Goal: Task Accomplishment & Management: Complete application form

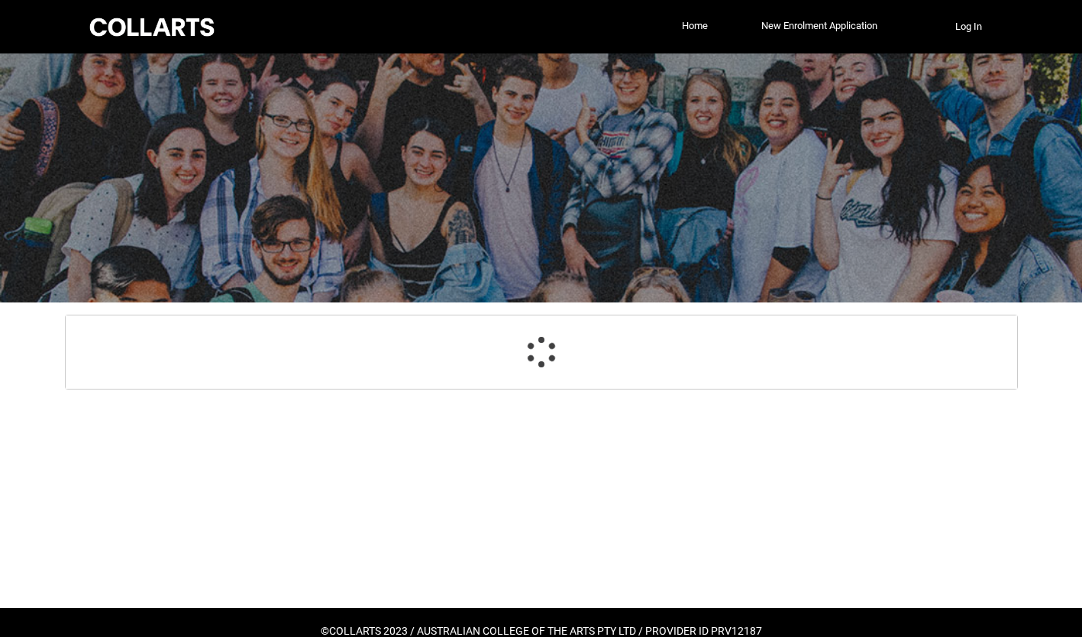
select select "GenderOptions.[DEMOGRAPHIC_DATA]"
select select "MailingCountry_Options.1101"
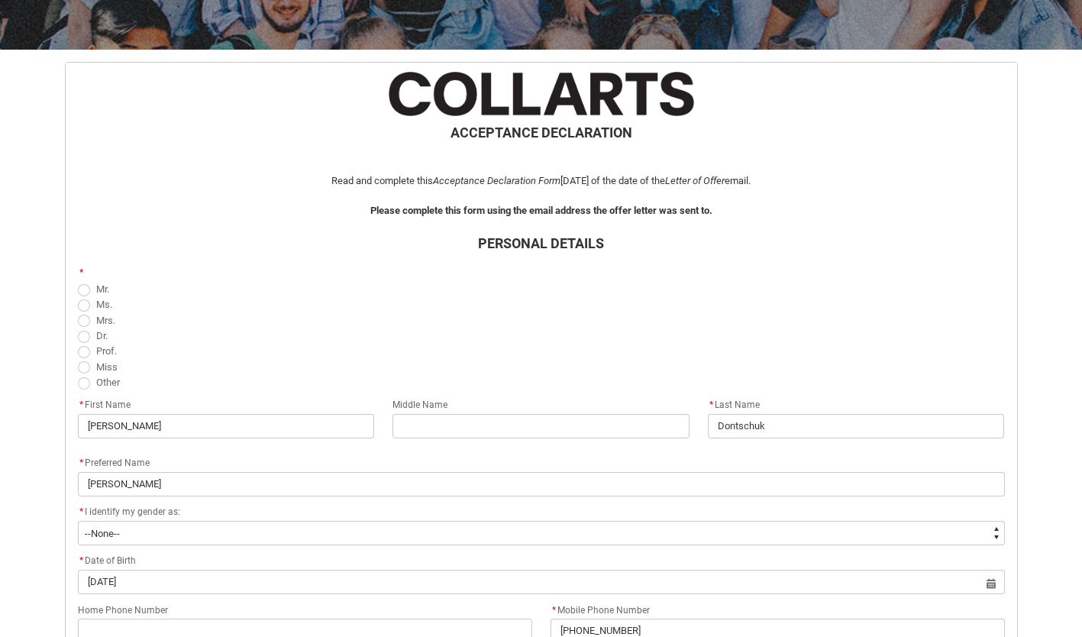
scroll to position [254, 0]
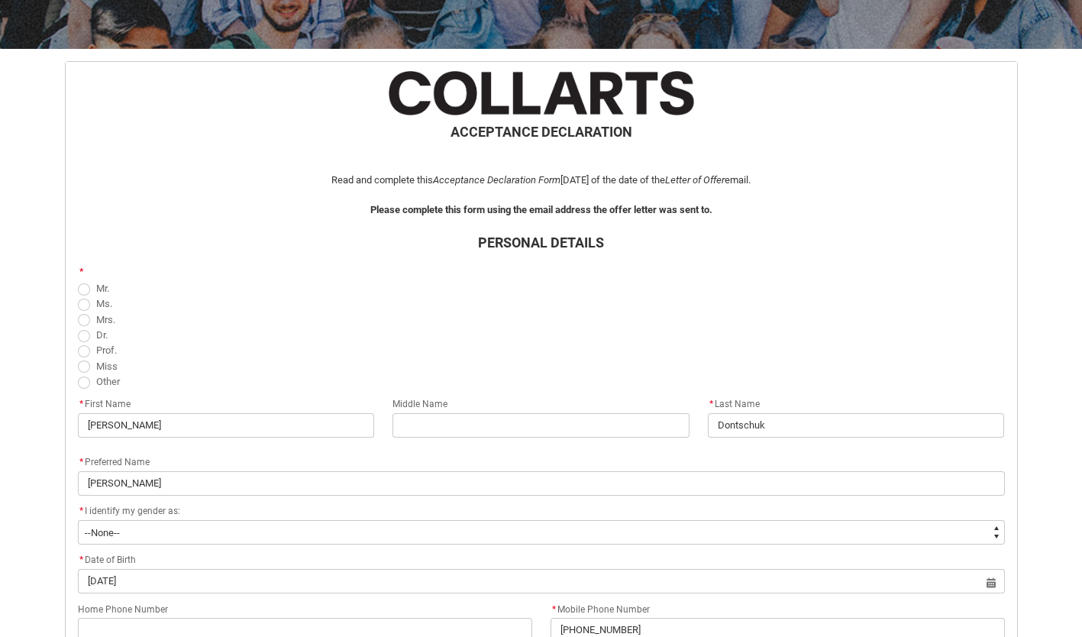
click at [82, 286] on span "REDU_Acceptance_Declaration flow" at bounding box center [84, 289] width 12 height 12
click at [78, 280] on input "Mr." at bounding box center [77, 280] width 1 height 1
radio input "true"
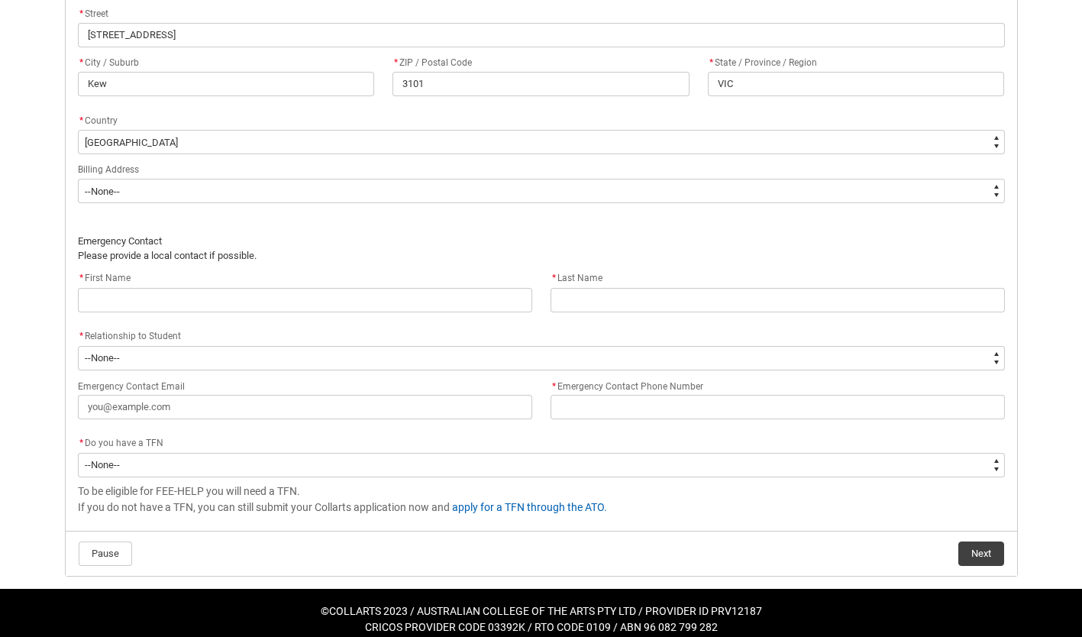
scroll to position [1005, 0]
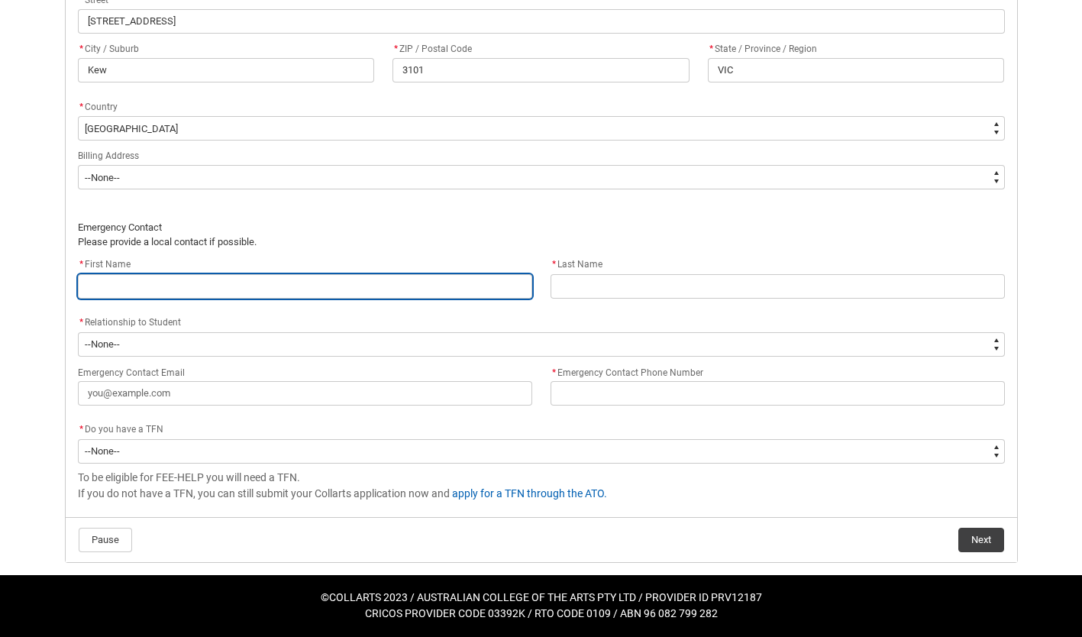
click at [270, 292] on input "REDU_Acceptance_Declaration flow" at bounding box center [305, 286] width 454 height 24
type lightning-primitive-input-simple "P"
type input "P"
type lightning-primitive-input-simple "Pa"
type input "Pa"
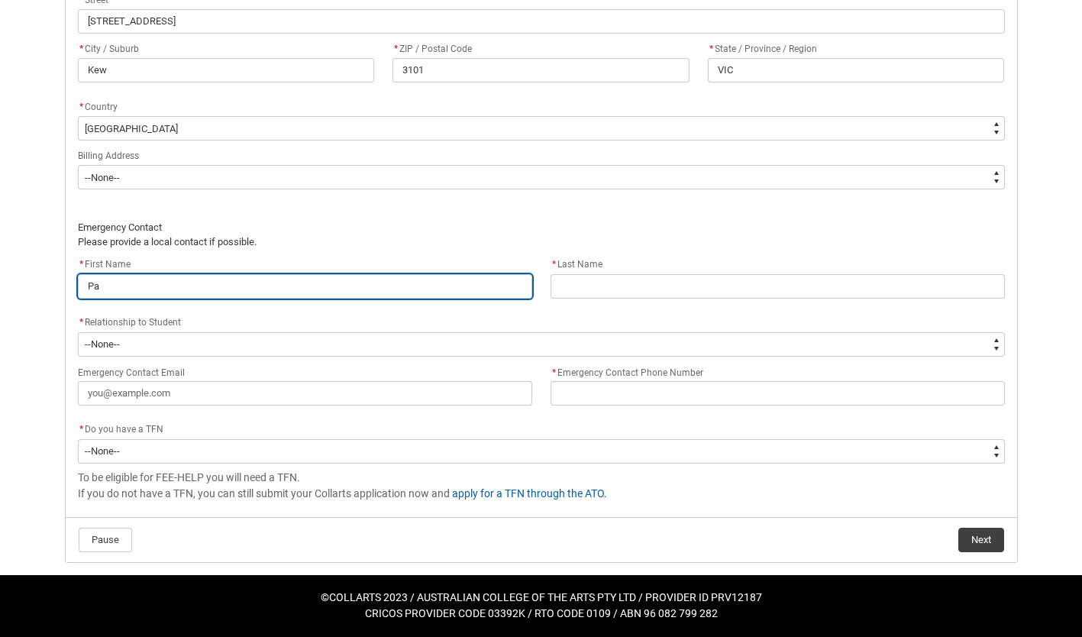
type lightning-primitive-input-simple "Pau"
type input "Pau"
type lightning-primitive-input-simple "[PERSON_NAME]"
type input "[PERSON_NAME]"
type lightning-primitive-input-simple "[PERSON_NAME]"
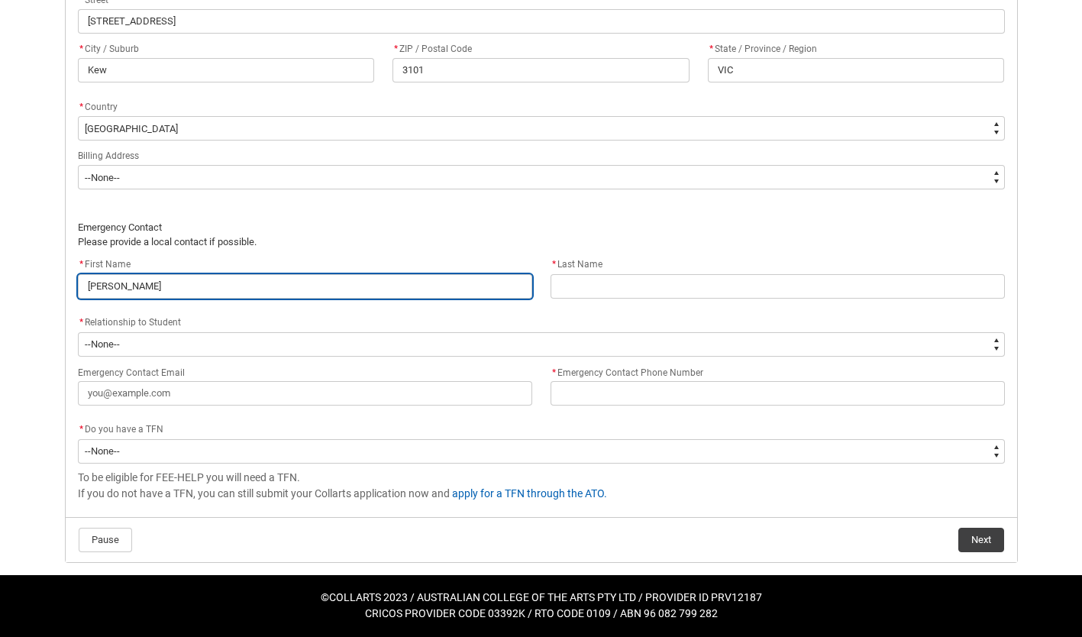
type input "[PERSON_NAME]"
type lightning-primitive-input-simple "[PERSON_NAME]"
type input "[PERSON_NAME]"
type lightning-primitive-input-simple "[PERSON_NAME]"
type input "[PERSON_NAME]"
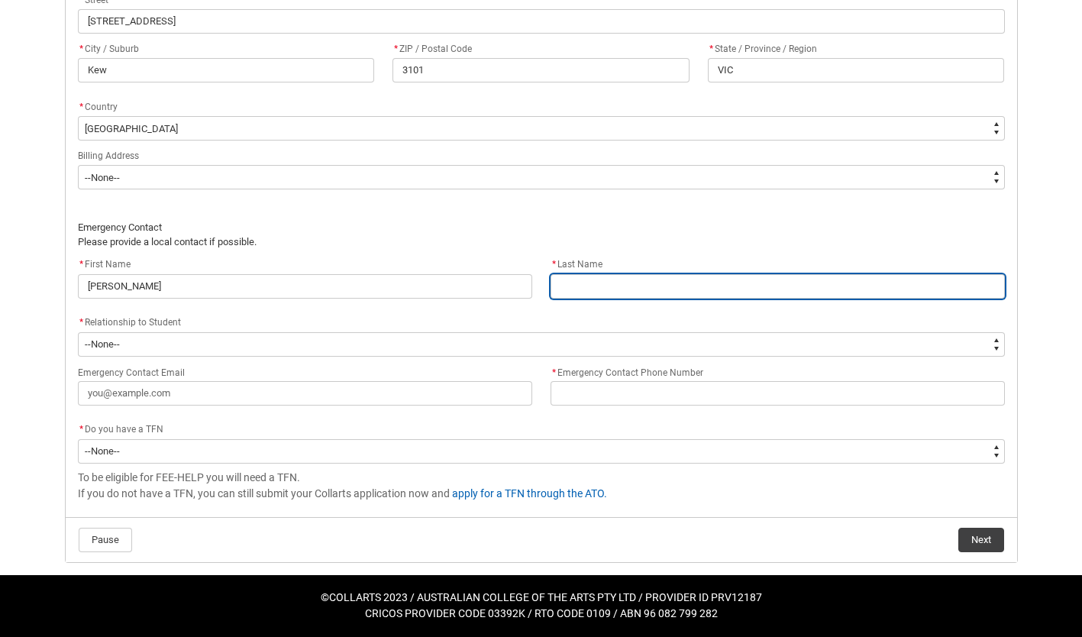
type lightning-primitive-input-simple "D"
type input "D"
type lightning-primitive-input-simple "Dontschuk"
type input "Dontschuk"
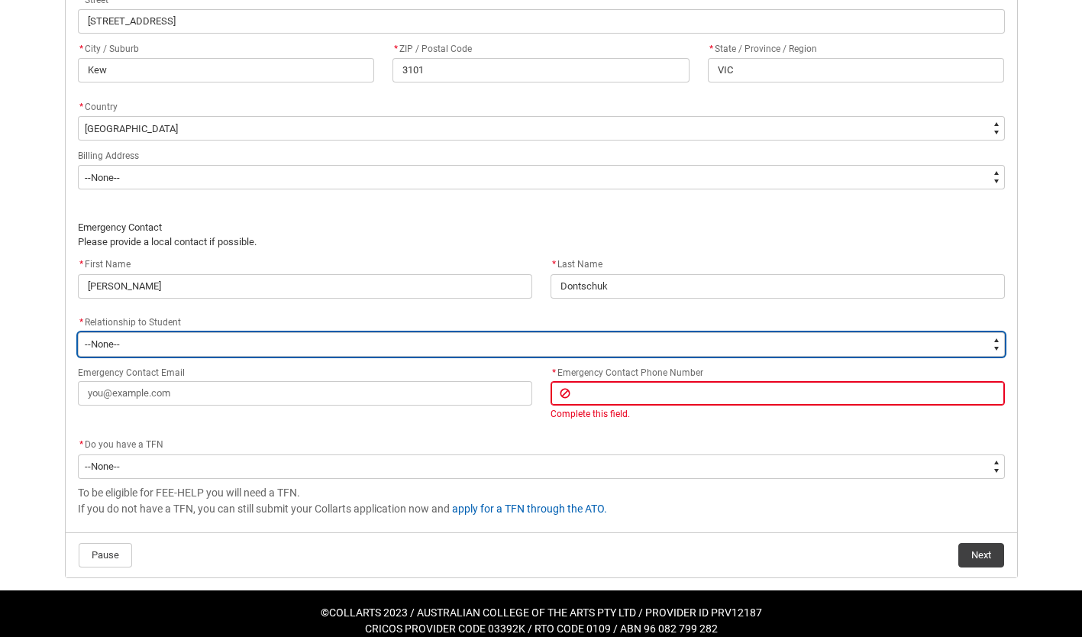
click at [292, 349] on select "--None-- Mother Father Sibling Child Partner Relation Friend" at bounding box center [541, 344] width 927 height 24
type lightning-select "EmergencyContact_RelationshipOptions.Partner"
click at [78, 332] on select "--None-- Mother Father Sibling Child Partner Relation Friend" at bounding box center [541, 344] width 927 height 24
select select "EmergencyContact_RelationshipOptions.Partner"
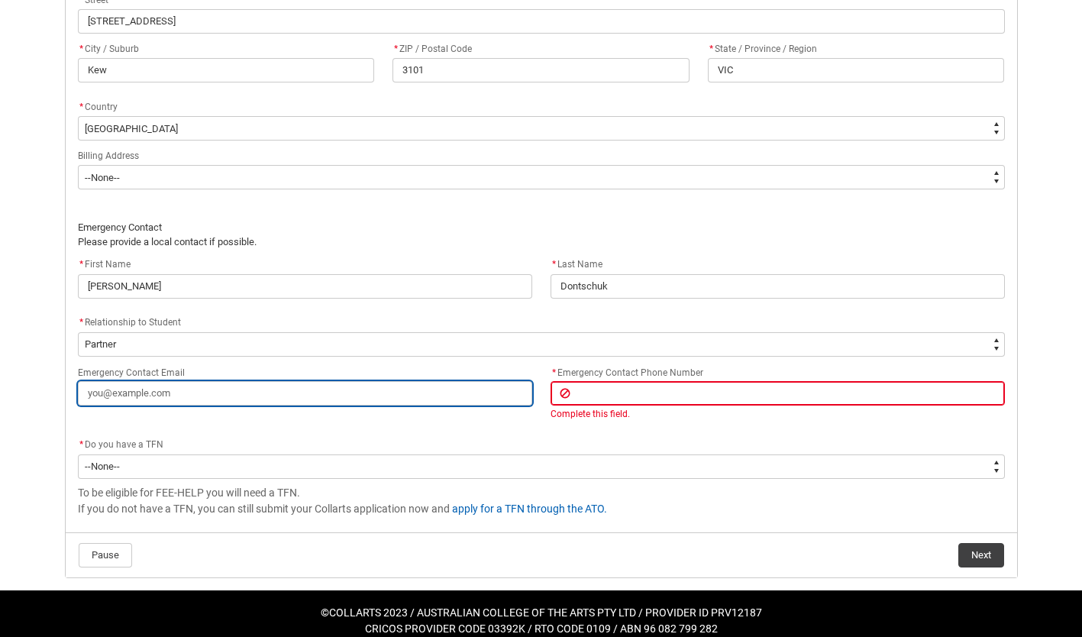
click at [173, 396] on input "Emergency Contact Email" at bounding box center [305, 393] width 454 height 24
type lightning-primitive-input-simple "p"
type input "p"
type lightning-primitive-input-simple "pa"
type input "pa"
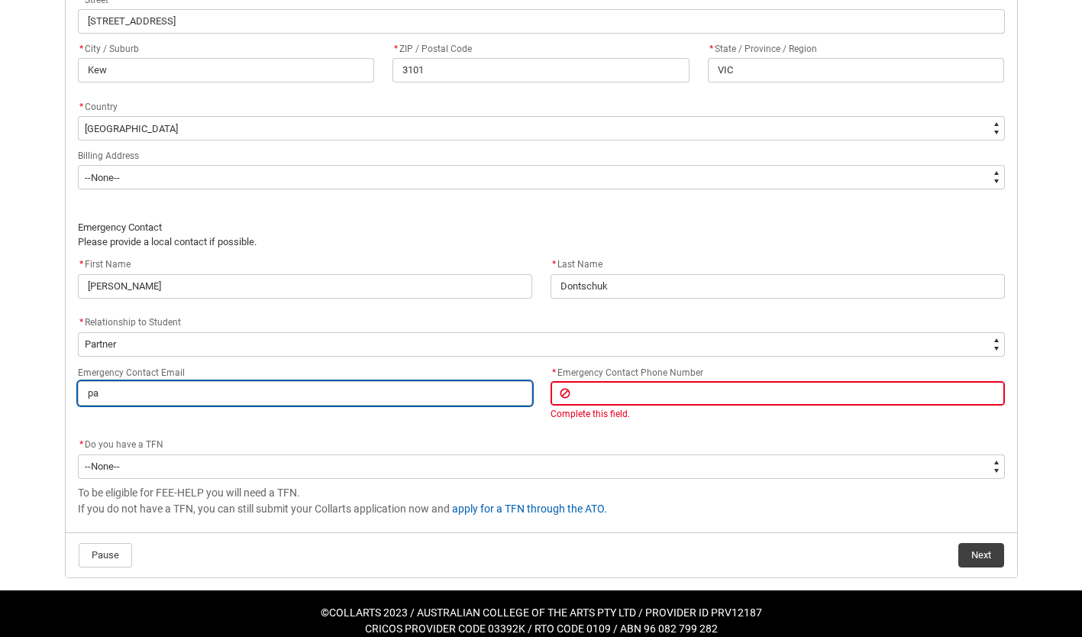
type lightning-primitive-input-simple "pau"
type input "pau"
type lightning-primitive-input-simple "[PERSON_NAME]"
type input "[PERSON_NAME]"
type lightning-primitive-input-simple "[PERSON_NAME]"
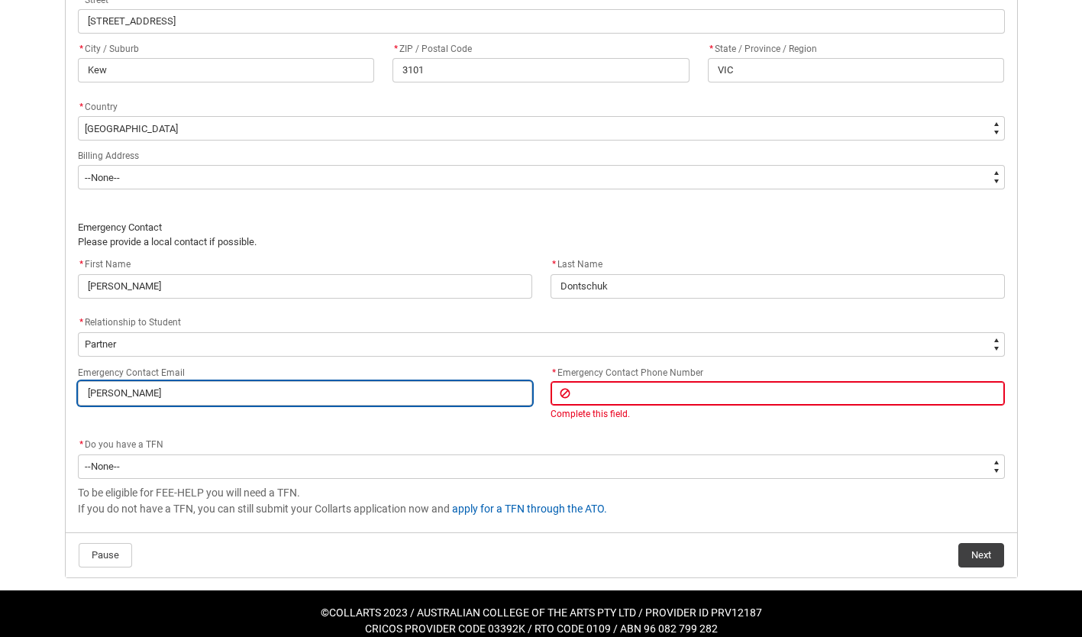
type input "[PERSON_NAME]"
type lightning-primitive-input-simple "[PERSON_NAME]"
type input "[PERSON_NAME]"
type lightning-primitive-input-simple "[PERSON_NAME]"
type input "[PERSON_NAME]"
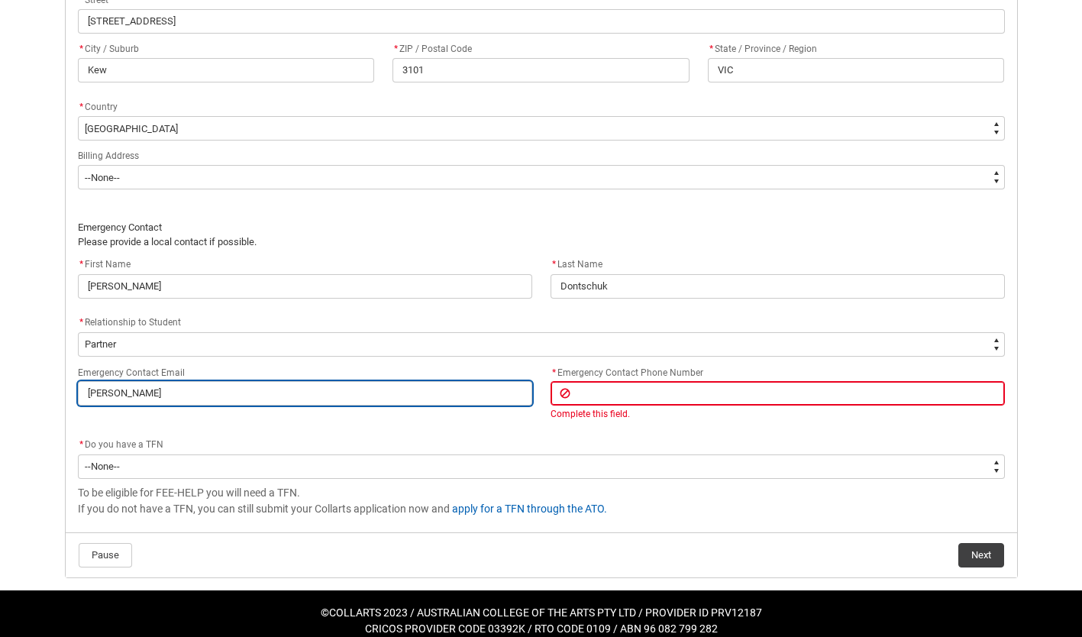
type lightning-primitive-input-simple "[PERSON_NAME]."
type input "[PERSON_NAME]."
type lightning-primitive-input-simple "[PERSON_NAME].d"
type input "[PERSON_NAME].d"
type lightning-primitive-input-simple "[PERSON_NAME][DOMAIN_NAME]"
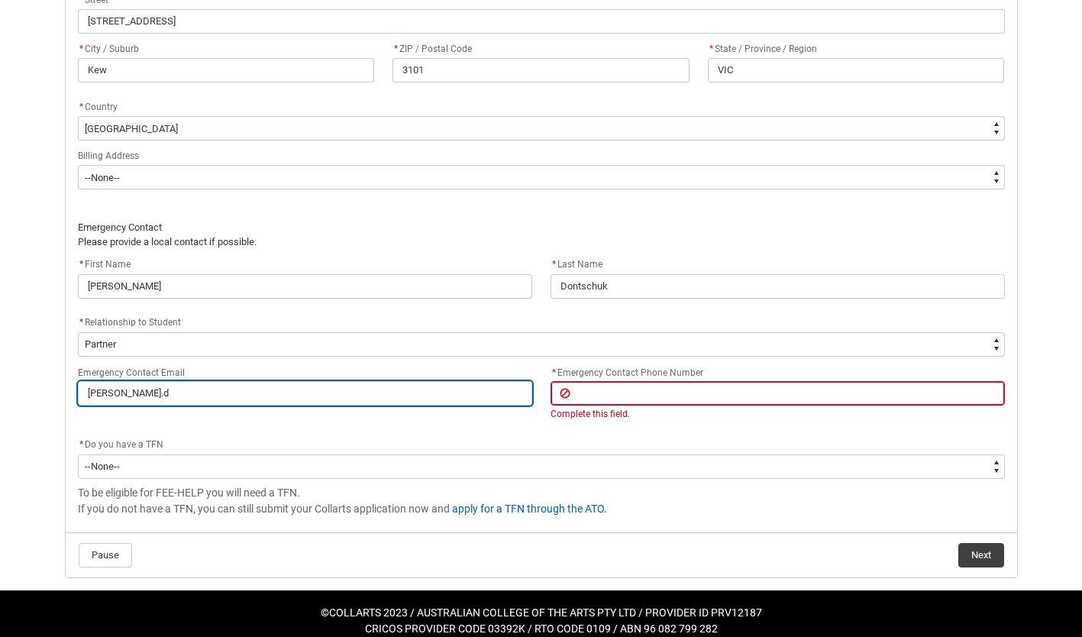
type input "[PERSON_NAME][DOMAIN_NAME]"
type lightning-primitive-input-simple "[PERSON_NAME].don"
type input "[PERSON_NAME].don"
type lightning-primitive-input-simple "[PERSON_NAME].dont"
type input "[PERSON_NAME].dont"
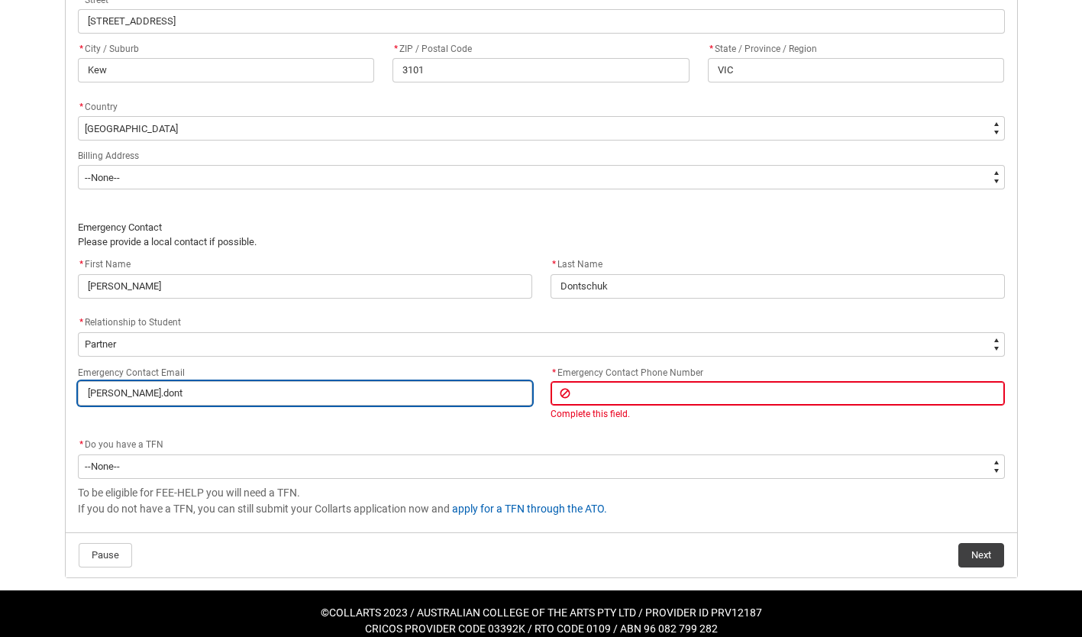
type lightning-primitive-input-simple "[PERSON_NAME].donts"
type input "[PERSON_NAME].donts"
type lightning-primitive-input-simple "[PERSON_NAME].dontsc"
type input "[PERSON_NAME].dontsc"
type lightning-primitive-input-simple "[PERSON_NAME].dontsch"
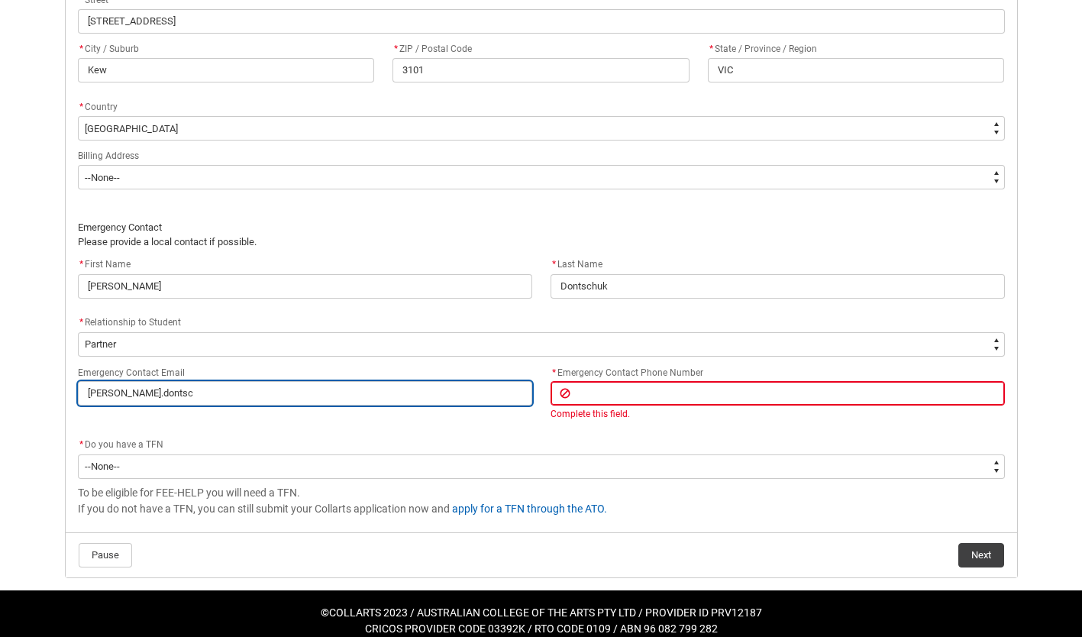
type input "[PERSON_NAME].dontsch"
type lightning-primitive-input-simple "[PERSON_NAME].dontschu"
type input "[PERSON_NAME].dontschu"
type lightning-primitive-input-simple "[PERSON_NAME].[PERSON_NAME]"
type input "[PERSON_NAME].[PERSON_NAME]"
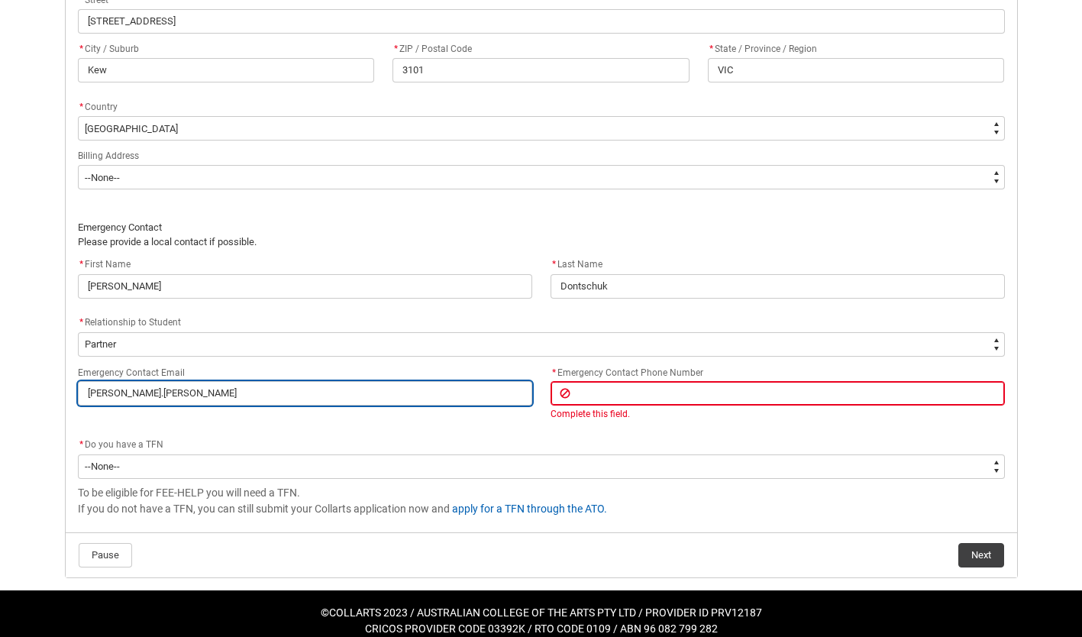
type lightning-primitive-input-simple "[PERSON_NAME].[PERSON_NAME]@"
type input "[PERSON_NAME].[PERSON_NAME]@"
type lightning-primitive-input-simple "[PERSON_NAME].[PERSON_NAME]@l"
type input "[PERSON_NAME].[PERSON_NAME]@l"
type lightning-primitive-input-simple "[PERSON_NAME].[PERSON_NAME]@li"
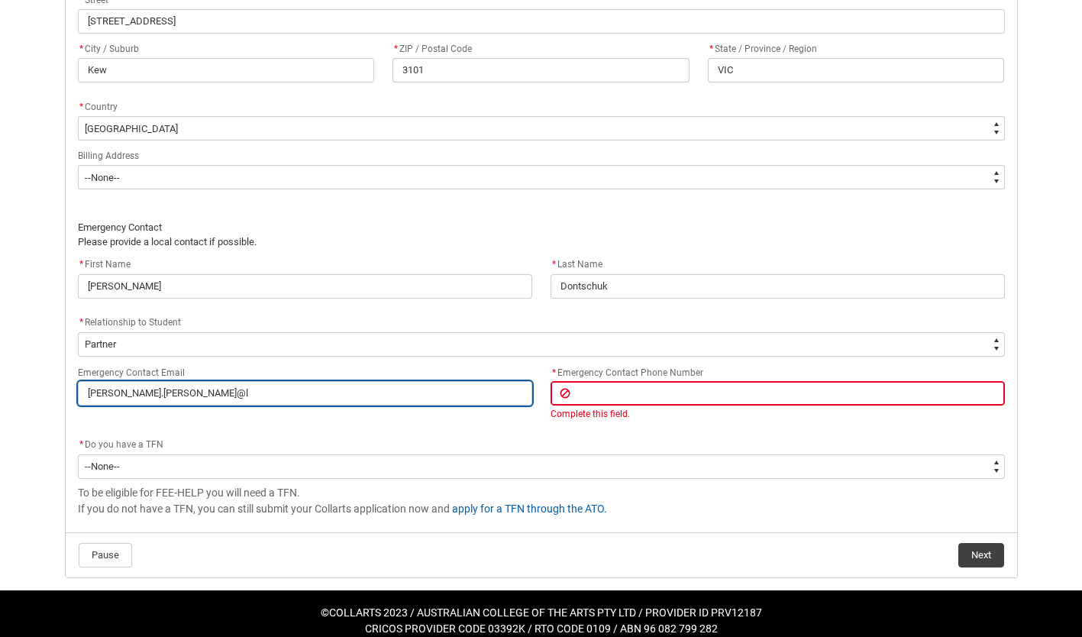
type input "[PERSON_NAME].[PERSON_NAME]@li"
type lightning-primitive-input-simple "[PERSON_NAME].[PERSON_NAME]@liv"
type input "[PERSON_NAME].[PERSON_NAME]@liv"
type lightning-primitive-input-simple "[PERSON_NAME].[PERSON_NAME]@live"
type input "[PERSON_NAME].[PERSON_NAME]@live"
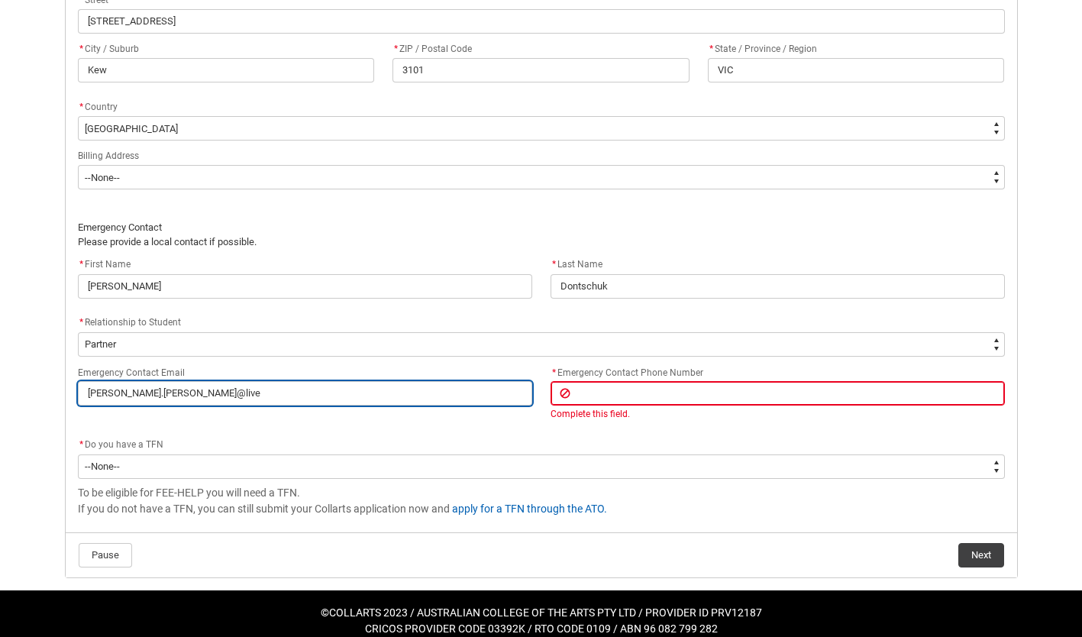
type lightning-primitive-input-simple "[PERSON_NAME].[PERSON_NAME]@live."
type input "[PERSON_NAME].[PERSON_NAME]@live."
type lightning-primitive-input-simple "[PERSON_NAME].[PERSON_NAME]@live.c"
type input "[PERSON_NAME].[PERSON_NAME]@live.c"
type lightning-primitive-input-simple "[PERSON_NAME][EMAIL_ADDRESS][PERSON_NAME][DOMAIN_NAME]"
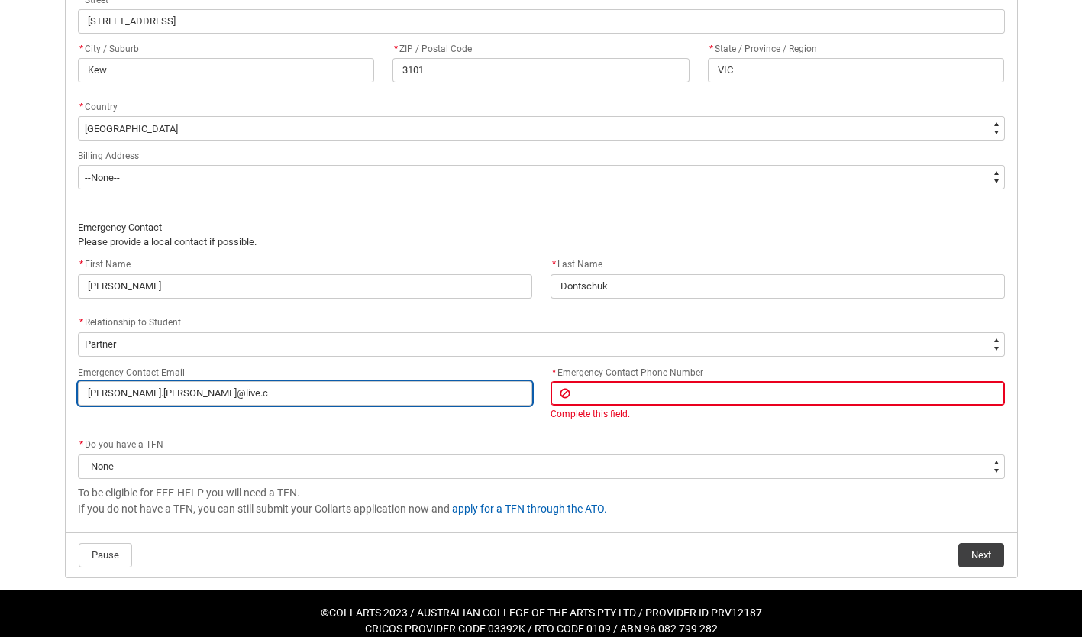
type input "[PERSON_NAME][EMAIL_ADDRESS][PERSON_NAME][DOMAIN_NAME]"
type lightning-primitive-input-simple "[PERSON_NAME][EMAIL_ADDRESS][PERSON_NAME][DOMAIN_NAME]."
type input "[PERSON_NAME][EMAIL_ADDRESS][PERSON_NAME][DOMAIN_NAME]."
type lightning-primitive-input-simple "[PERSON_NAME].[PERSON_NAME]@live.co.[PERSON_NAME]"
type input "[PERSON_NAME].[PERSON_NAME]@live.co.[PERSON_NAME]"
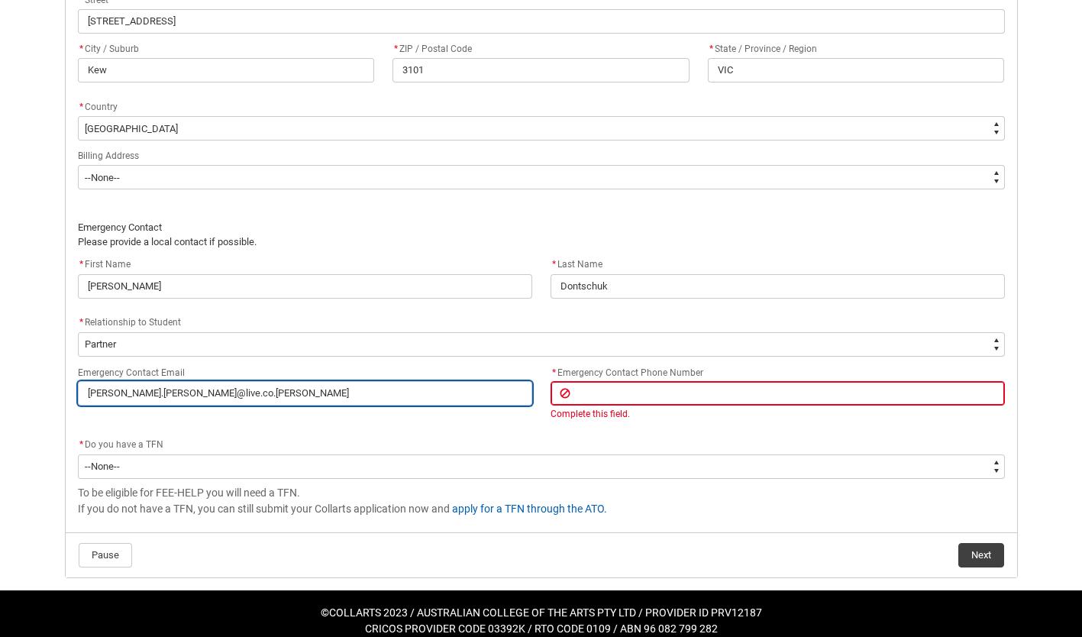
type lightning-primitive-input-simple "[PERSON_NAME][EMAIL_ADDRESS][PERSON_NAME][DOMAIN_NAME]"
type input "[PERSON_NAME][EMAIL_ADDRESS][PERSON_NAME][DOMAIN_NAME]"
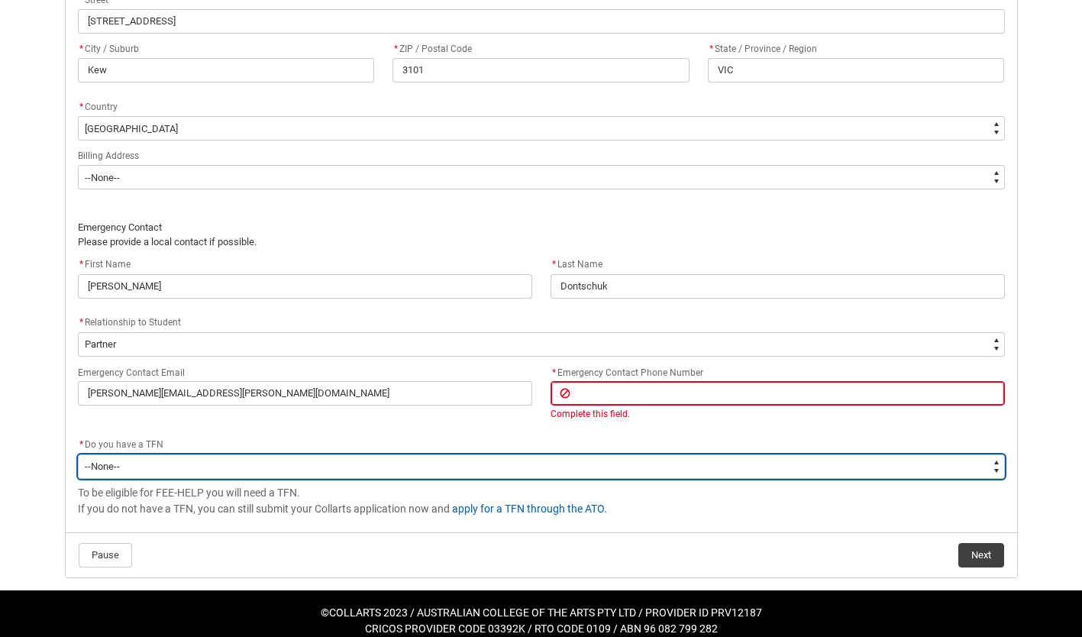
click at [168, 464] on select "--None-- Yes No" at bounding box center [541, 466] width 927 height 24
type lightning-select "Choice_No"
click at [78, 454] on select "--None-- Yes No" at bounding box center [541, 466] width 927 height 24
select select "Choice_No"
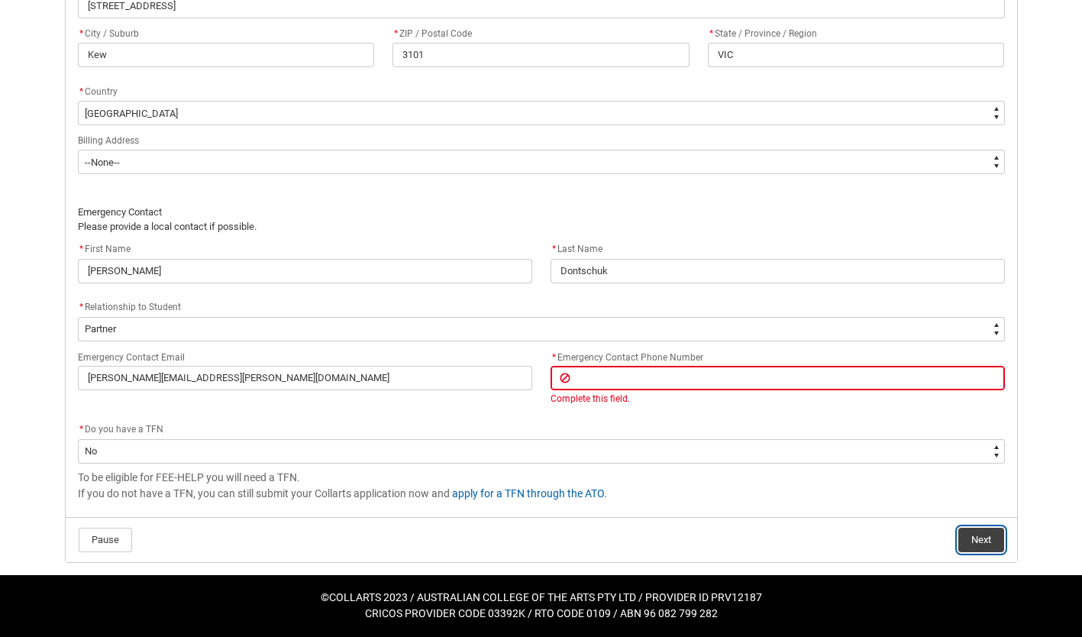
click at [983, 542] on button "Next" at bounding box center [982, 540] width 46 height 24
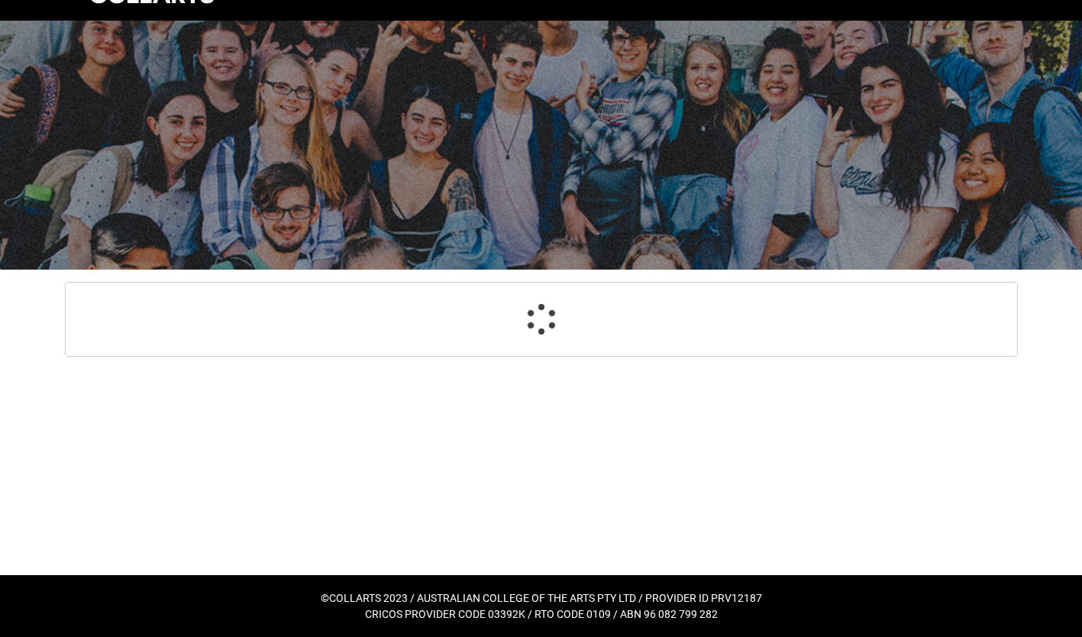
select select "GenderOptions.[DEMOGRAPHIC_DATA]"
select select "MailingCountry_Options.1101"
select select "EmergencyContact_RelationshipOptions.Partner"
select select "Choice_No"
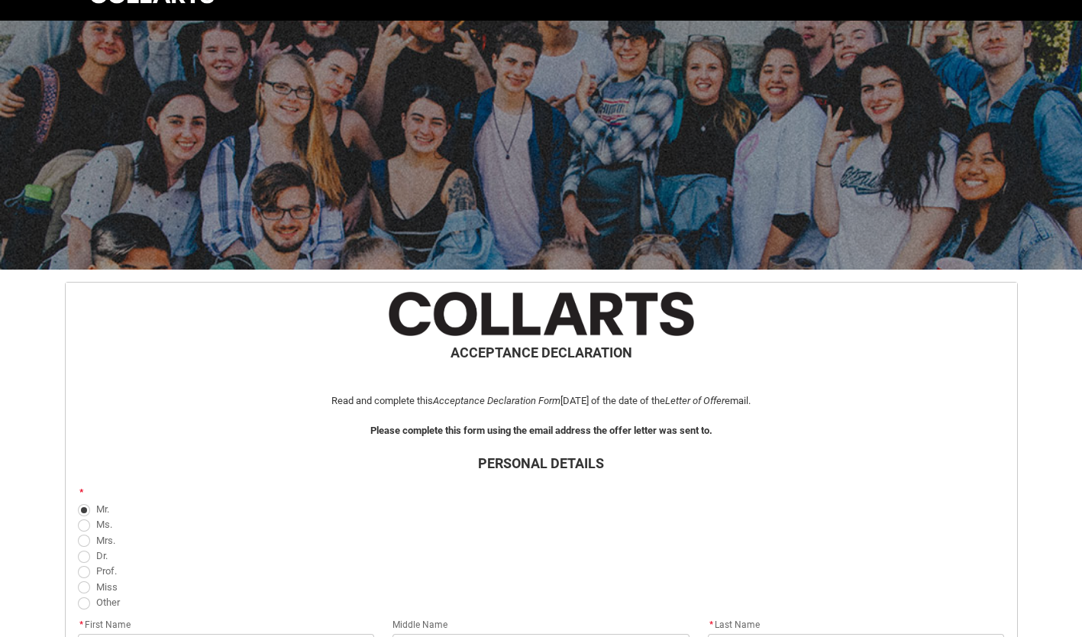
scroll to position [1025, 0]
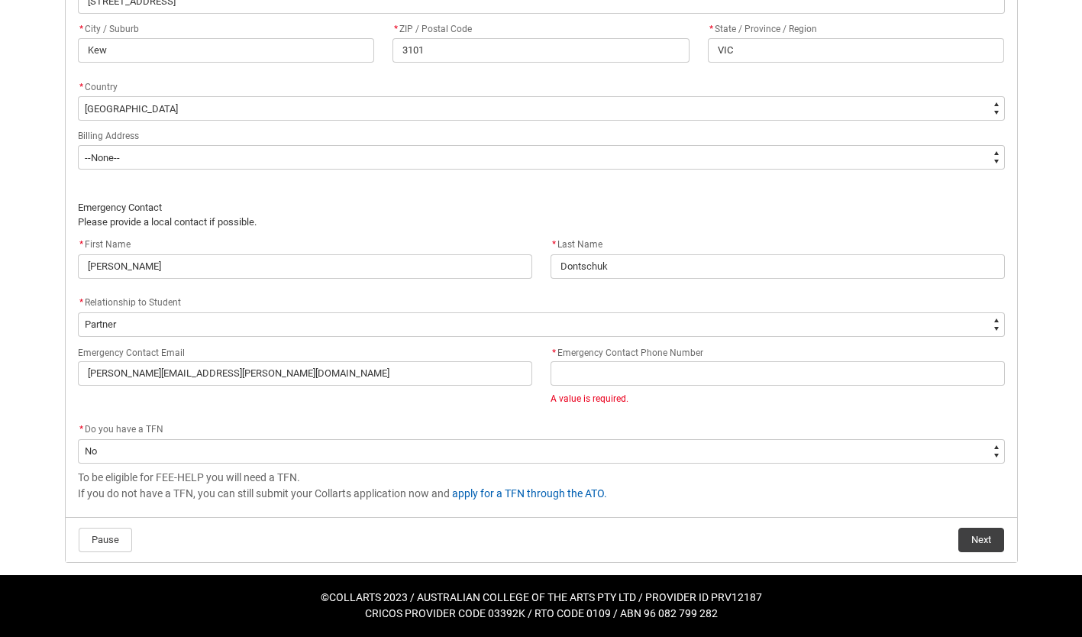
click at [635, 374] on input "* Emergency Contact Phone Number" at bounding box center [778, 373] width 454 height 24
type lightning-primitive-input-simple "0450602383"
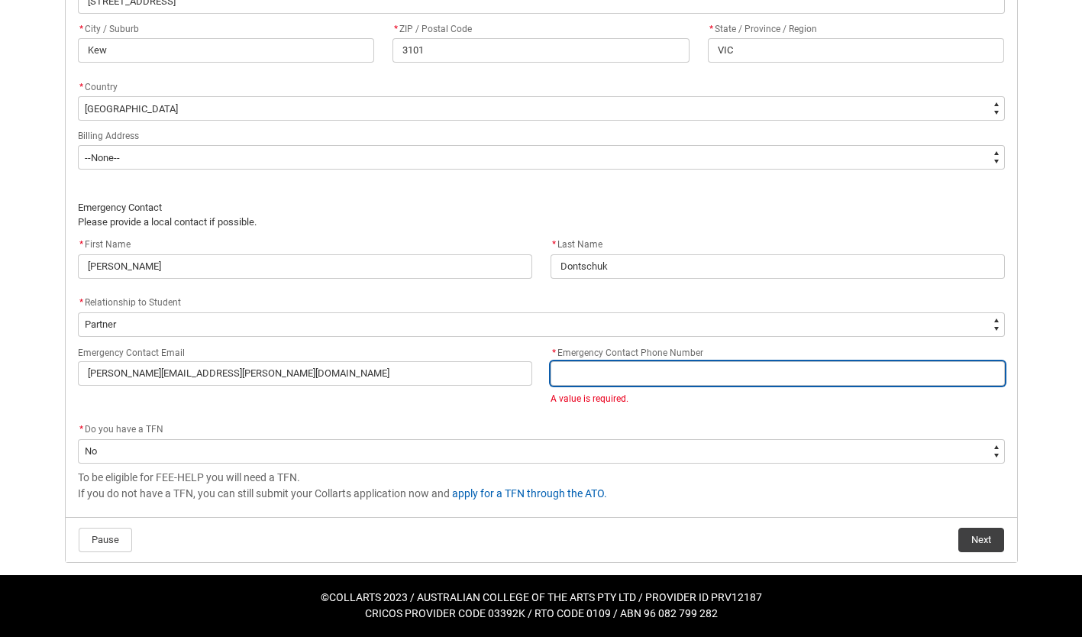
type input "0450602383"
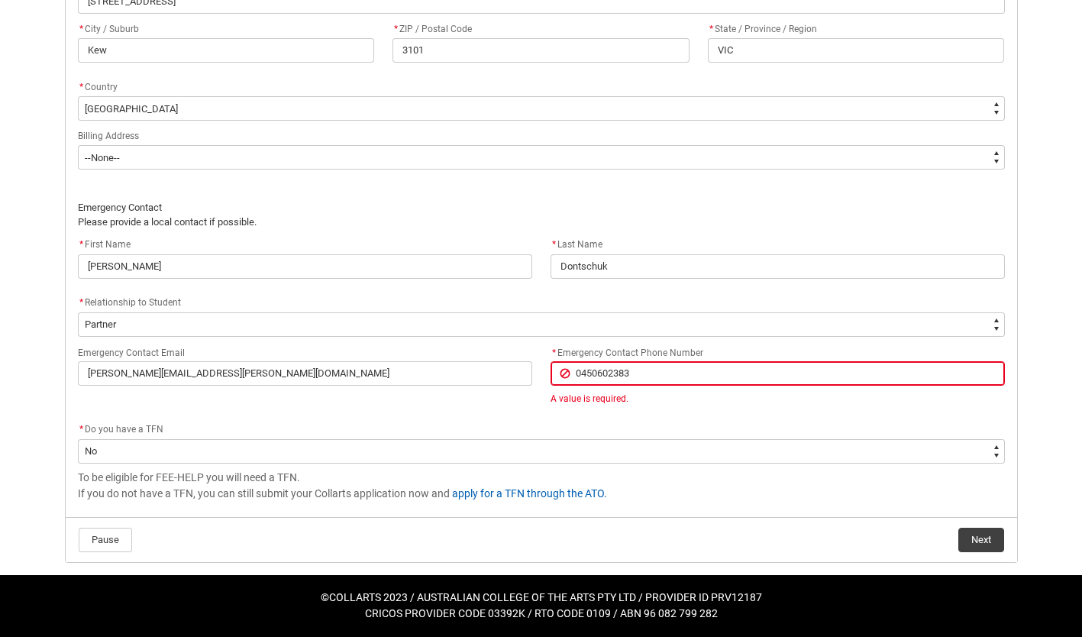
click at [701, 406] on flowruntime-screen-field "* Emergency Contact Phone Number [PHONE_NUMBER] Emergency Contact Phone Number …" at bounding box center [778, 377] width 473 height 69
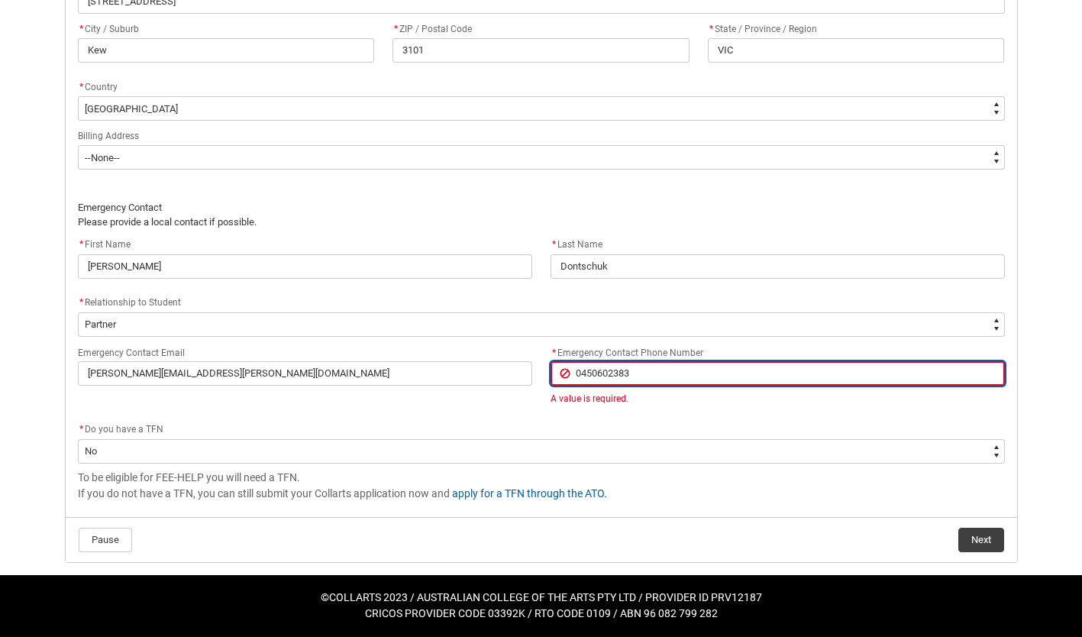
click at [580, 370] on input "0450602383" at bounding box center [778, 373] width 454 height 24
type lightning-primitive-input-simple "450602383"
type input "450602383"
type lightning-primitive-input-simple "[PHONE_NUMBER]"
type input "[PHONE_NUMBER]"
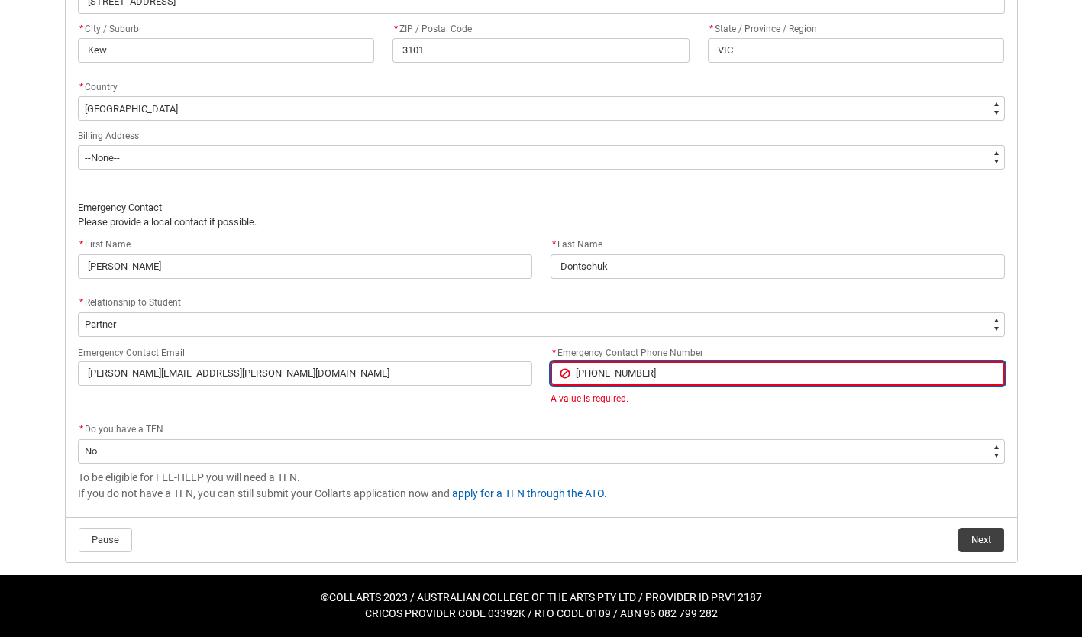
type lightning-primitive-input-simple "[PHONE_NUMBER]"
type input "[PHONE_NUMBER]"
type lightning-primitive-input-simple "[PHONE_NUMBER]"
type input "[PHONE_NUMBER]"
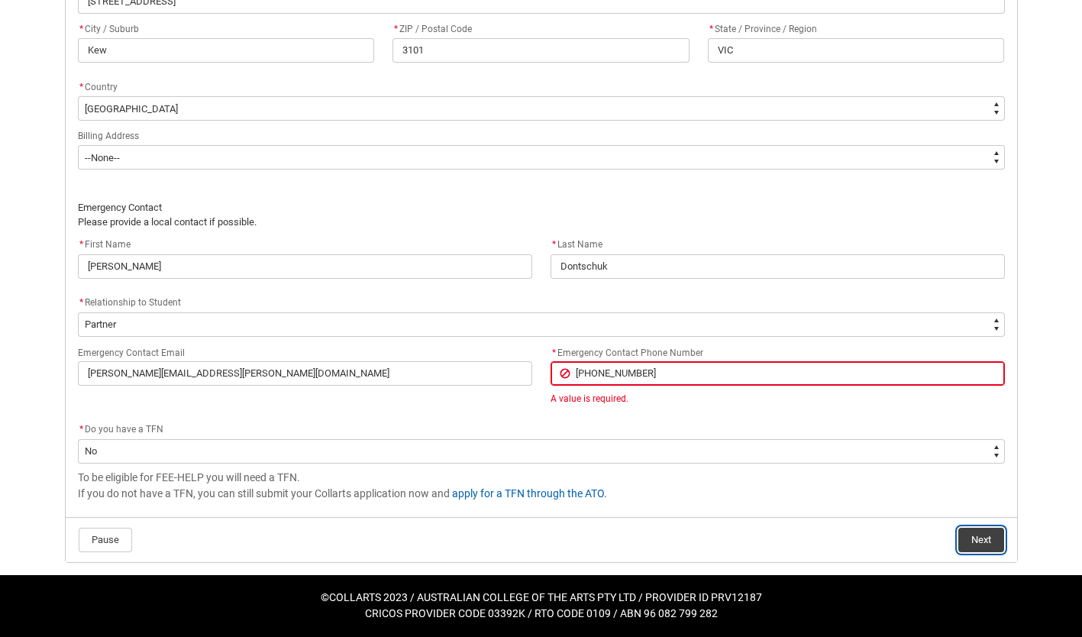
click at [990, 544] on button "Next" at bounding box center [982, 540] width 46 height 24
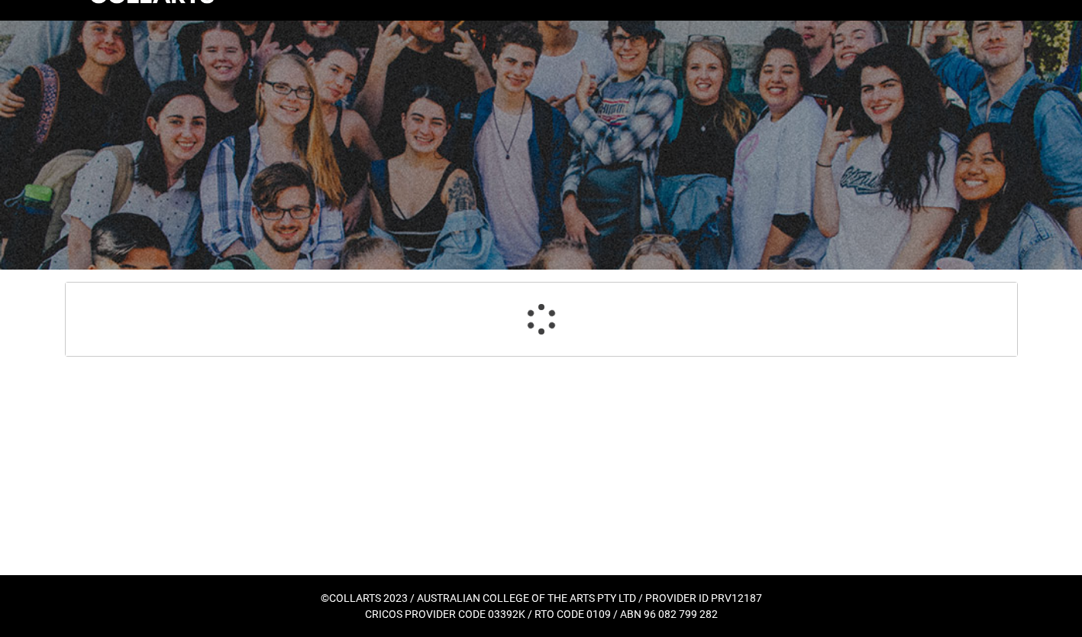
scroll to position [163, 0]
select select "Payment_Type_FEE_HELP"
select select "Study_Mode_FullTime"
select select "StudyMethod_OnCampus"
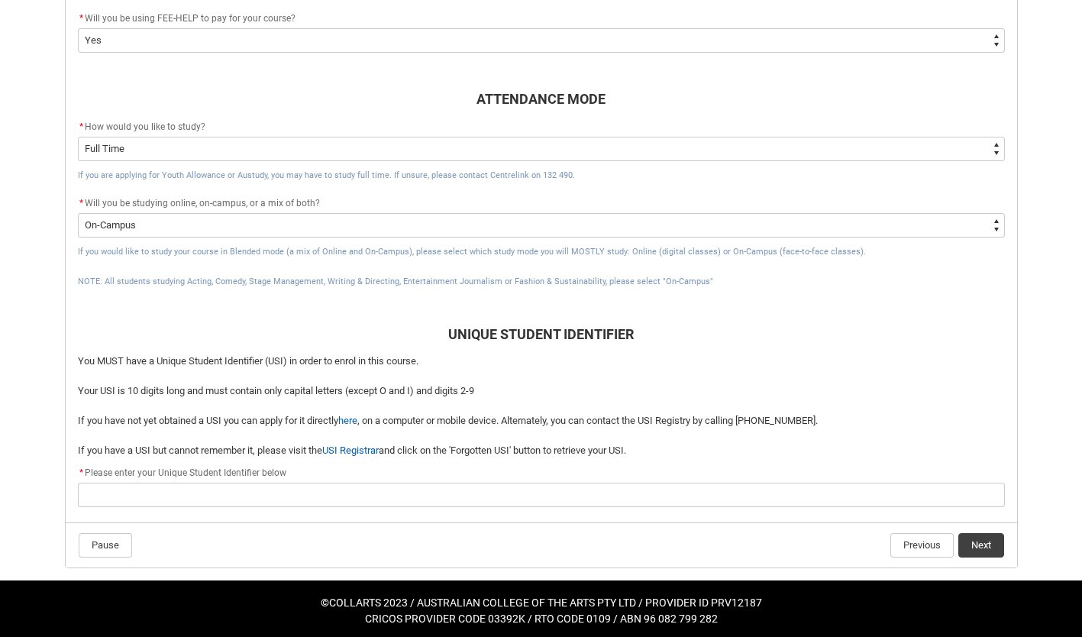
scroll to position [540, 0]
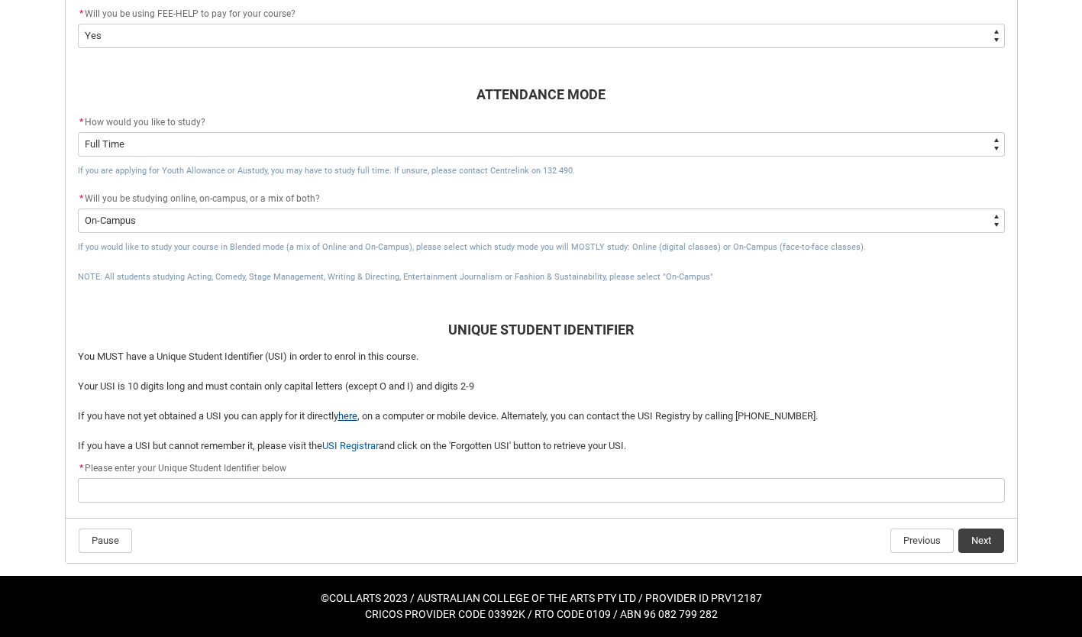
click at [357, 416] on link "here" at bounding box center [347, 415] width 19 height 11
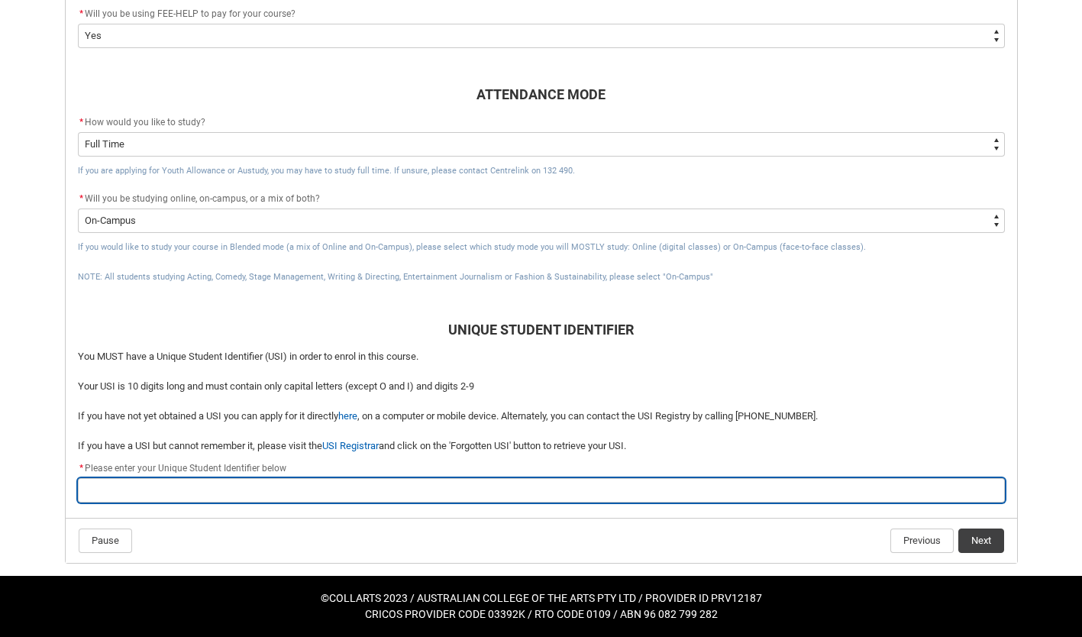
click at [322, 493] on input "REDU_Acceptance_Declaration flow" at bounding box center [541, 490] width 927 height 24
paste input "KYQS8PPJPM"
type lightning-primitive-input-simple "KYQS8PPJPM"
type input "KYQS8PPJPM"
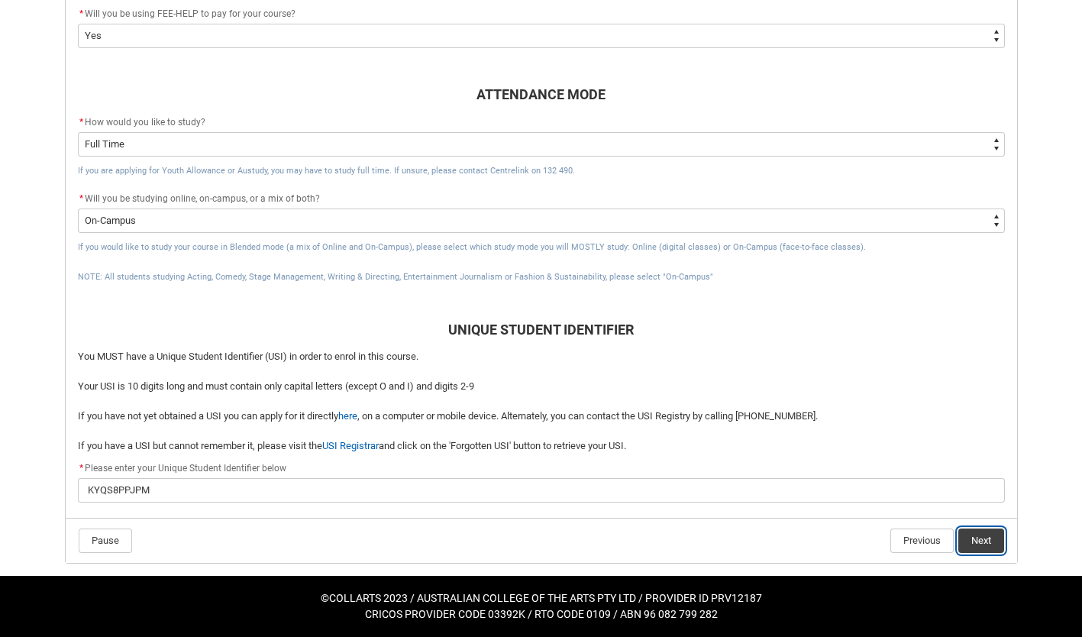
click at [981, 544] on button "Next" at bounding box center [982, 541] width 46 height 24
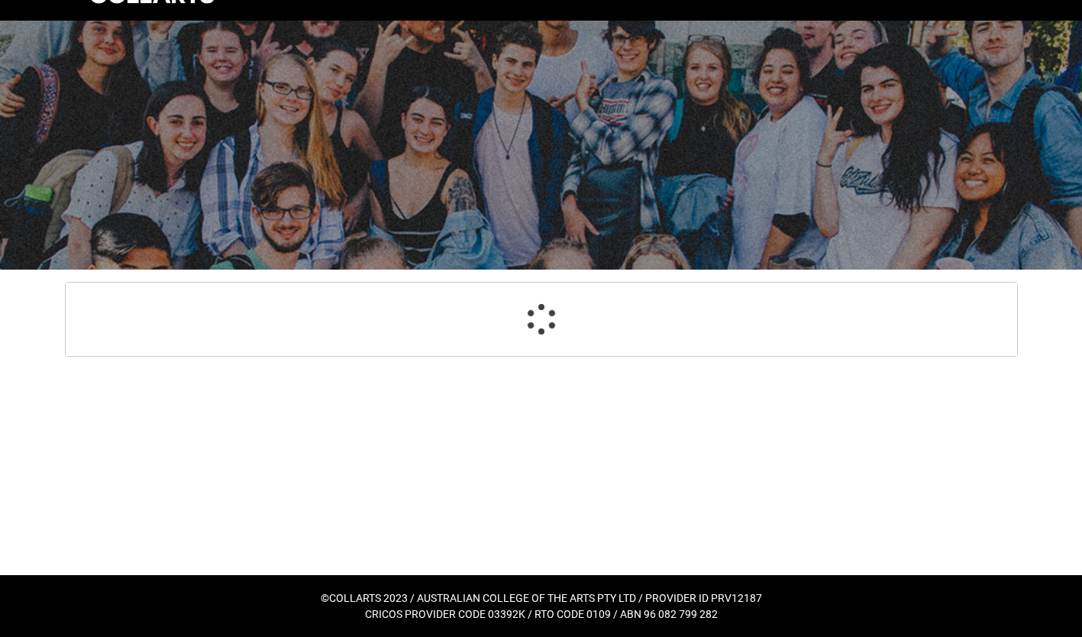
scroll to position [163, 0]
select select "CitizenshipStatus_Options.1"
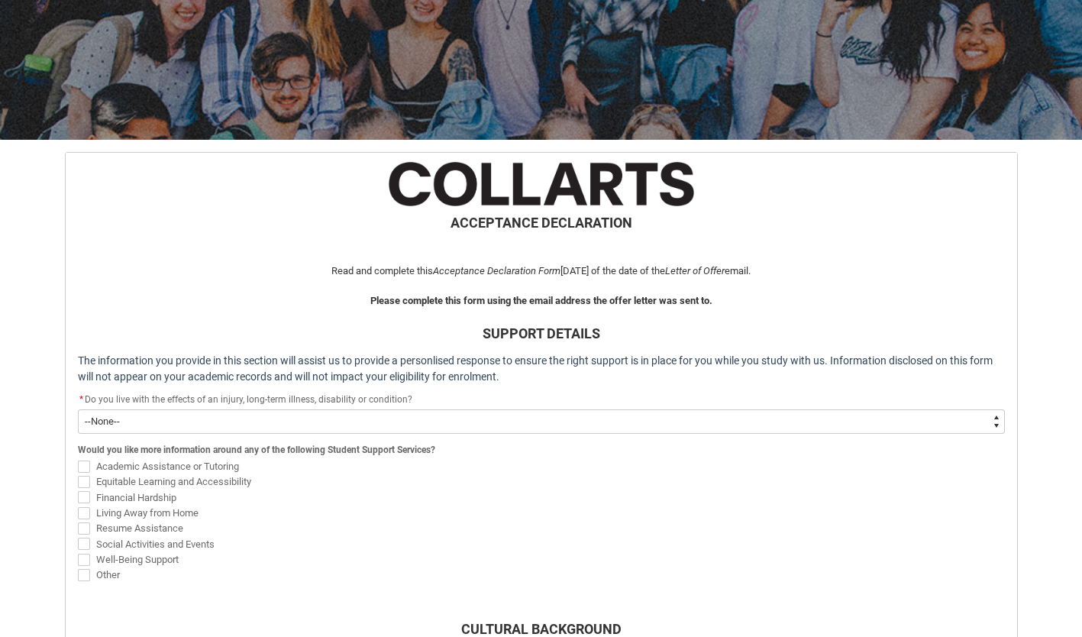
scroll to position [195, 0]
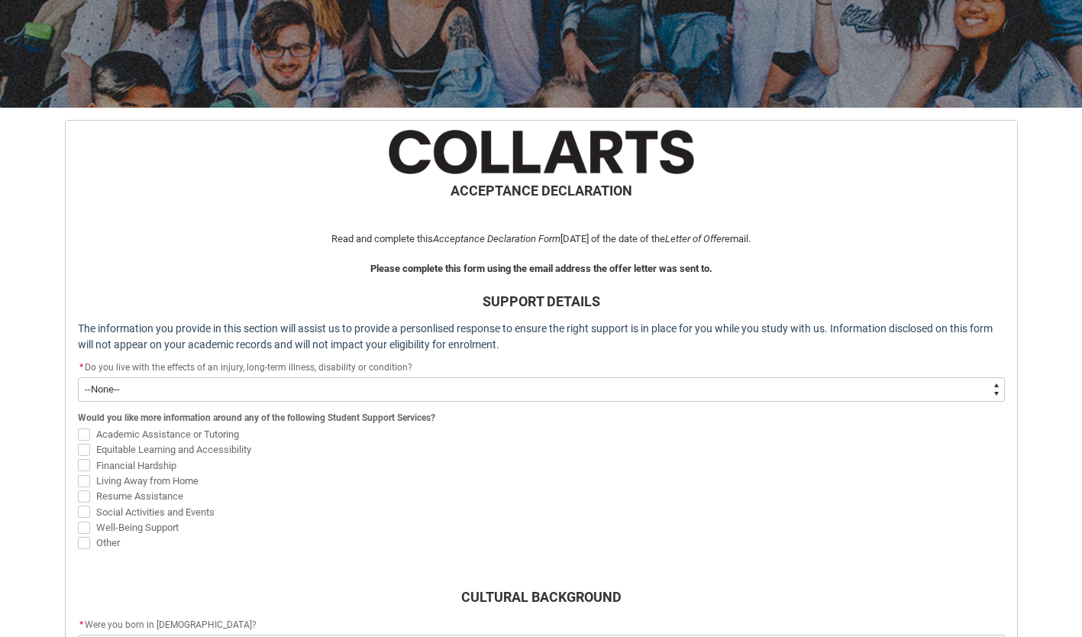
click at [873, 387] on select "--None-- Yes No" at bounding box center [541, 389] width 927 height 24
type lightning-select "Choice_No"
click at [78, 377] on select "--None-- Yes No" at bounding box center [541, 389] width 927 height 24
select select "Choice_No"
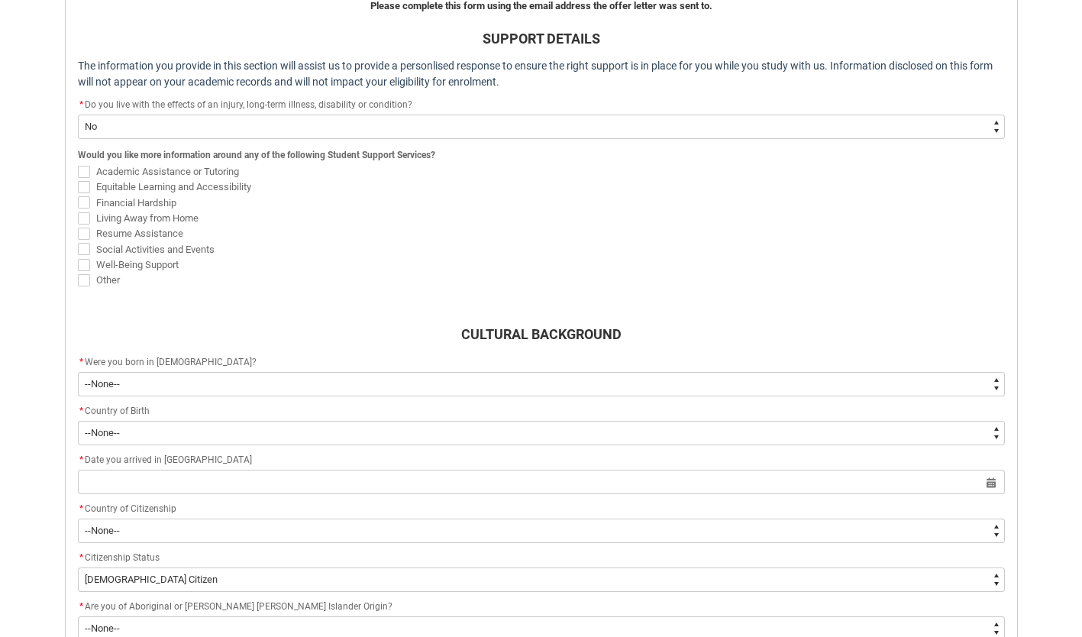
scroll to position [468, 0]
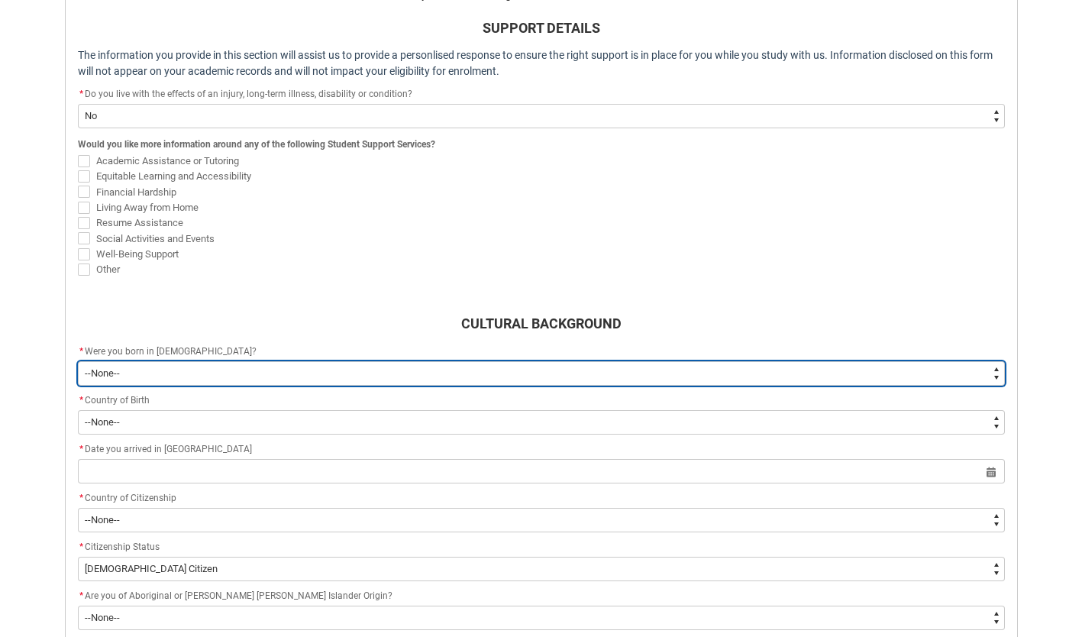
click at [648, 370] on select "--None-- Born in [DEMOGRAPHIC_DATA] Born outside [DEMOGRAPHIC_DATA]" at bounding box center [541, 373] width 927 height 24
type lightning-select "Country_of_Birth_L1.1200-9299"
click at [78, 361] on select "--None-- Born in [DEMOGRAPHIC_DATA] Born outside [DEMOGRAPHIC_DATA]" at bounding box center [541, 373] width 927 height 24
select select "Country_of_Birth_L1.1200-9299"
click at [311, 368] on select "--None-- Born in [DEMOGRAPHIC_DATA] Born outside [DEMOGRAPHIC_DATA]" at bounding box center [541, 373] width 927 height 24
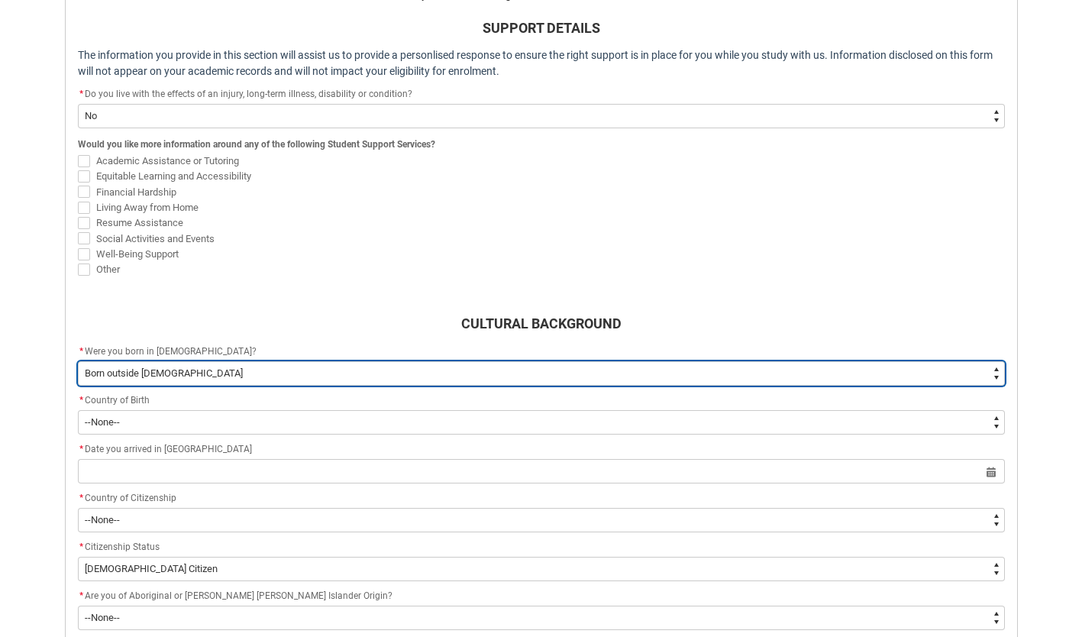
type lightning-select "Country_of_Birth_L1.1100"
click at [78, 361] on select "--None-- Born in [DEMOGRAPHIC_DATA] Born outside [DEMOGRAPHIC_DATA]" at bounding box center [541, 373] width 927 height 24
select select "Country_of_Birth_L1.1100"
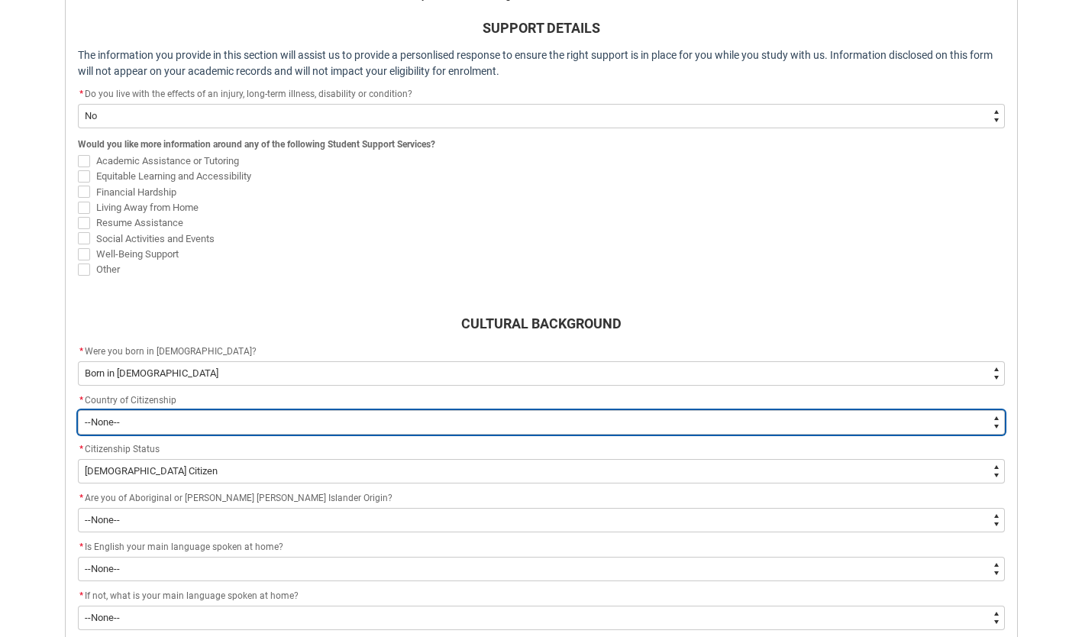
click at [272, 428] on select "--[GEOGRAPHIC_DATA]-- [GEOGRAPHIC_DATA] [GEOGRAPHIC_DATA] [GEOGRAPHIC_DATA] [GE…" at bounding box center [541, 422] width 927 height 24
type lightning-select "Citizenship_Options.[DEMOGRAPHIC_DATA]"
click at [78, 410] on select "--[GEOGRAPHIC_DATA]-- [GEOGRAPHIC_DATA] [GEOGRAPHIC_DATA] [GEOGRAPHIC_DATA] [GE…" at bounding box center [541, 422] width 927 height 24
select select "Citizenship_Options.[DEMOGRAPHIC_DATA]"
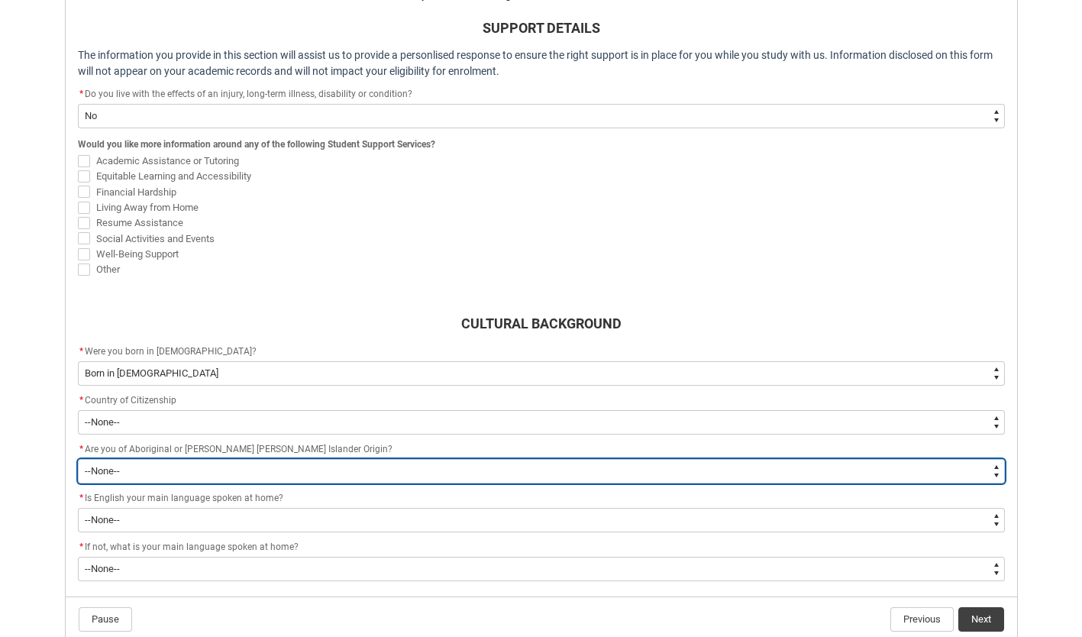
click at [176, 471] on select "--None-- Non indigenous – neither [DEMOGRAPHIC_DATA] nor [PERSON_NAME] [PERSON_…" at bounding box center [541, 471] width 927 height 24
type lightning-select "aboriginalTorresStraitIslander_Options.2"
click at [78, 459] on select "--None-- Non indigenous – neither [DEMOGRAPHIC_DATA] nor [PERSON_NAME] [PERSON_…" at bounding box center [541, 471] width 927 height 24
select select "aboriginalTorresStraitIslander_Options.2"
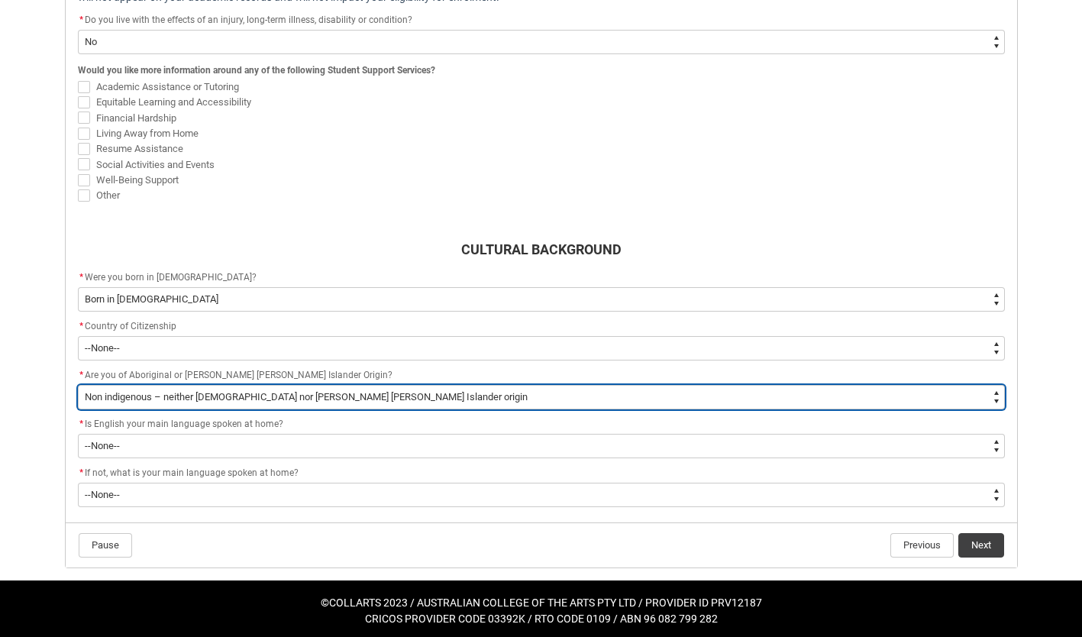
scroll to position [543, 0]
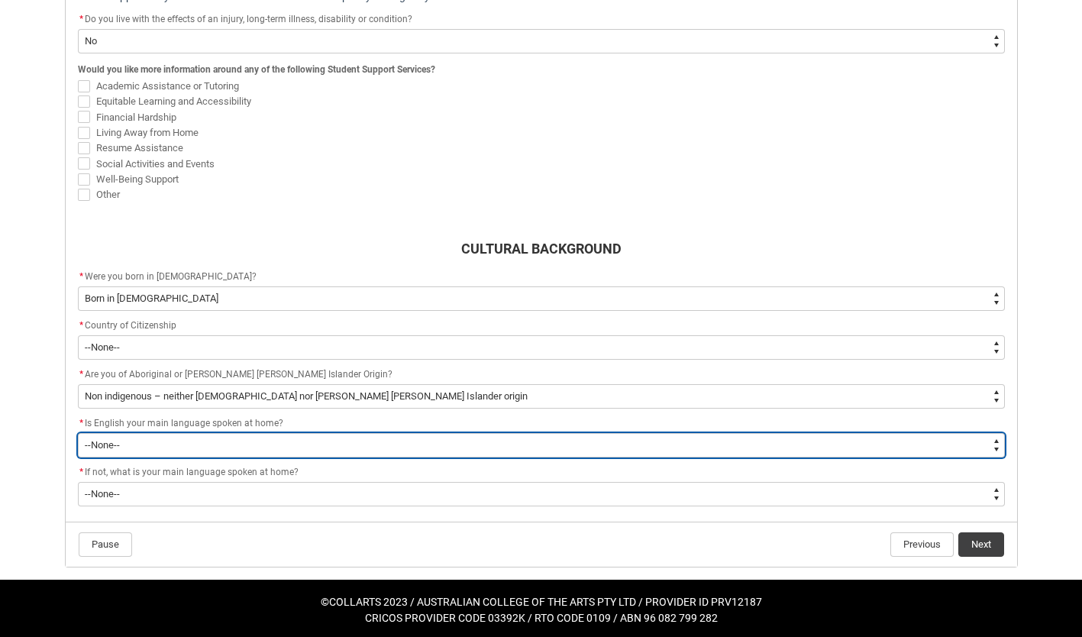
click at [183, 447] on select "--None-- Student/Applicant/Staff speaks only English at permanent home residenc…" at bounding box center [541, 445] width 927 height 24
type lightning-select "ContactLanguageSpokenAtHome.0001"
click at [78, 433] on select "--None-- Student/Applicant/Staff speaks only English at permanent home residenc…" at bounding box center [541, 445] width 927 height 24
select select "ContactLanguageSpokenAtHome.0001"
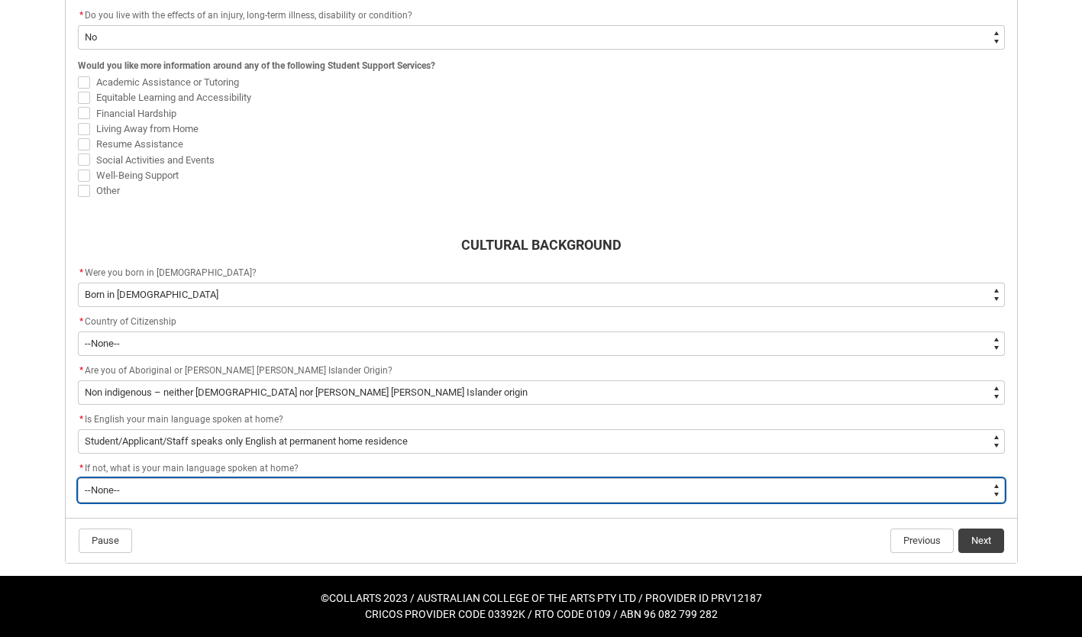
click at [145, 487] on select "--None-- 1101 Gaelic ([GEOGRAPHIC_DATA]) 1102 Irish 1103 Welsh 1199 Celtic, nec…" at bounding box center [541, 490] width 927 height 24
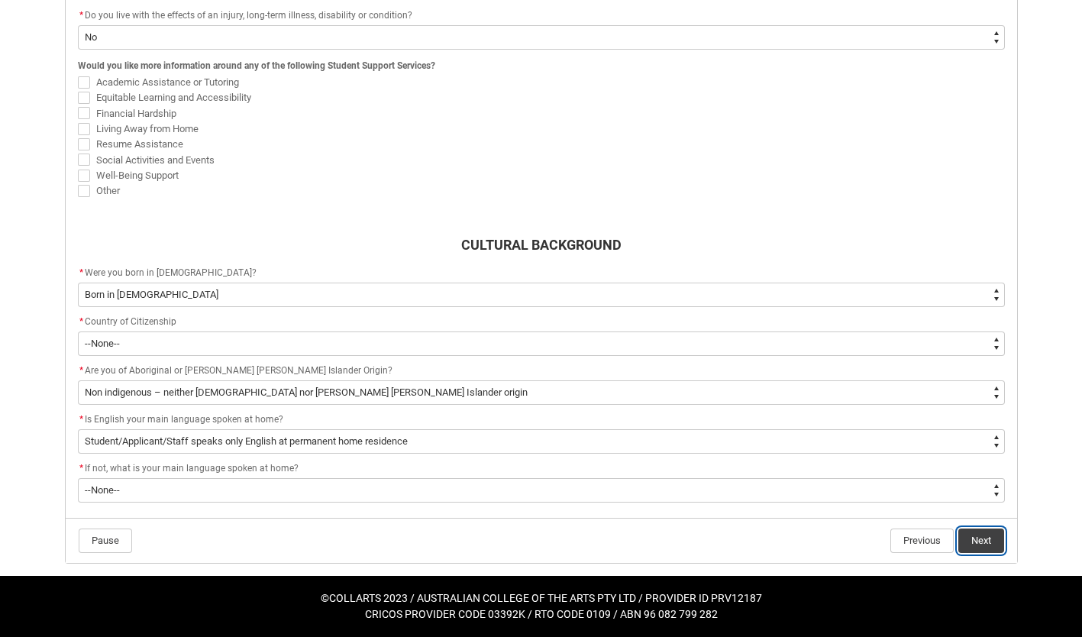
click at [975, 536] on button "Next" at bounding box center [982, 541] width 46 height 24
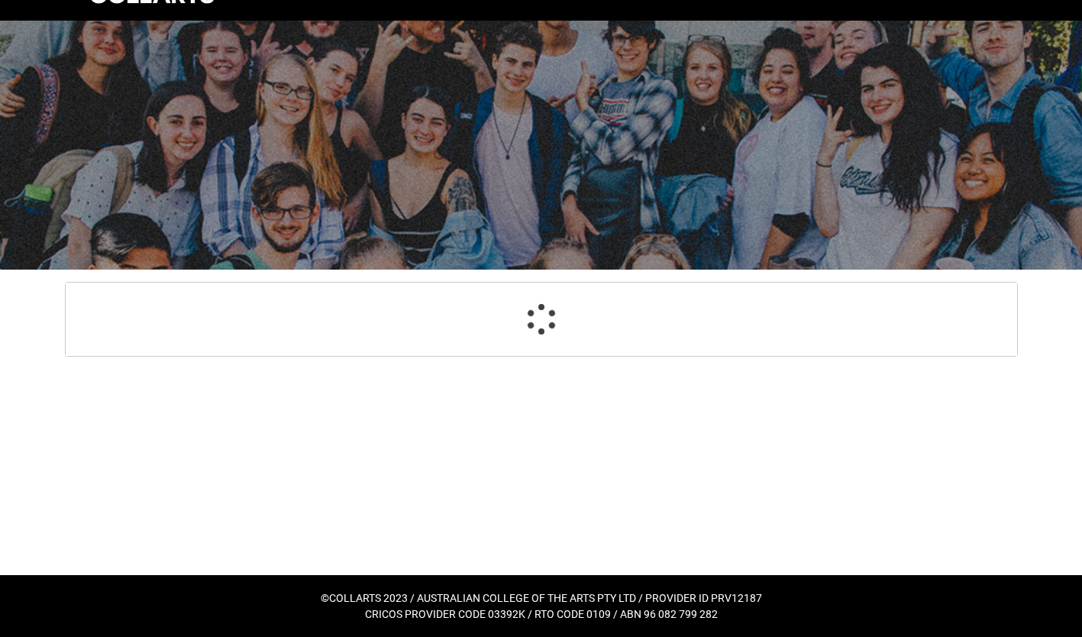
scroll to position [33, 0]
select select "Choice_No"
select select "Country_of_Birth_L1.1100"
select select "Citizenship_Options.[DEMOGRAPHIC_DATA]"
select select "aboriginalTorresStraitIslander_Options.2"
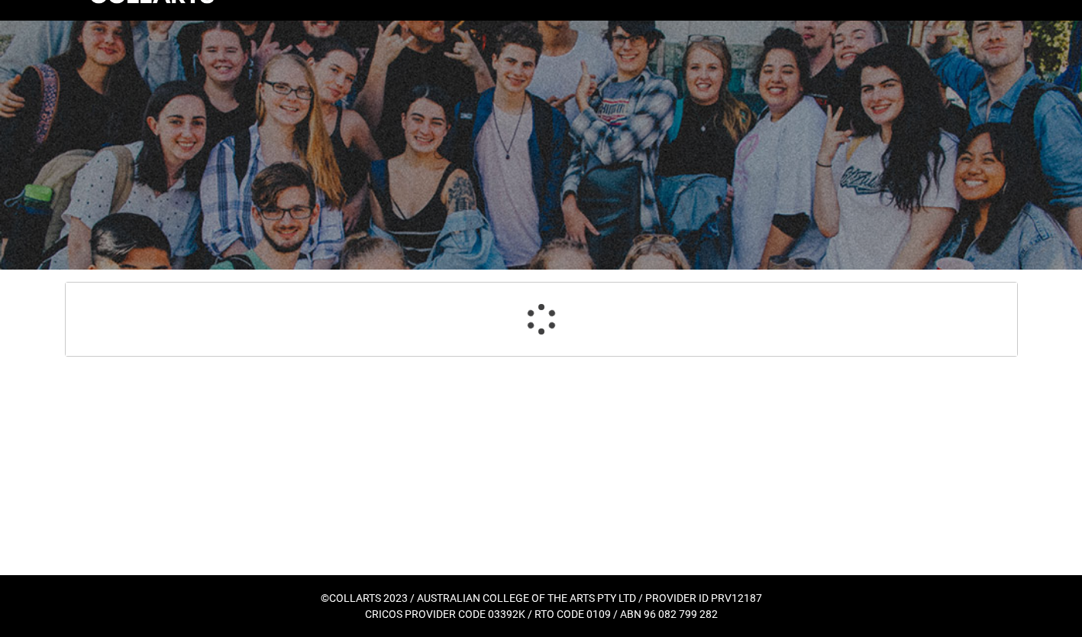
select select "ContactLanguageSpokenAtHome.0001"
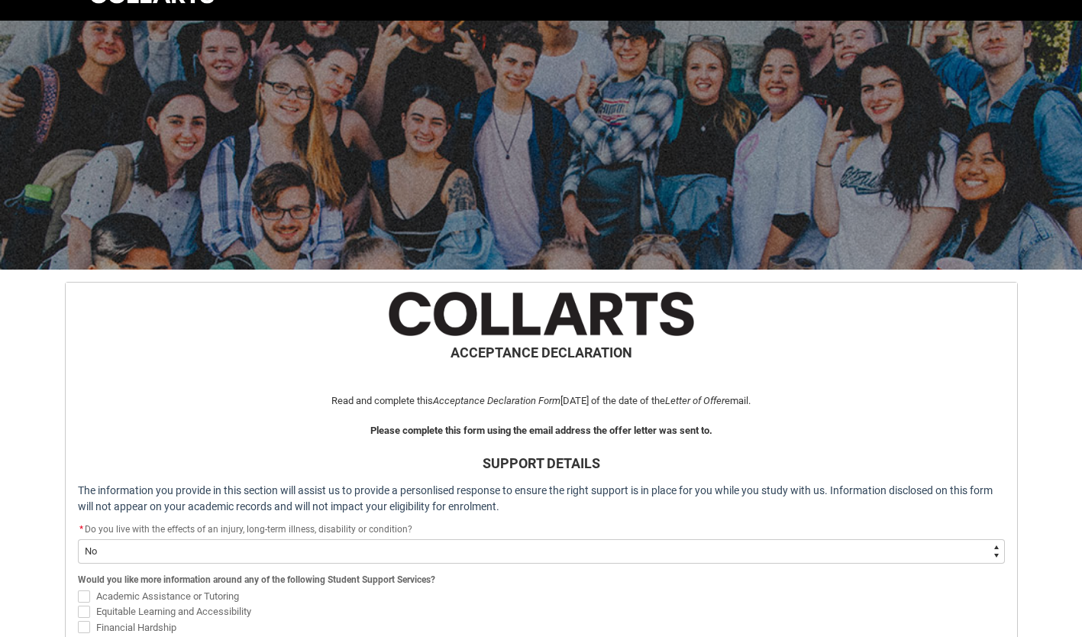
scroll to position [562, 0]
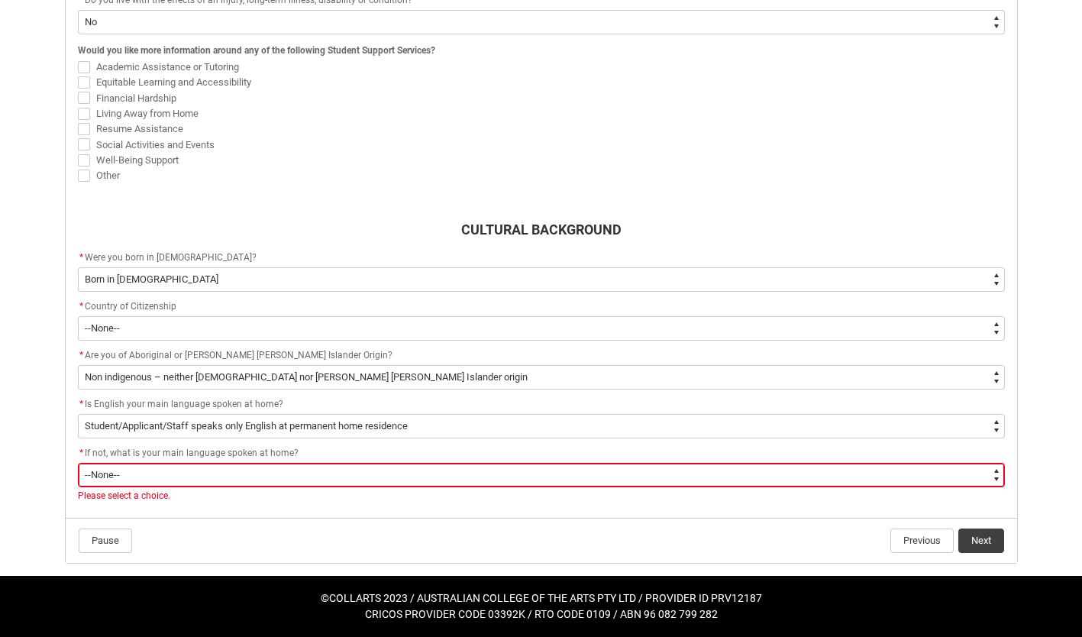
click at [680, 473] on select "--None-- 1101 Gaelic ([GEOGRAPHIC_DATA]) 1102 Irish 1103 Welsh 1199 Celtic, nec…" at bounding box center [541, 475] width 927 height 24
type lightning-select "L3PicklistChoice.1201"
click at [78, 463] on select "--None-- 1101 Gaelic ([GEOGRAPHIC_DATA]) 1102 Irish 1103 Welsh 1199 Celtic, nec…" at bounding box center [541, 475] width 927 height 24
select select "L3PicklistChoice.1201"
click at [974, 534] on button "Next" at bounding box center [982, 541] width 46 height 24
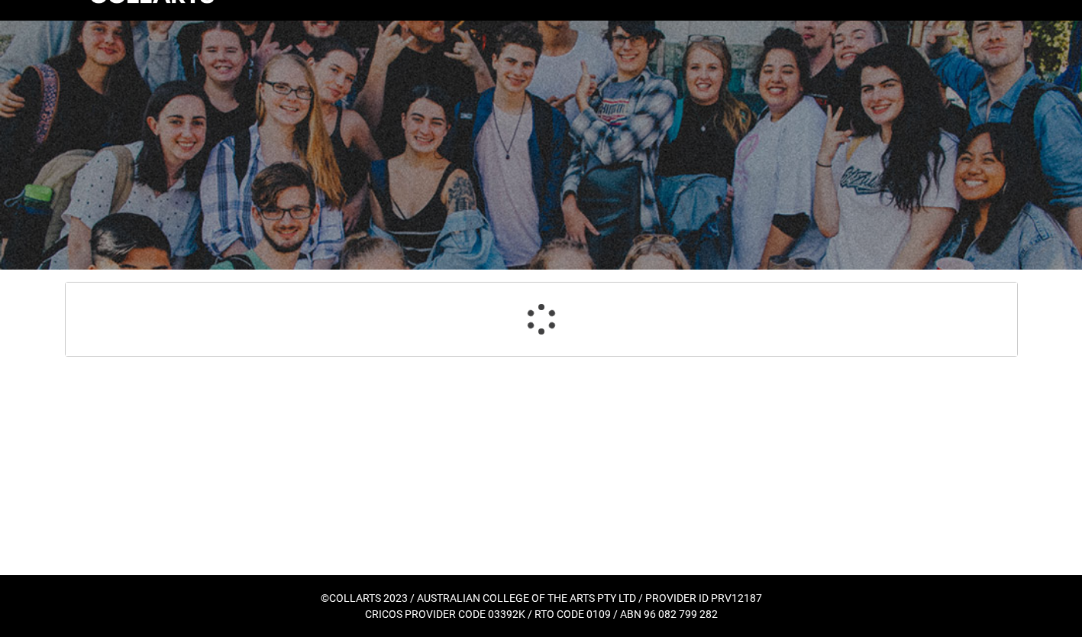
scroll to position [33, 0]
select select "HeardCollarts_Options.Spotify"
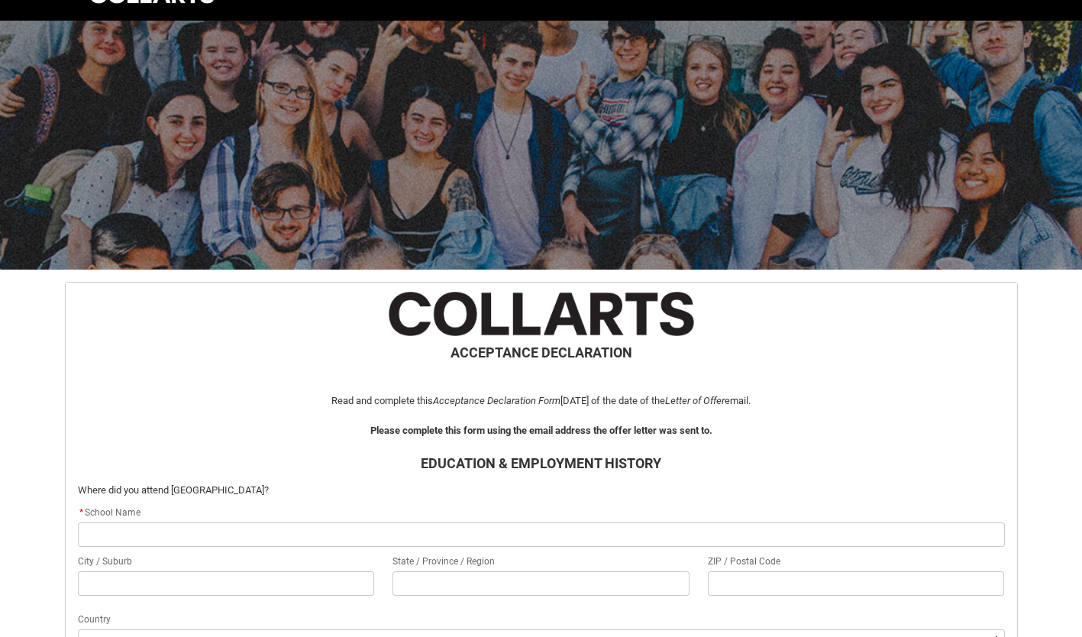
scroll to position [163, 0]
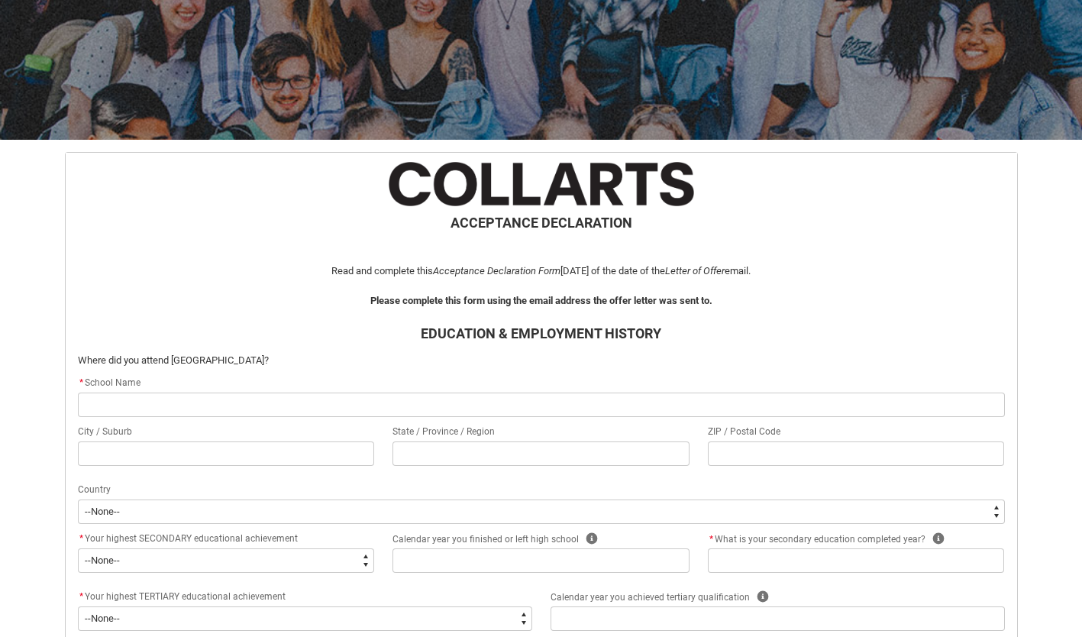
type lightning-primitive-input-simple "K"
type input "K"
type lightning-primitive-input-simple "Ki"
type input "Ki"
type lightning-primitive-input-simple "Kin"
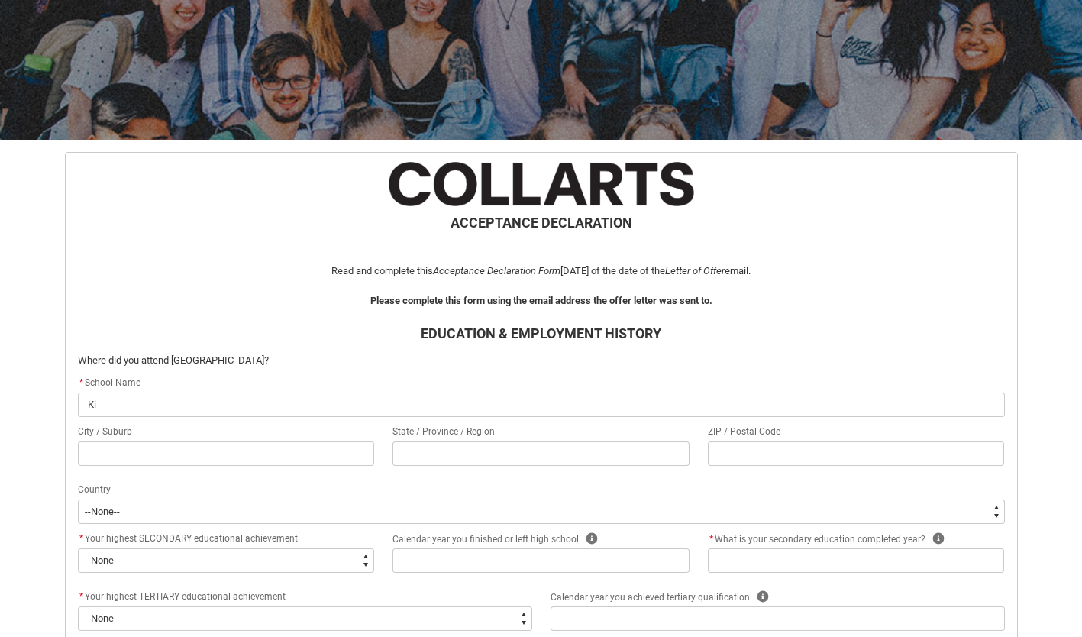
type input "Kin"
type lightning-primitive-input-simple "King"
type input "King"
type lightning-primitive-input-simple "Kings"
type input "Kings"
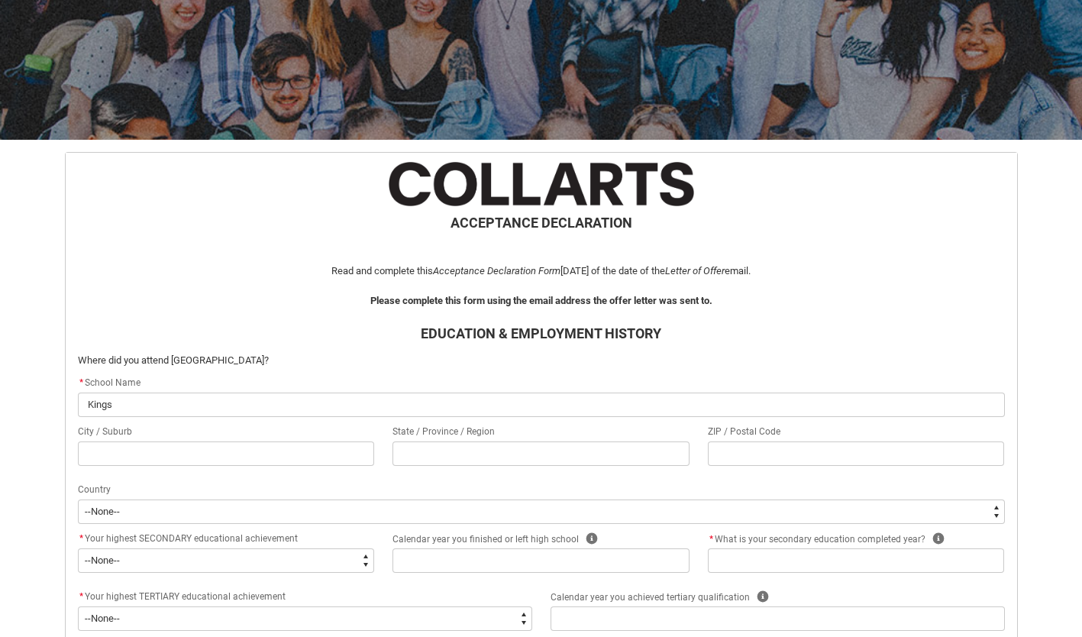
type lightning-primitive-input-simple "Kingst"
type input "Kingst"
type lightning-primitive-input-simple "Kingsto"
type input "Kingsto"
type lightning-primitive-input-simple "[GEOGRAPHIC_DATA]"
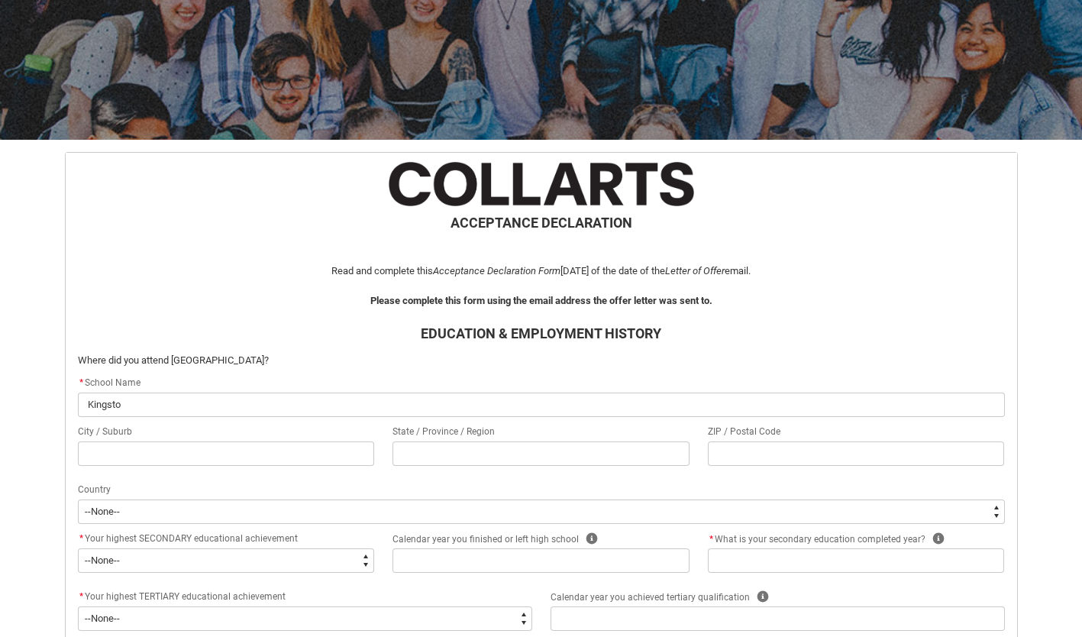
type input "[GEOGRAPHIC_DATA]"
type lightning-primitive-input-simple "[GEOGRAPHIC_DATA]"
type input "[GEOGRAPHIC_DATA]"
type lightning-primitive-input-simple "Kingston H"
type input "Kingston H"
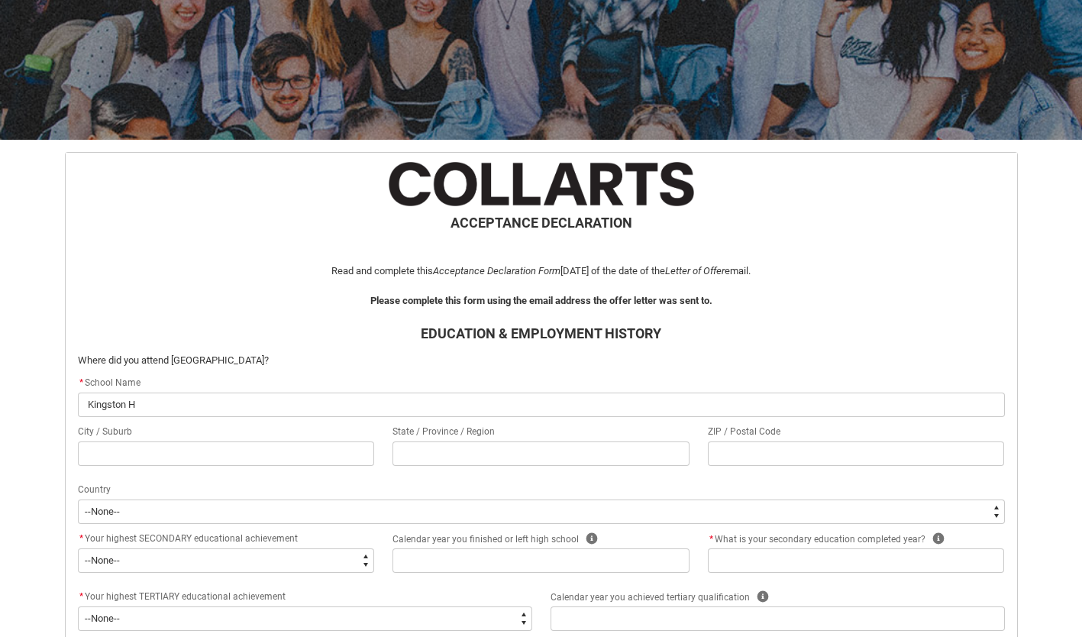
type lightning-primitive-input-simple "Kingston Hi"
type input "Kingston Hi"
type lightning-primitive-input-simple "Kingston Hig"
type input "Kingston Hig"
type lightning-primitive-input-simple "Kingston High"
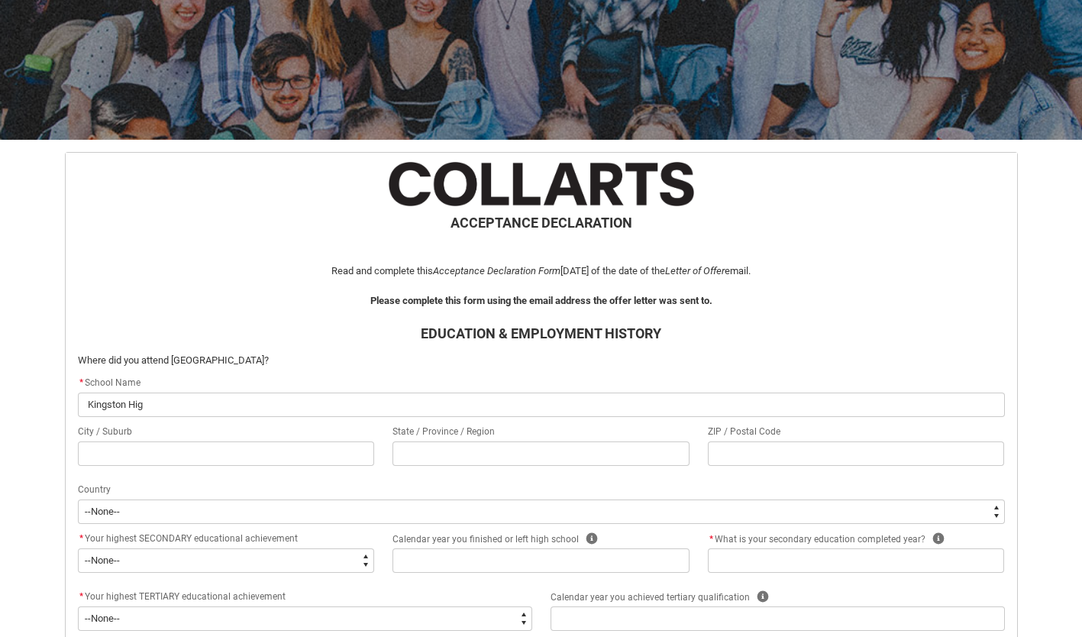
type input "Kingston High"
type lightning-primitive-input-simple "Kingston Highs"
type input "Kingston Highs"
type lightning-primitive-input-simple "Kingston Highsc"
type input "Kingston Highsc"
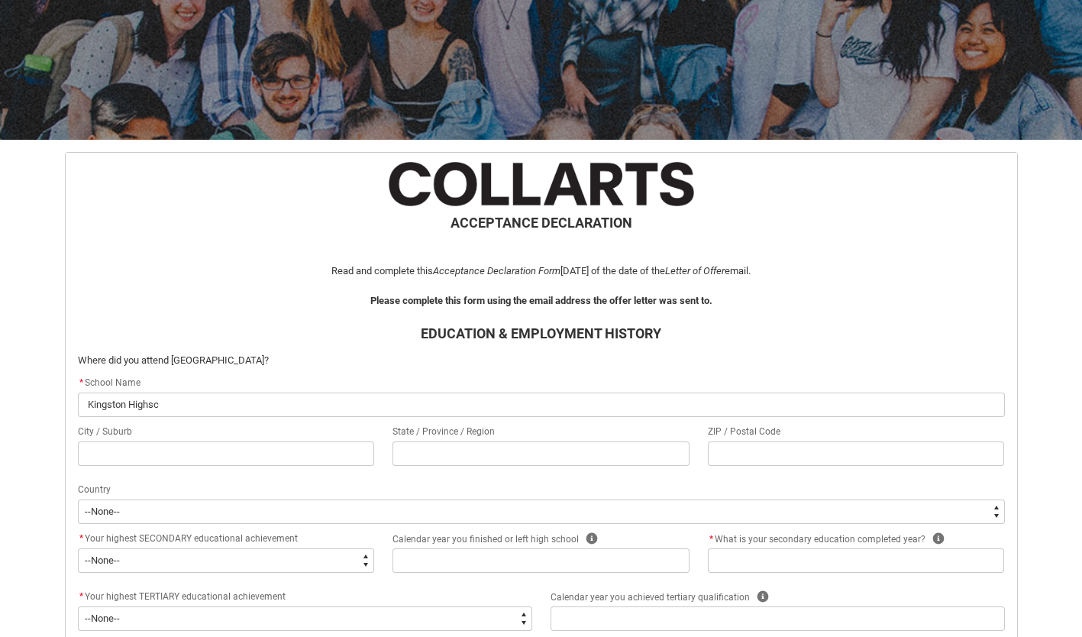
type lightning-primitive-input-simple "Kingston Highsch"
type input "Kingston Highsch"
type lightning-primitive-input-simple "Kingston Highsc"
type input "Kingston Highsc"
type lightning-primitive-input-simple "Kingston Highs"
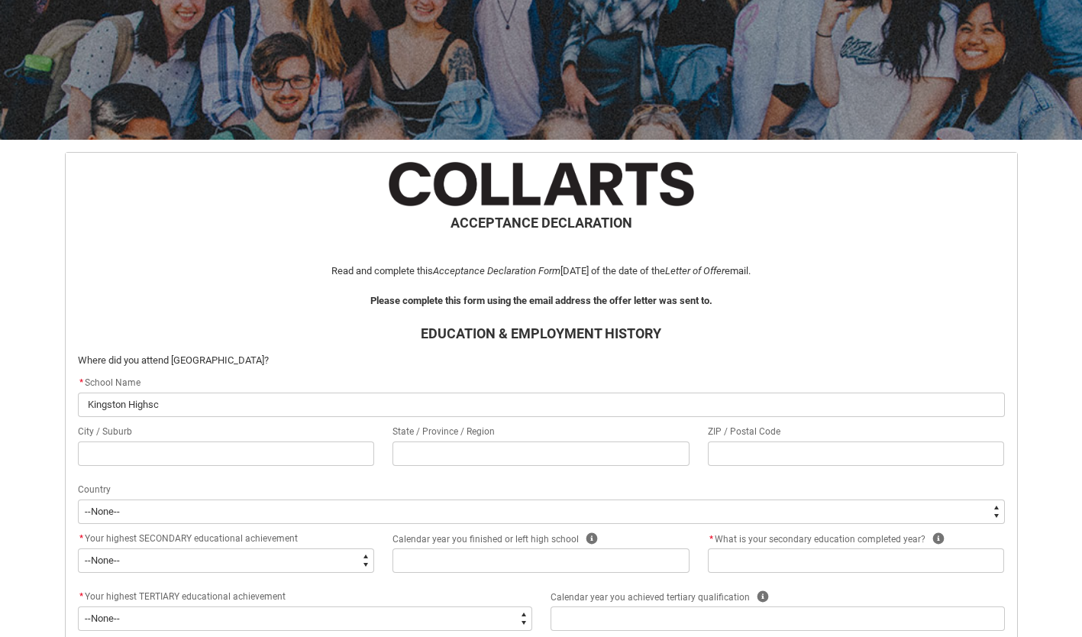
type input "Kingston Highs"
type lightning-primitive-input-simple "Kingston High"
type input "Kingston High"
type lightning-primitive-input-simple "Kingston High"
type input "Kingston High"
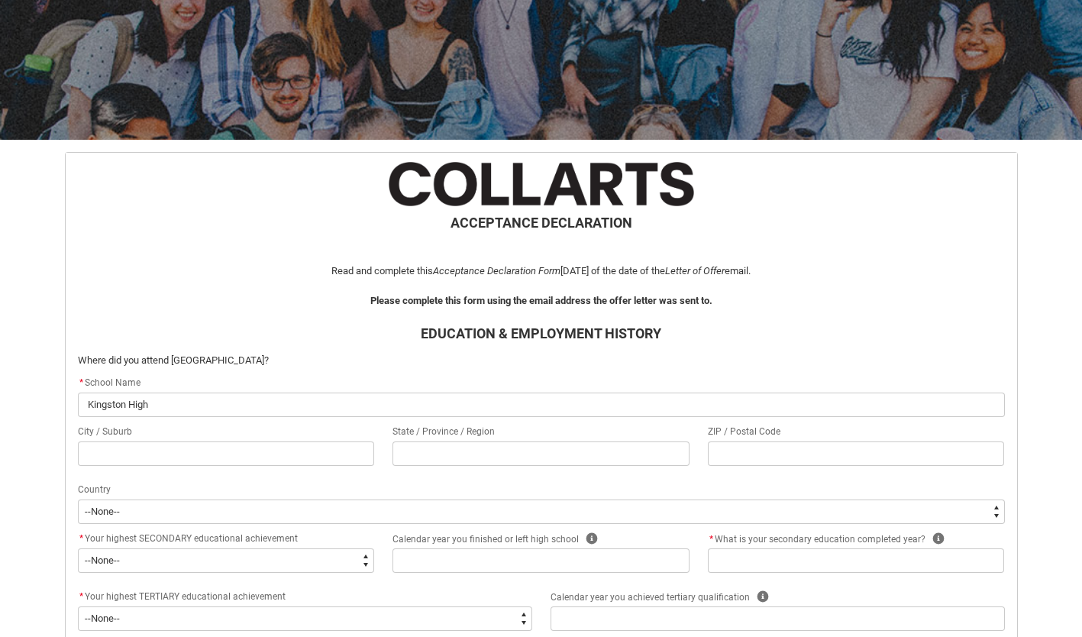
type lightning-primitive-input-simple "Kingston High S"
type input "Kingston High S"
type lightning-primitive-input-simple "Kingston High Sc"
type input "Kingston High Sc"
type lightning-primitive-input-simple "Kingston High Sch"
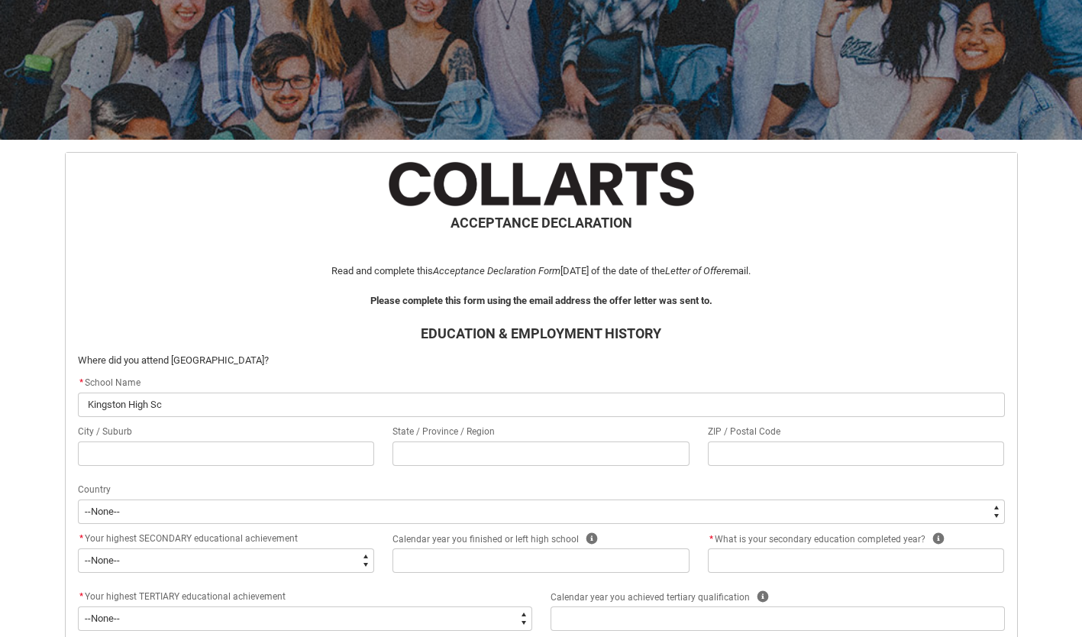
type input "Kingston High Sch"
type lightning-primitive-input-simple "Kingston High Scho"
type input "Kingston High Scho"
type lightning-primitive-input-simple "Kingston High Schoo"
type input "Kingston High Schoo"
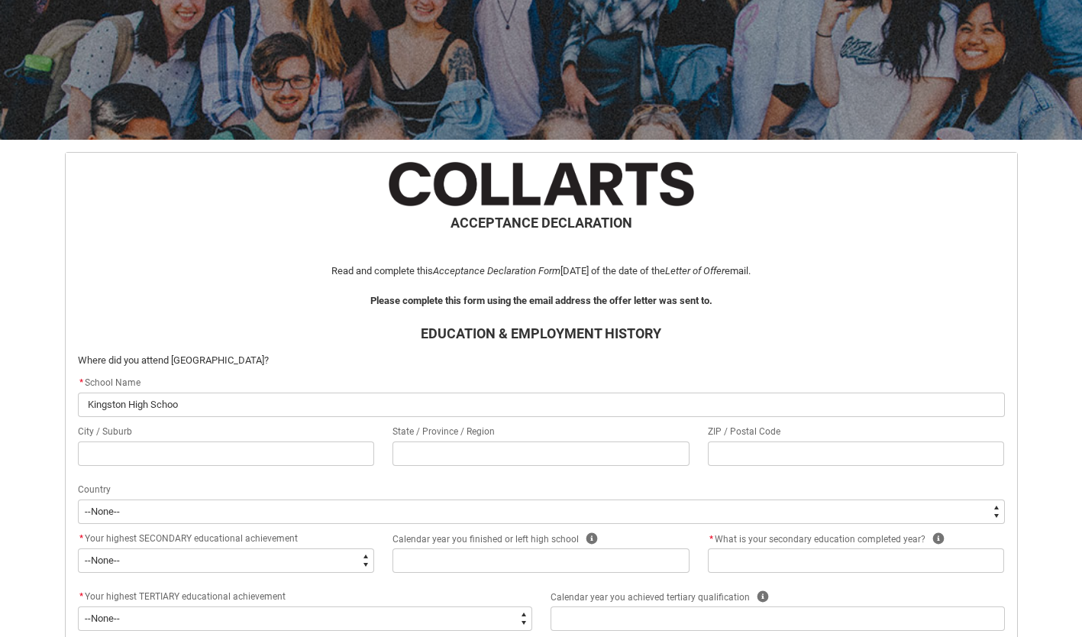
type lightning-primitive-input-simple "[GEOGRAPHIC_DATA]"
type input "[GEOGRAPHIC_DATA]"
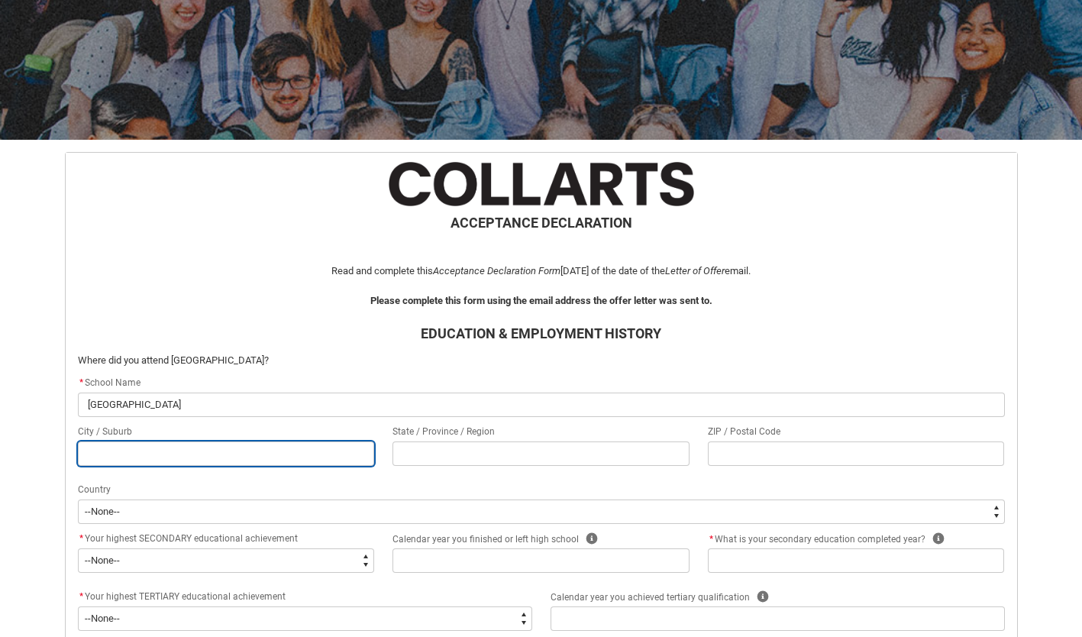
type lightning-primitive-input-simple "K"
type input "K"
type lightning-primitive-input-simple "Ki"
type input "Ki"
type lightning-primitive-input-simple "Kin"
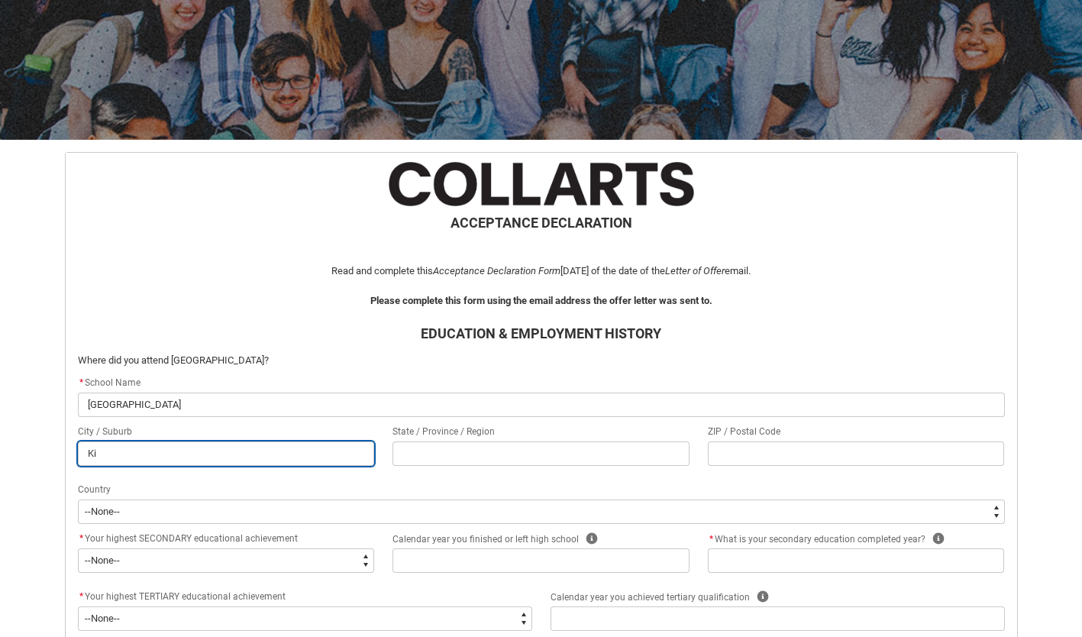
type input "Kin"
type lightning-primitive-input-simple "King"
type input "King"
type lightning-primitive-input-simple "Kings"
type input "Kings"
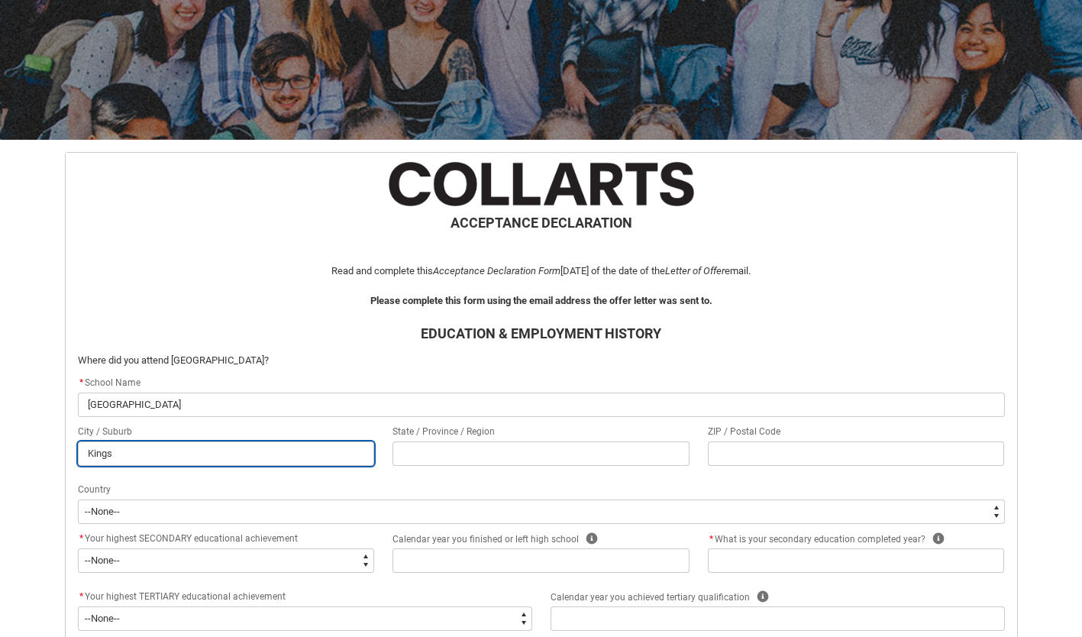
type lightning-primitive-input-simple "Kingst"
type input "Kingst"
type lightning-primitive-input-simple "Kingsto"
type input "Kingsto"
type lightning-primitive-input-simple "[GEOGRAPHIC_DATA]"
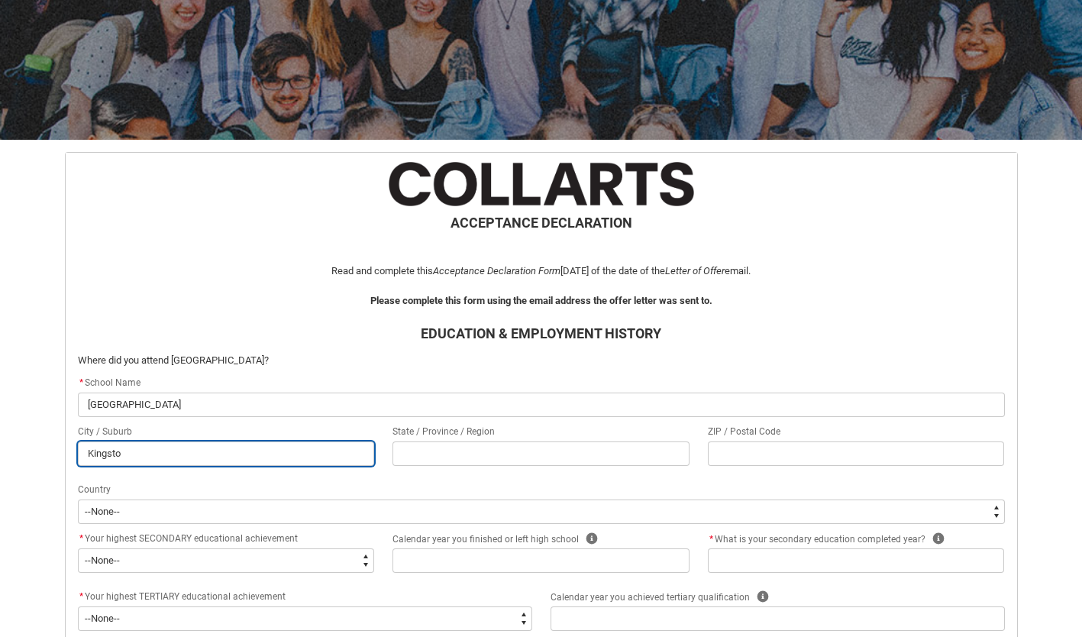
type input "[GEOGRAPHIC_DATA]"
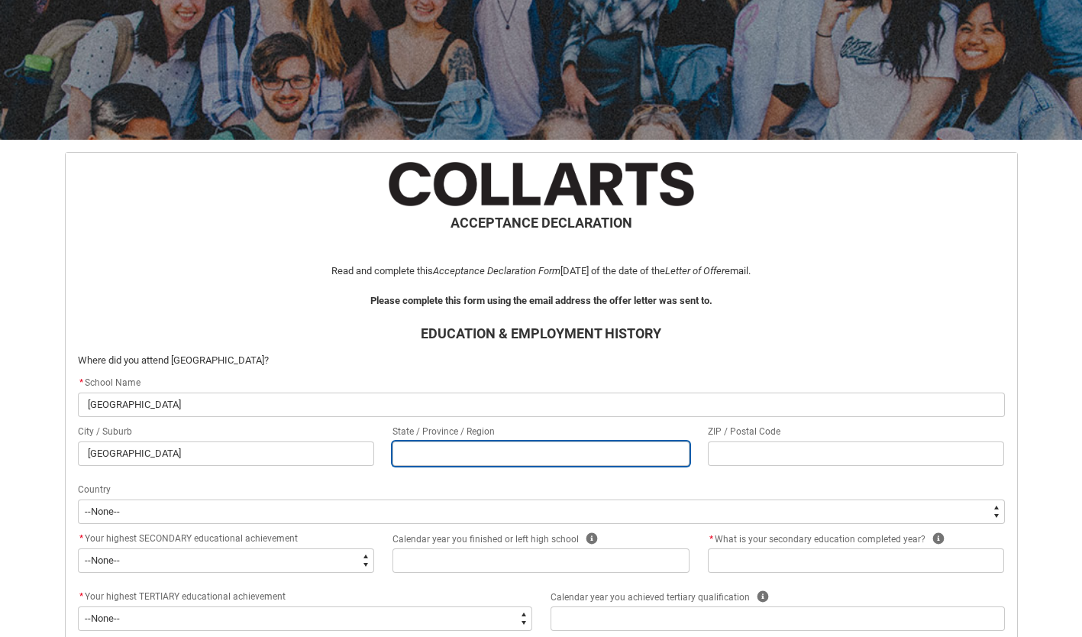
type lightning-primitive-input-simple "T"
type input "T"
type lightning-primitive-input-simple "Ta"
type input "Ta"
type lightning-primitive-input-simple "Tas"
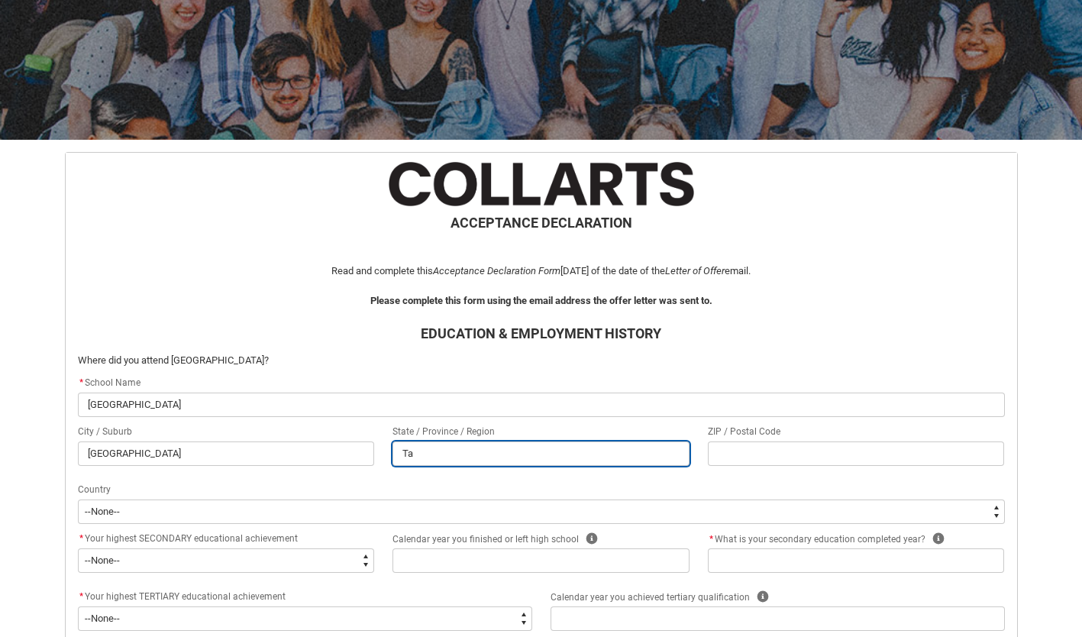
type input "Tas"
type lightning-primitive-input-simple "Tasm"
type input "Tasm"
type lightning-primitive-input-simple "Tasma"
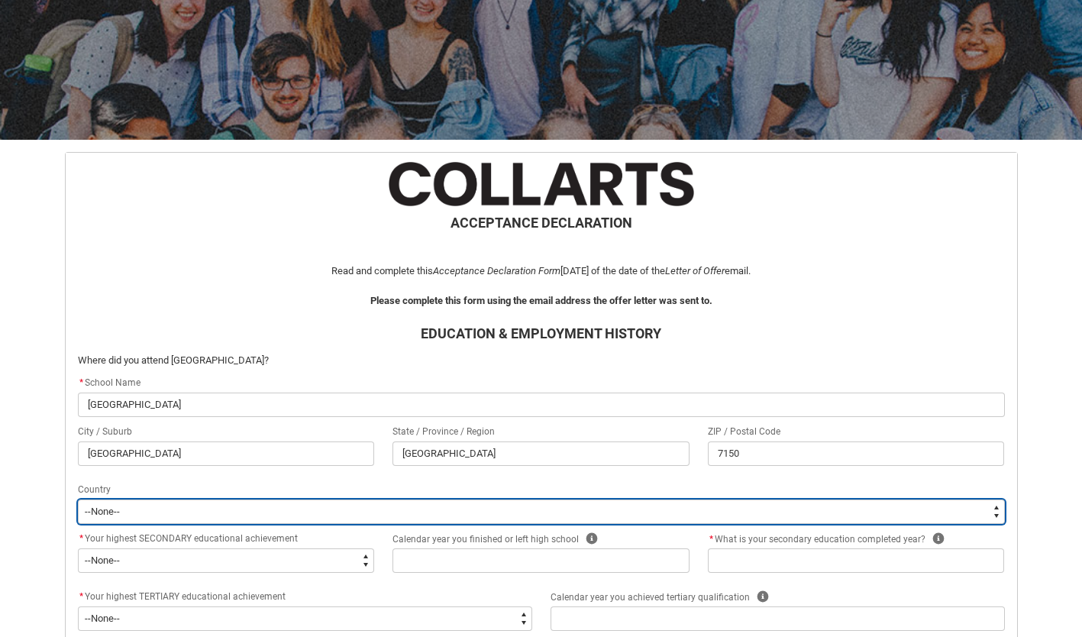
click at [536, 509] on select "--[GEOGRAPHIC_DATA]-- [GEOGRAPHIC_DATA] [GEOGRAPHIC_DATA] [GEOGRAPHIC_DATA] [GE…" at bounding box center [541, 512] width 927 height 24
click at [78, 500] on select "--[GEOGRAPHIC_DATA]-- [GEOGRAPHIC_DATA] [GEOGRAPHIC_DATA] [GEOGRAPHIC_DATA] [GE…" at bounding box center [541, 512] width 927 height 24
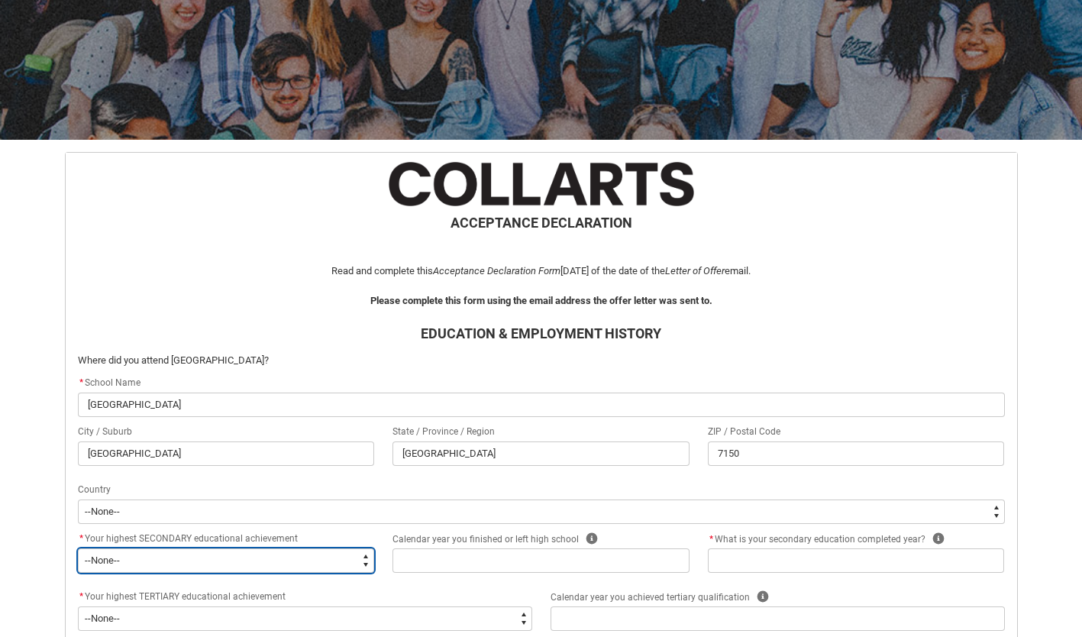
click at [203, 560] on select "--None-- Did not go to school Year 8 or below Year 9 or equivalent Completed Ye…" at bounding box center [226, 560] width 297 height 24
click at [78, 548] on select "--None-- Did not go to school Year 8 or below Year 9 or equivalent Completed Ye…" at bounding box center [226, 560] width 297 height 24
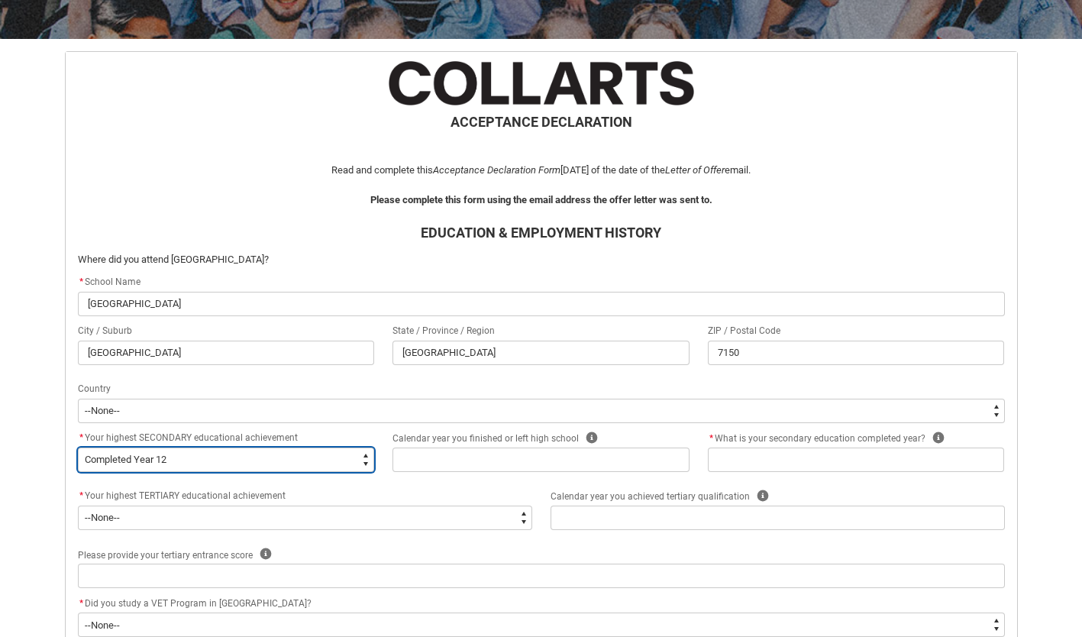
scroll to position [264, 0]
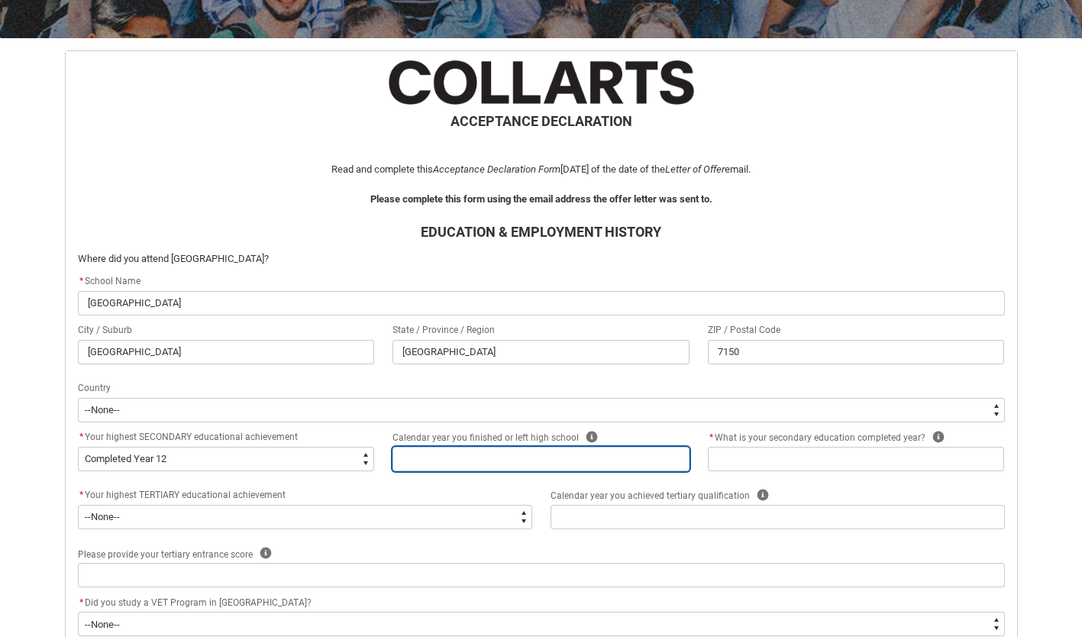
click at [506, 467] on input "REDU_Acceptance_Declaration flow" at bounding box center [541, 459] width 297 height 24
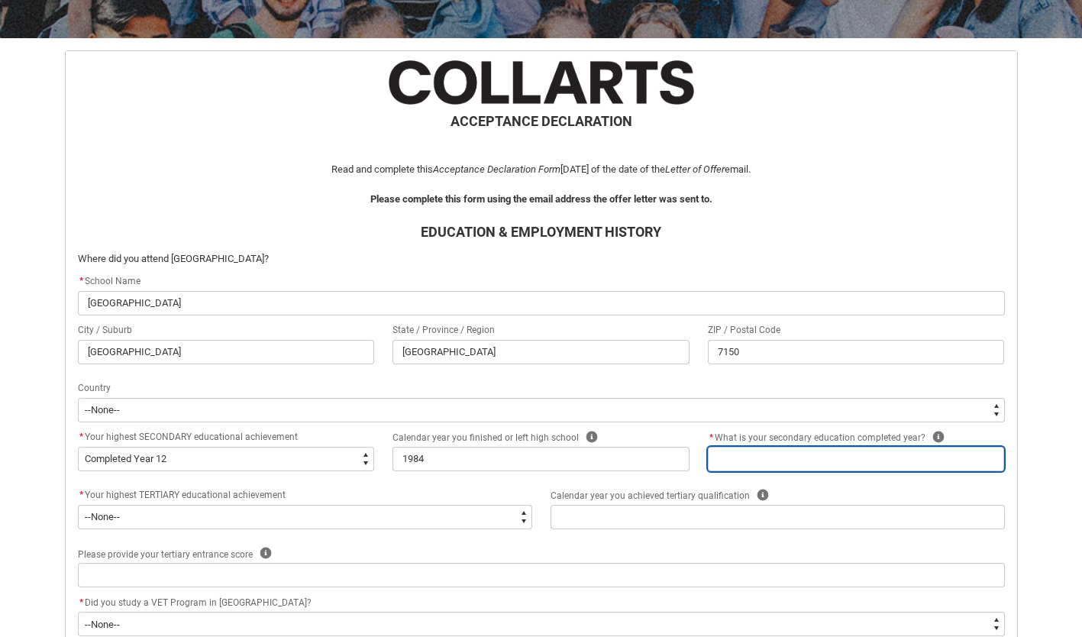
click at [745, 464] on input "REDU_Acceptance_Declaration flow" at bounding box center [856, 459] width 297 height 24
click at [789, 463] on input "REDU_Acceptance_Declaration flow" at bounding box center [856, 459] width 297 height 24
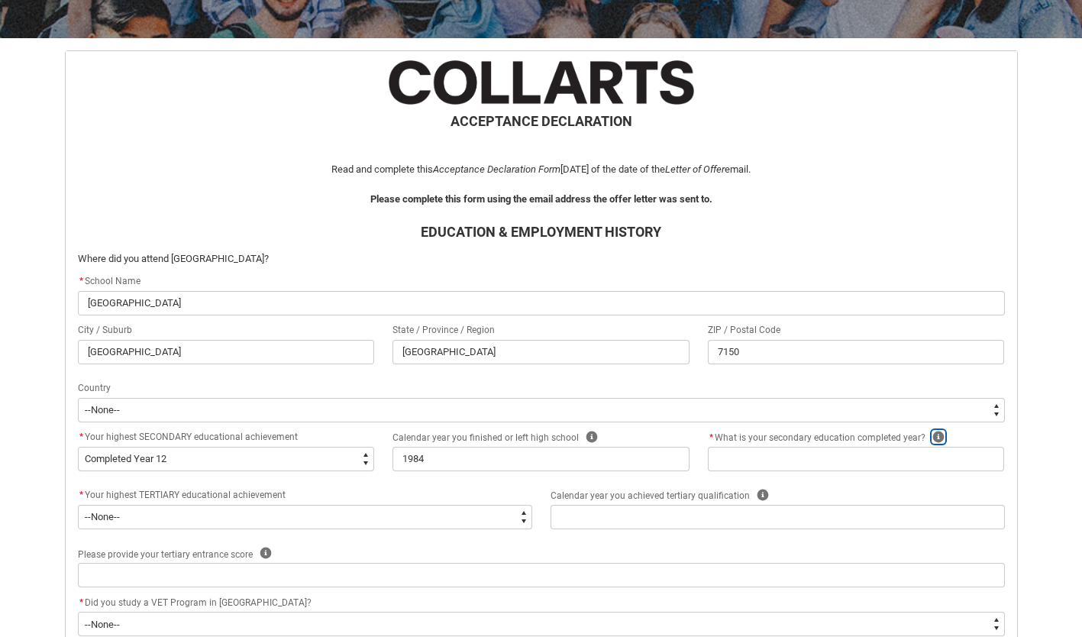
click at [936, 437] on icon "REDU_Acceptance_Declaration flow" at bounding box center [938, 437] width 11 height 11
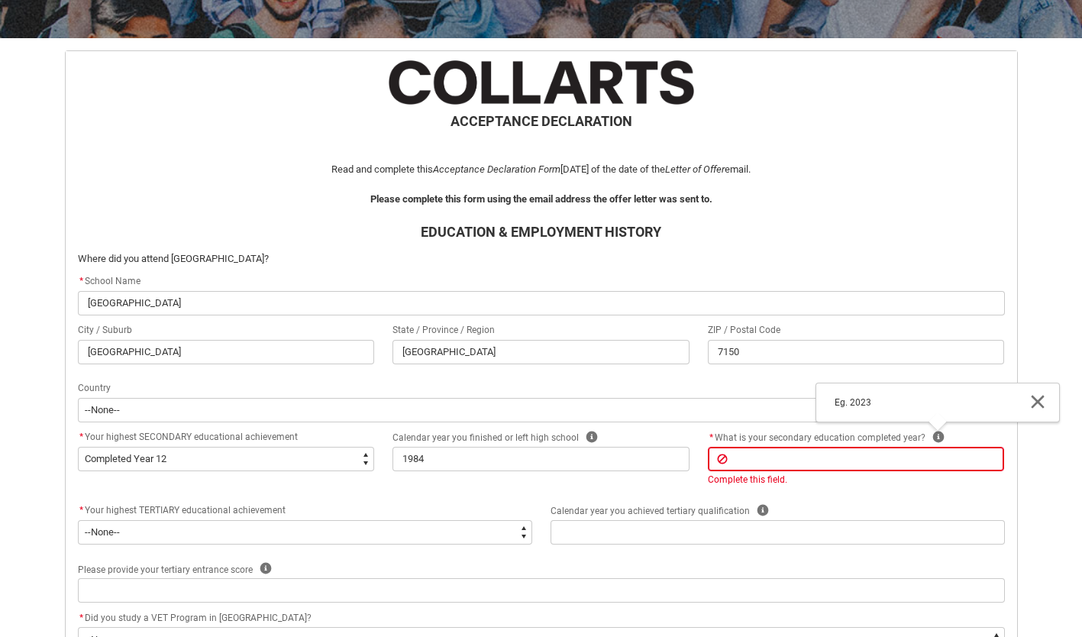
click at [1036, 398] on icon "REDU_Acceptance_Declaration flow" at bounding box center [1038, 402] width 18 height 18
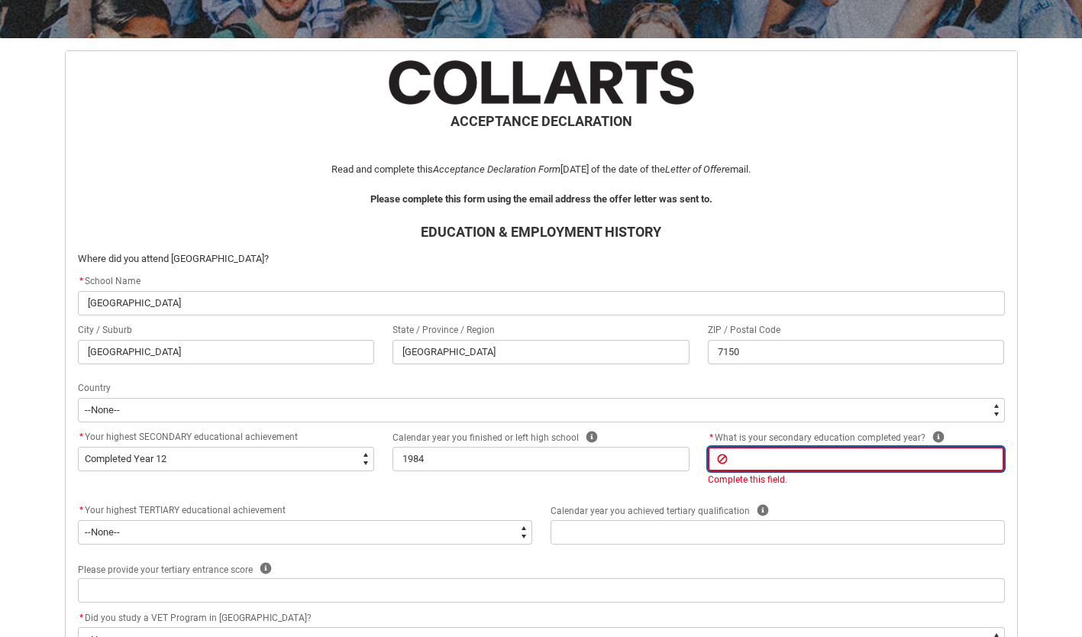
click at [779, 464] on input "REDU_Acceptance_Declaration flow" at bounding box center [856, 459] width 297 height 24
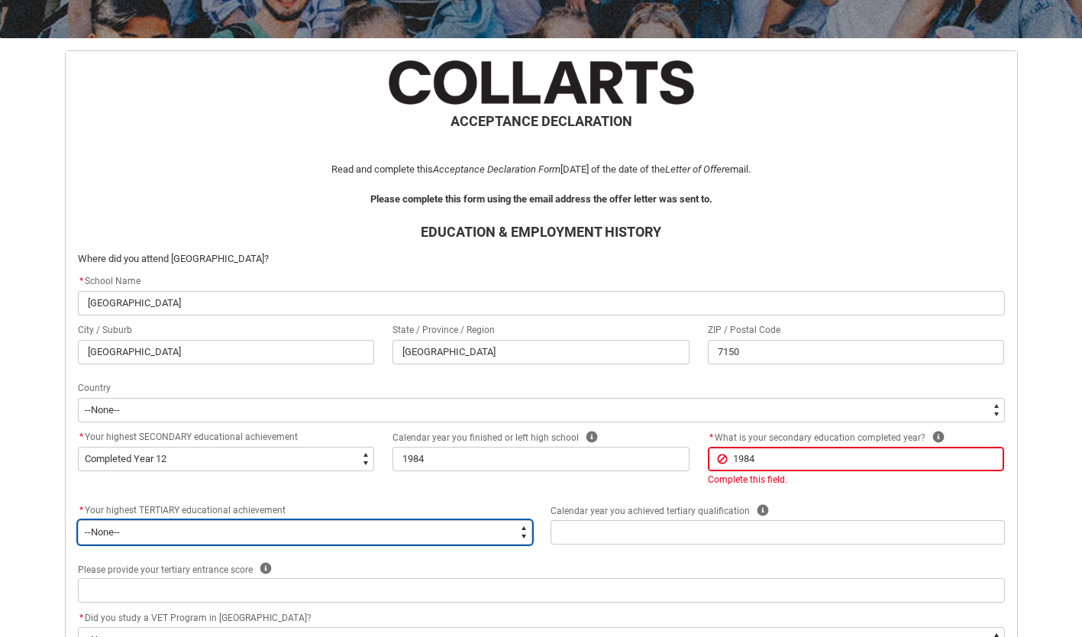
click at [493, 532] on flowruntime-screen-field "* Your highest TERTIARY educational achievement * --None-- A Complete Final Yea…" at bounding box center [305, 526] width 473 height 49
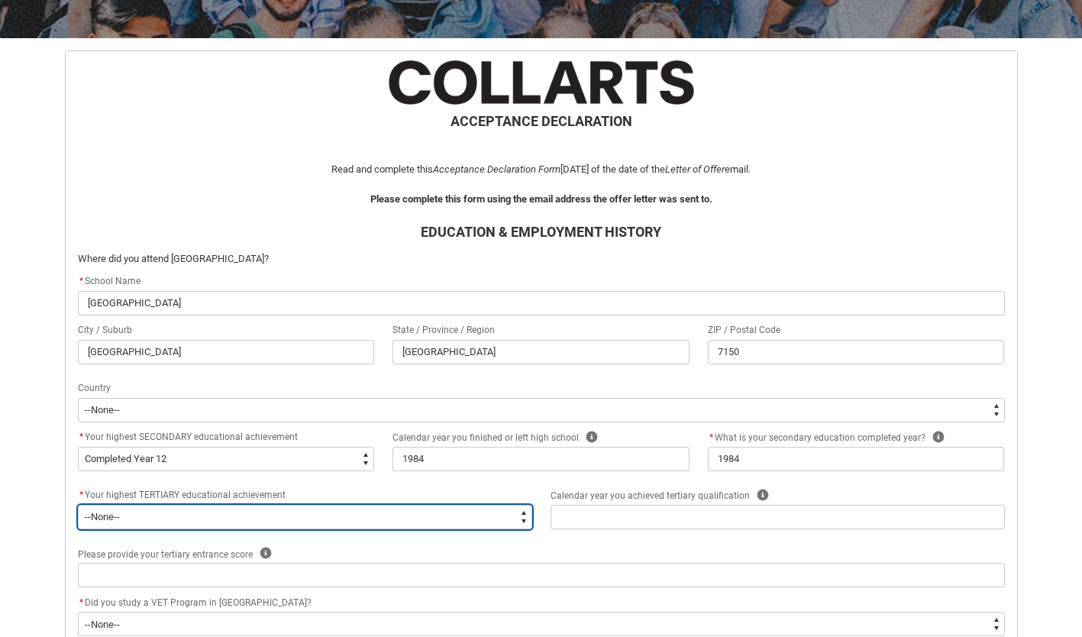
click at [78, 505] on select "--None-- A Complete Final Year of Secondary Education at School A Complete VET …" at bounding box center [305, 517] width 454 height 24
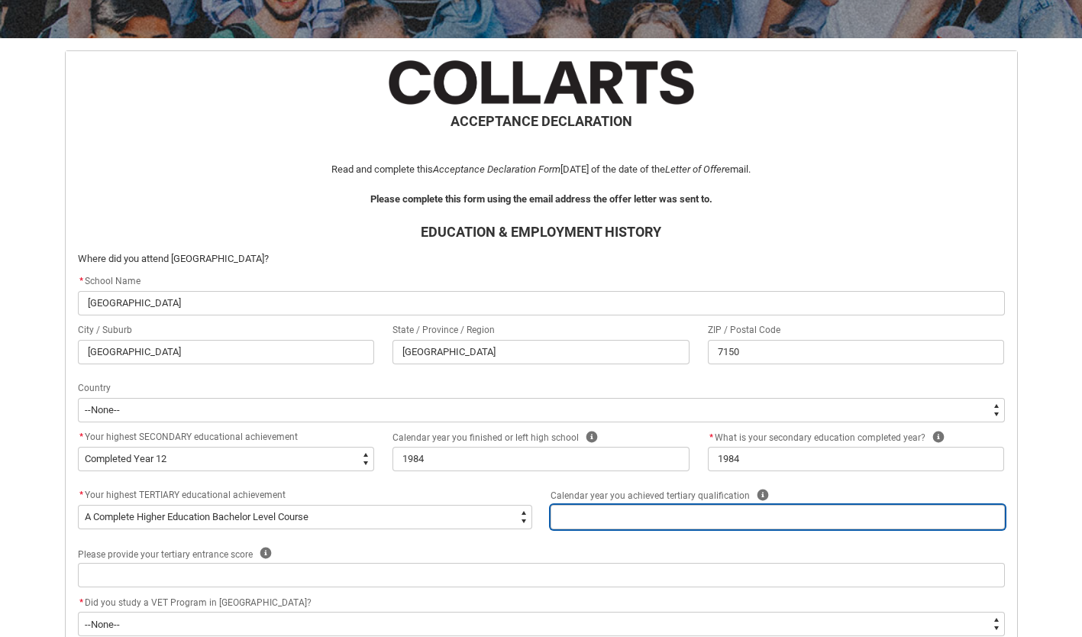
click at [652, 525] on input "REDU_Acceptance_Declaration flow" at bounding box center [778, 517] width 454 height 24
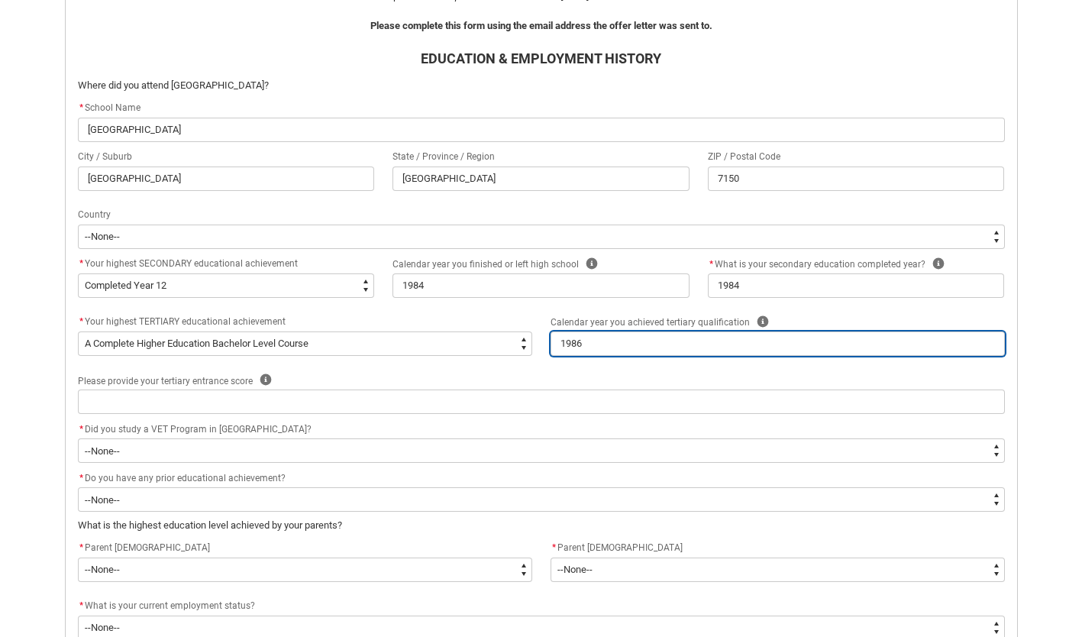
scroll to position [445, 0]
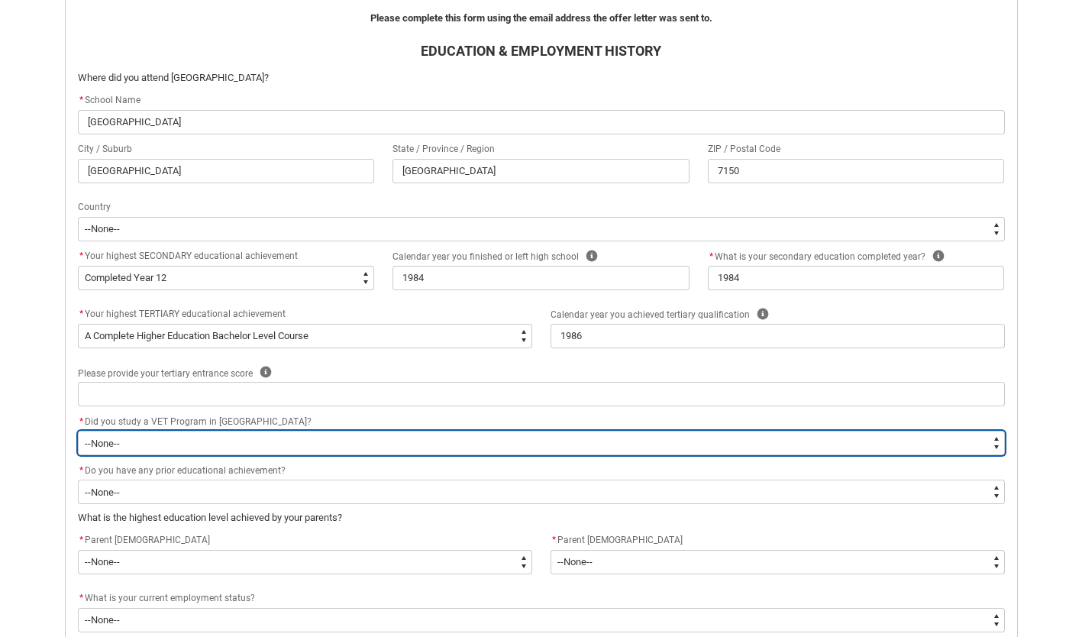
click at [177, 444] on select "--None-- Yes No" at bounding box center [541, 443] width 927 height 24
click at [78, 431] on select "--None-- Yes No" at bounding box center [541, 443] width 927 height 24
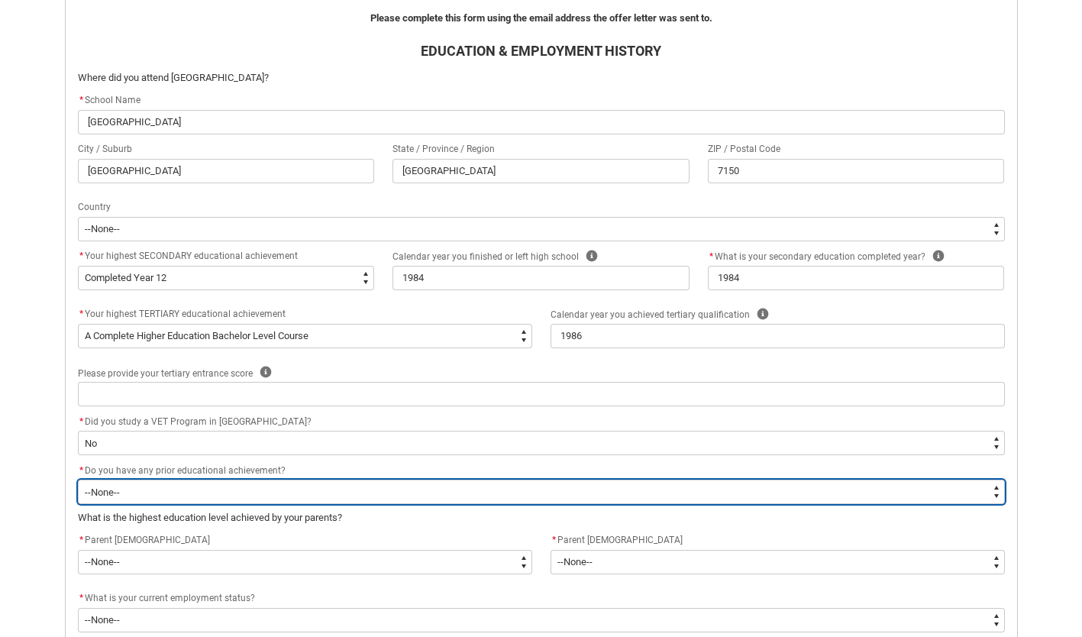
click at [190, 499] on select "--None-- Yes No" at bounding box center [541, 492] width 927 height 24
click at [78, 480] on select "--None-- Yes No" at bounding box center [541, 492] width 927 height 24
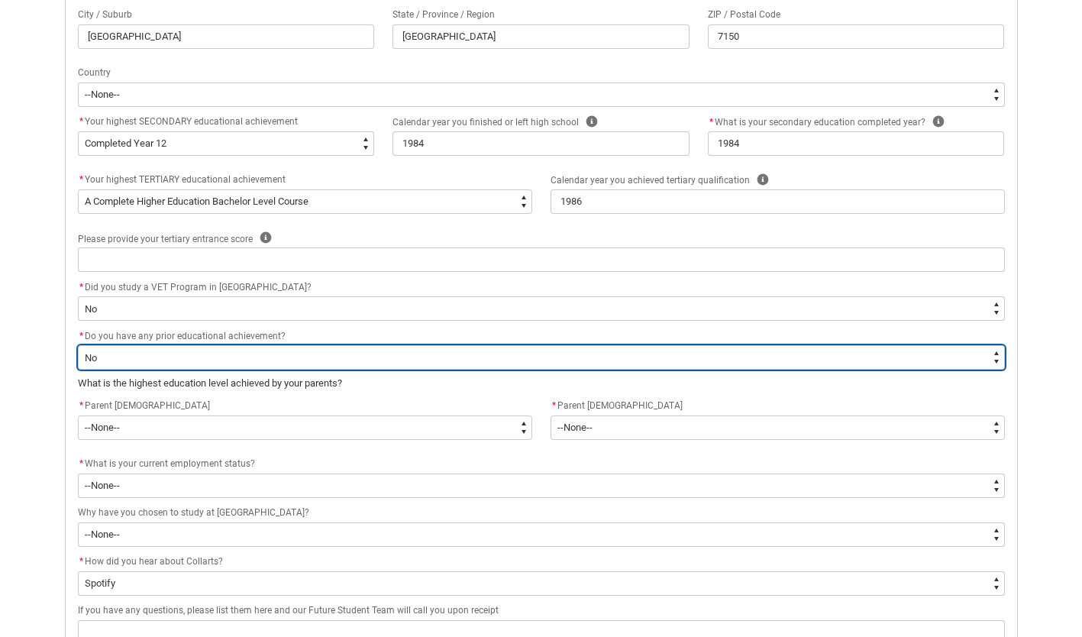
scroll to position [580, 0]
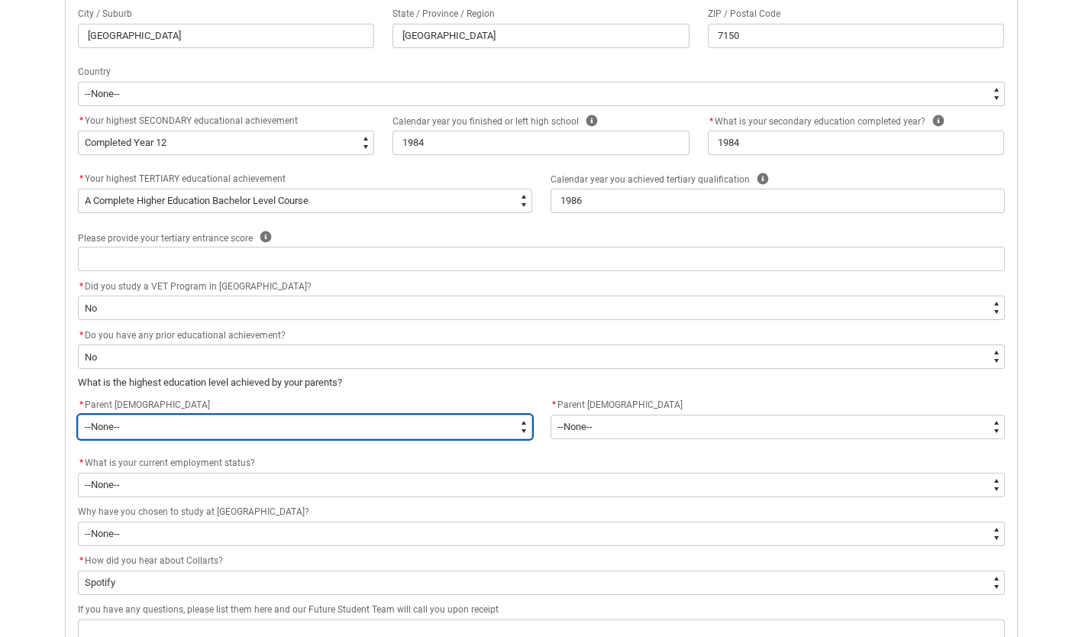
click at [522, 426] on select "--None-- Postgraduate qualification (e.g. Postgraduate Diploma, Master's, PhD) …" at bounding box center [305, 427] width 454 height 24
click at [78, 415] on select "--None-- Postgraduate qualification (e.g. Postgraduate Diploma, Master's, PhD) …" at bounding box center [305, 427] width 454 height 24
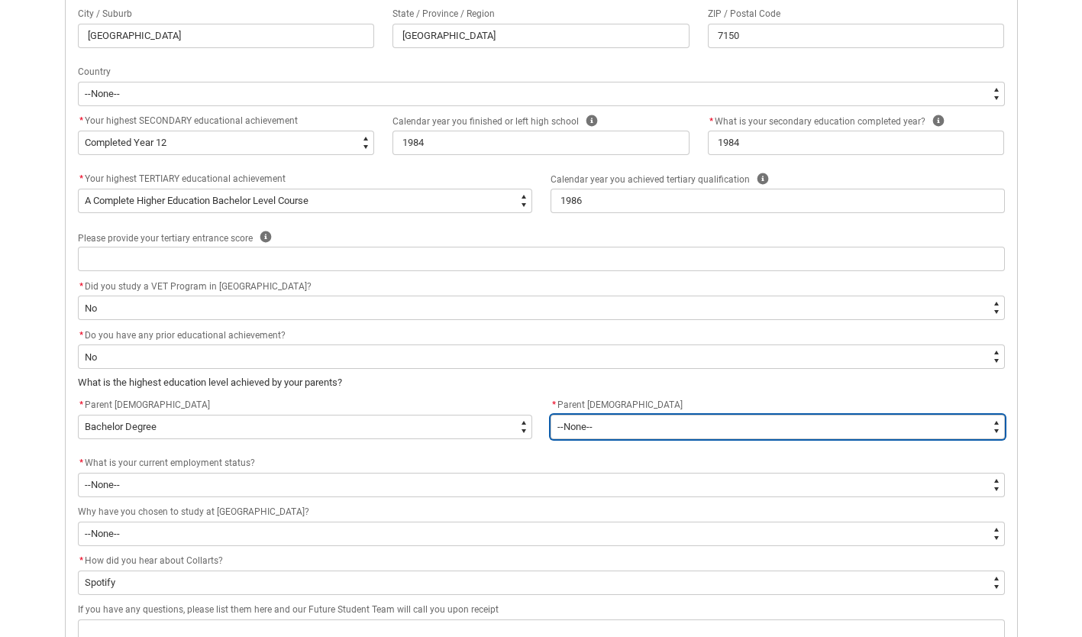
click at [584, 425] on select "--None-- Postgraduate qualification (e.g. Postgraduate Diploma, Master's, PhD) …" at bounding box center [778, 427] width 454 height 24
click at [551, 415] on select "--None-- Postgraduate qualification (e.g. Postgraduate Diploma, Master's, PhD) …" at bounding box center [778, 427] width 454 height 24
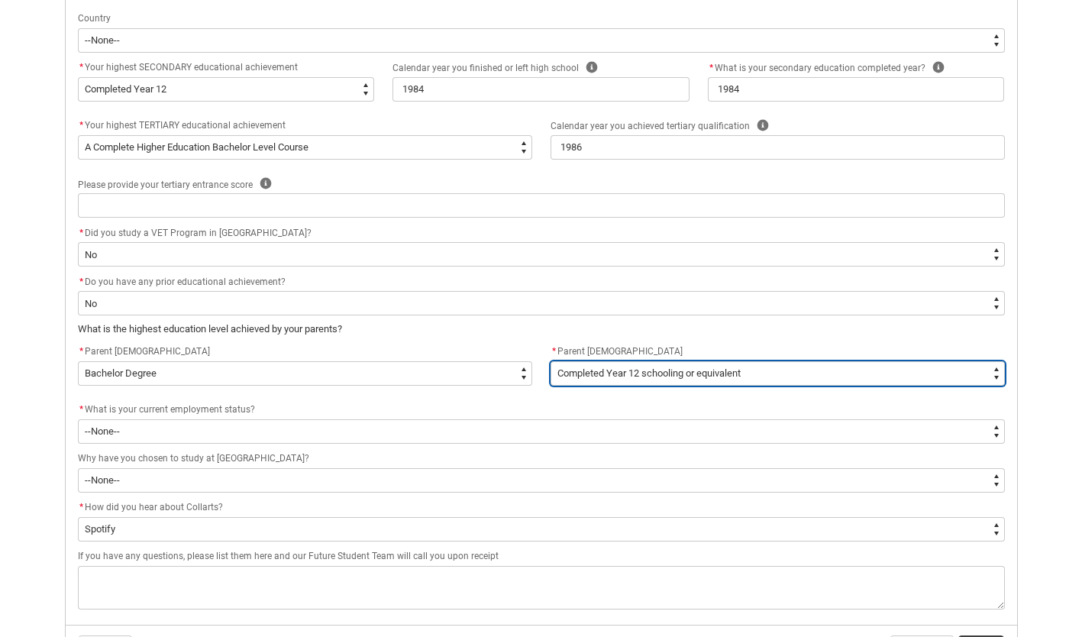
scroll to position [635, 0]
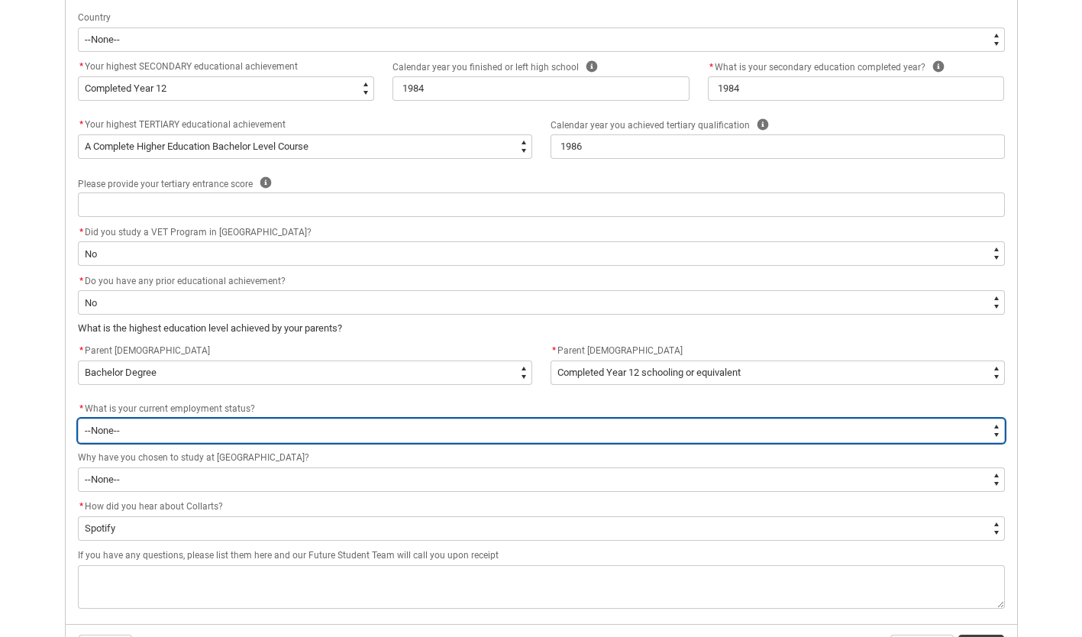
click at [267, 425] on select "--None-- [DEMOGRAPHIC_DATA] [DEMOGRAPHIC_DATA] [DEMOGRAPHIC_DATA] - not employi…" at bounding box center [541, 431] width 927 height 24
click at [78, 419] on select "--None-- [DEMOGRAPHIC_DATA] [DEMOGRAPHIC_DATA] [DEMOGRAPHIC_DATA] - not employi…" at bounding box center [541, 431] width 927 height 24
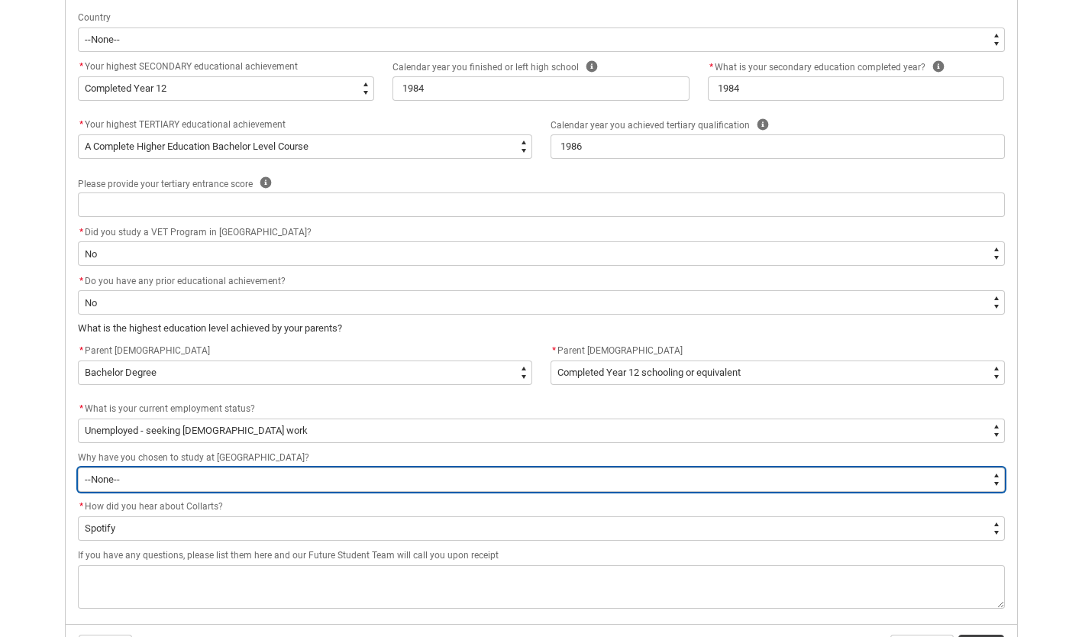
click at [215, 485] on select "--None-- To get a job To develop my existing business To start my own business …" at bounding box center [541, 479] width 927 height 24
click at [78, 467] on select "--None-- To get a job To develop my existing business To start my own business …" at bounding box center [541, 479] width 927 height 24
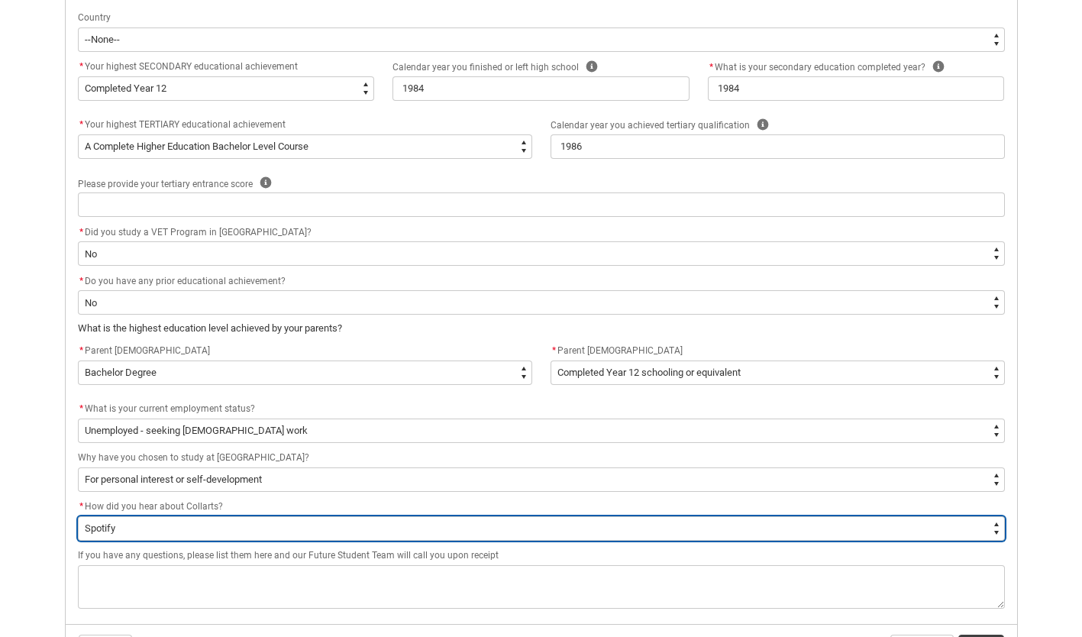
click at [176, 529] on select "--None-- Advertising - Facebook Advertising - Google Advertising - Instagram Ad…" at bounding box center [541, 528] width 927 height 24
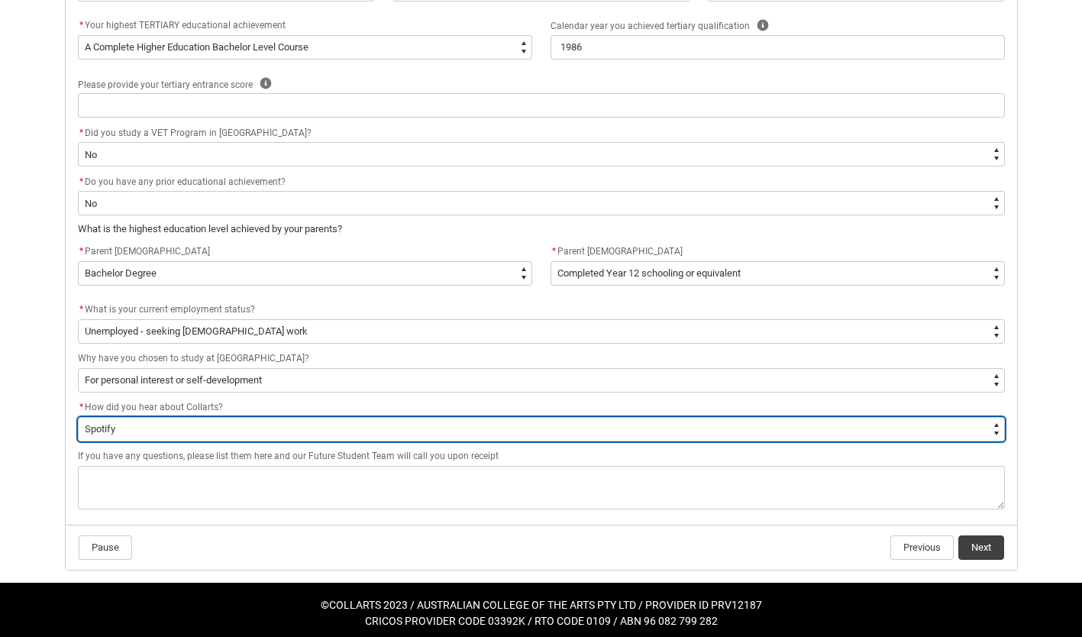
scroll to position [742, 0]
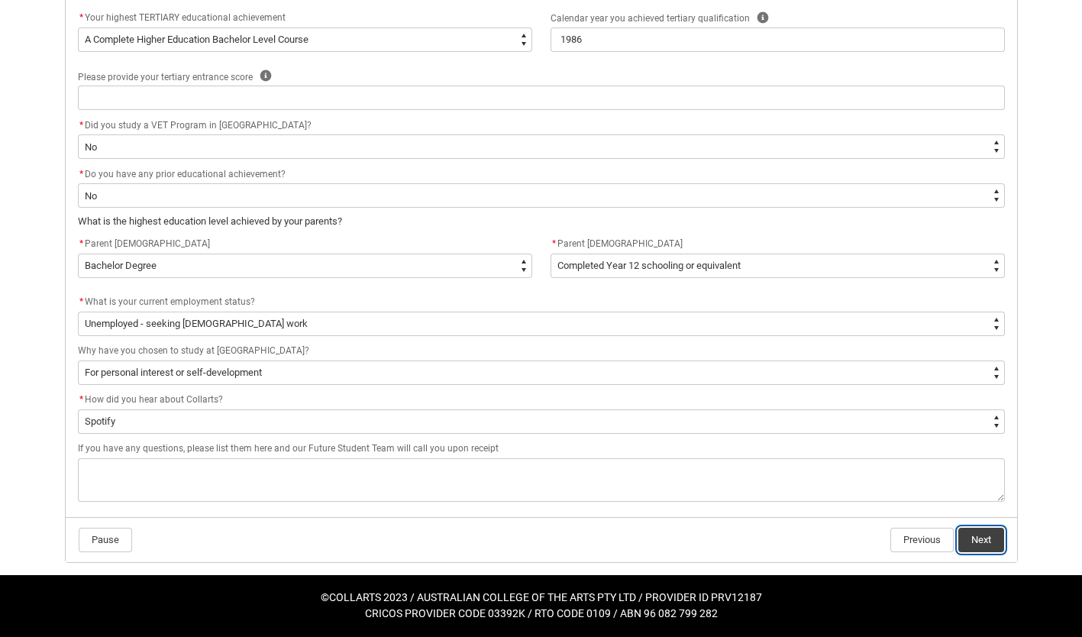
click at [977, 535] on button "Next" at bounding box center [982, 540] width 46 height 24
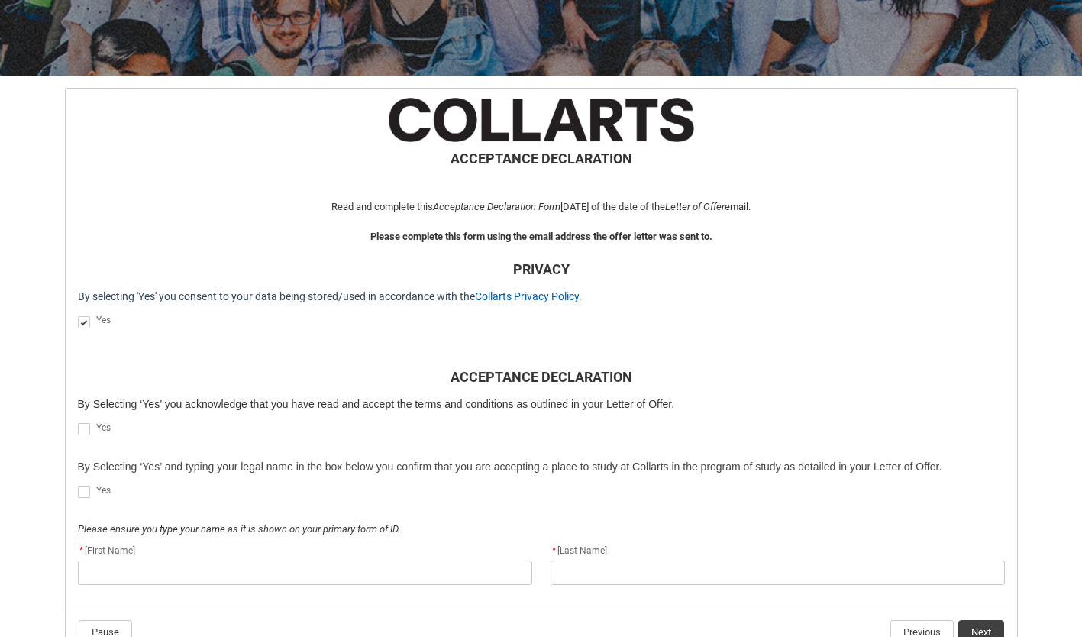
scroll to position [319, 0]
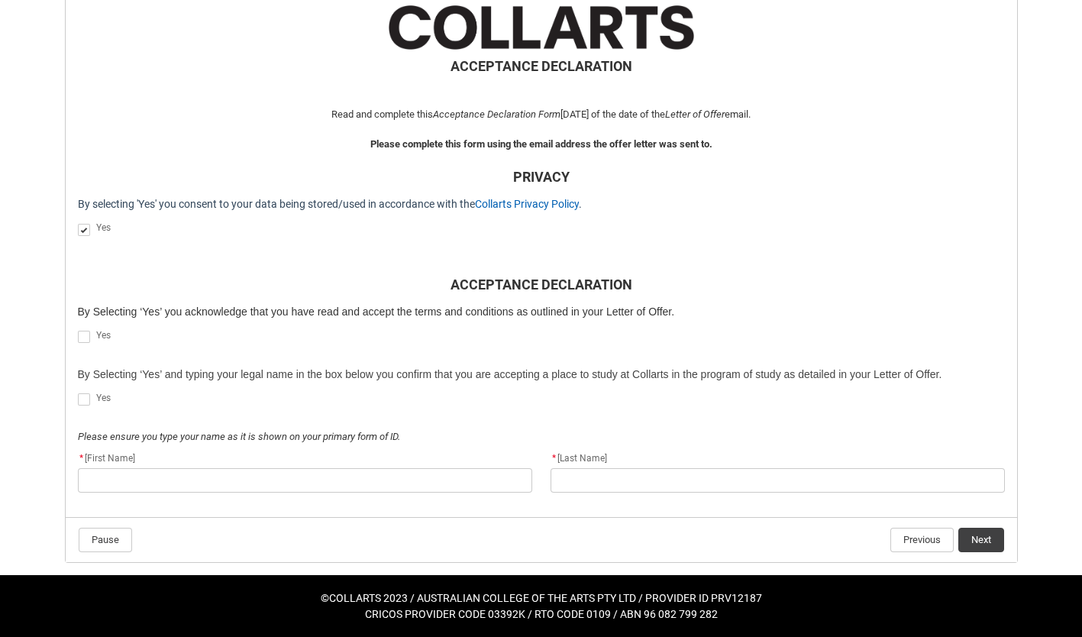
click at [79, 336] on span "REDU_Acceptance_Declaration flow" at bounding box center [84, 337] width 12 height 12
click at [78, 329] on input "REDU_Acceptance_Declaration flow" at bounding box center [77, 328] width 1 height 1
click at [85, 413] on flowruntime-screen-field "Yes" at bounding box center [542, 402] width 946 height 26
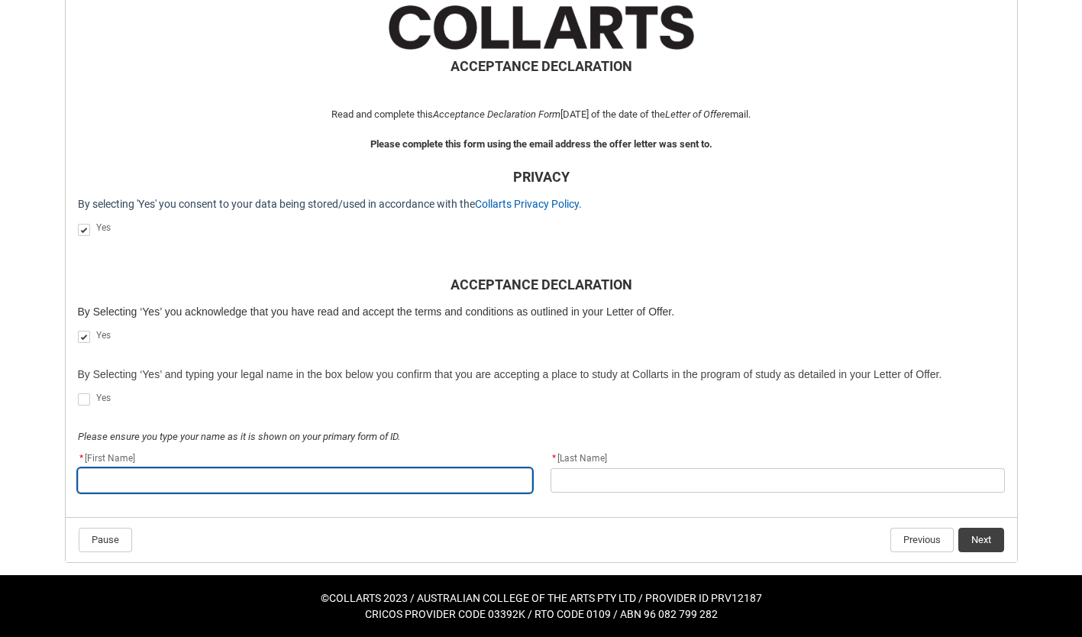
click at [152, 482] on input "REDU_Acceptance_Declaration flow" at bounding box center [305, 480] width 454 height 24
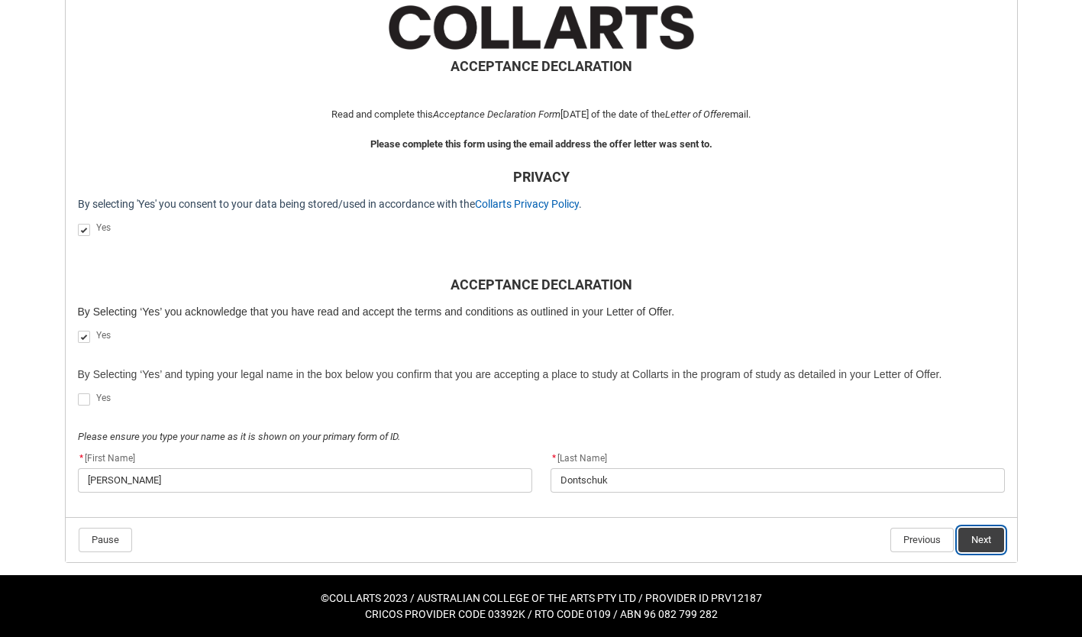
click at [978, 537] on button "Next" at bounding box center [982, 540] width 46 height 24
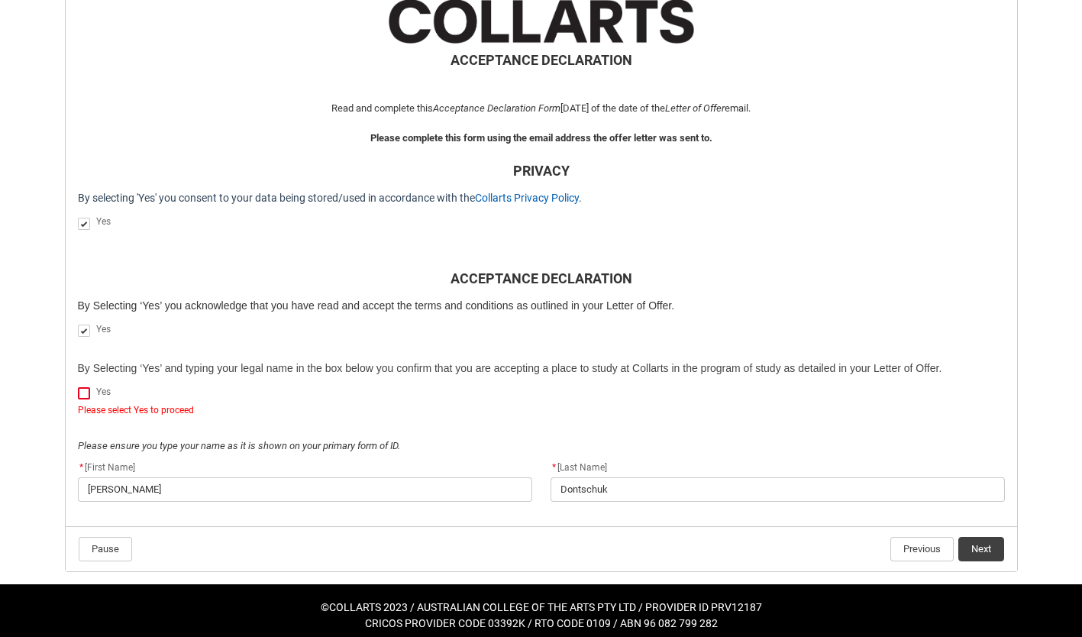
scroll to position [335, 0]
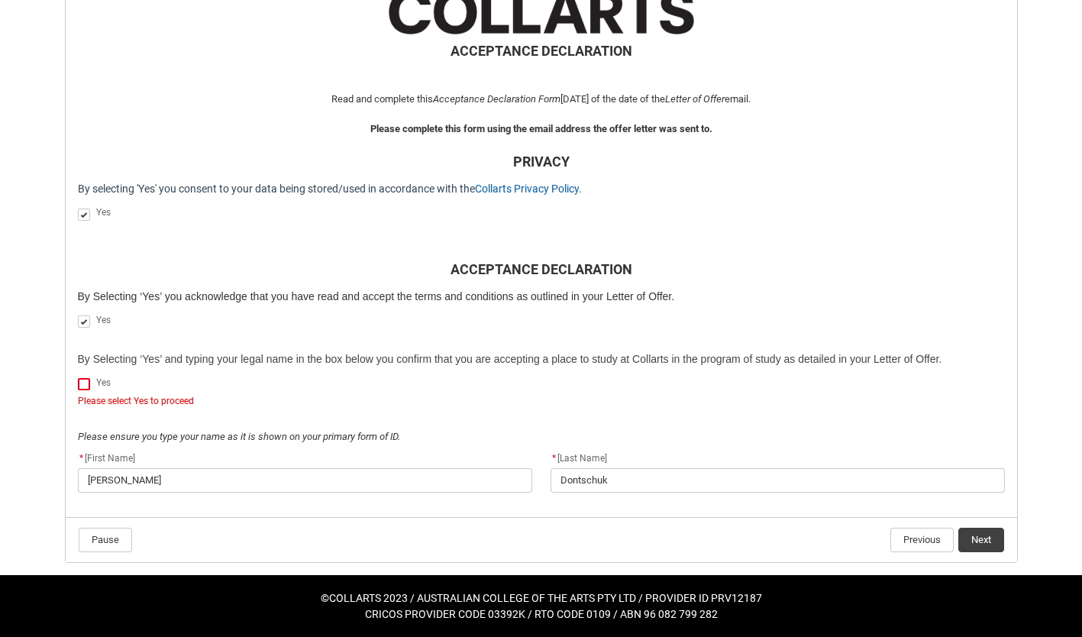
click at [82, 383] on span "REDU_Acceptance_Declaration flow" at bounding box center [84, 384] width 12 height 12
click at [78, 377] on input "REDU_Acceptance_Declaration flow" at bounding box center [77, 376] width 1 height 1
click at [978, 545] on button "Next" at bounding box center [982, 540] width 46 height 24
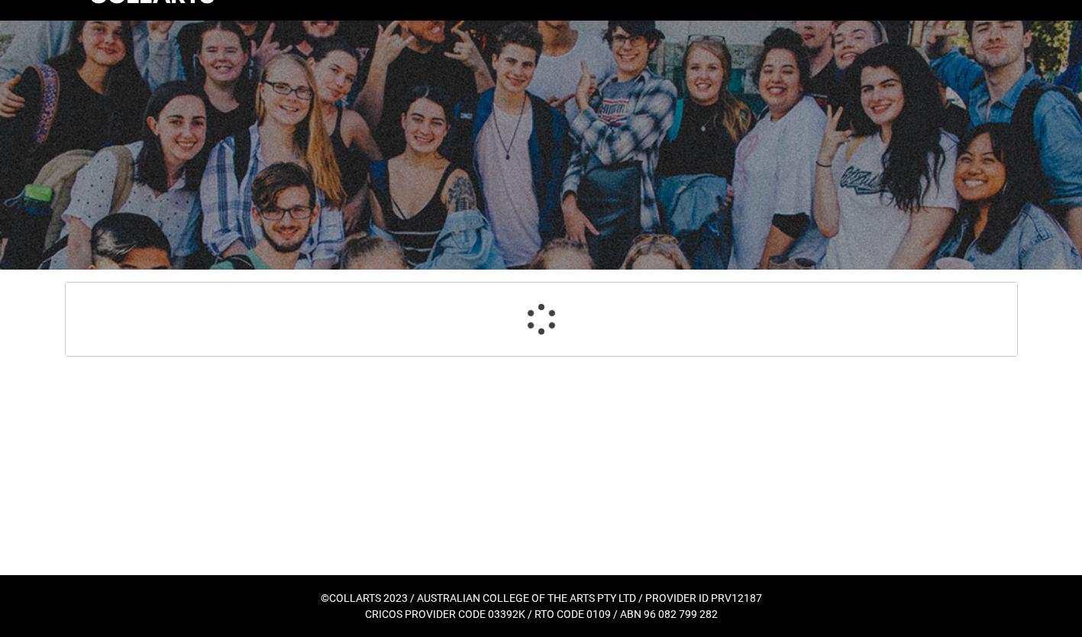
scroll to position [34, 0]
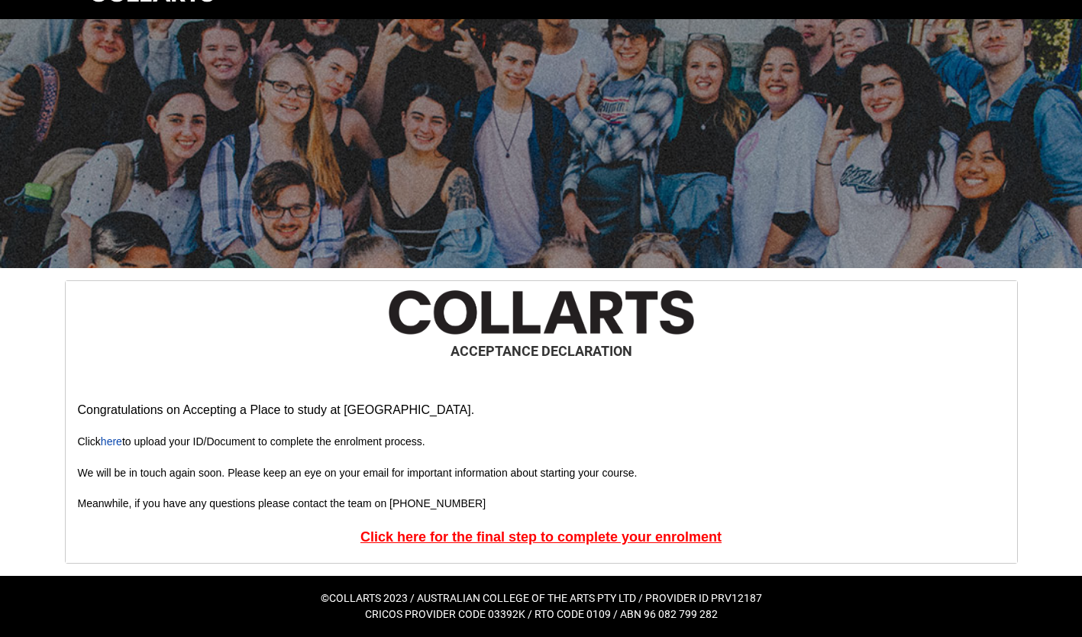
click at [111, 443] on link "here" at bounding box center [111, 441] width 21 height 12
click at [540, 535] on u "Click here for the final step to complete your enrolment" at bounding box center [541, 536] width 361 height 15
